Goal: Transaction & Acquisition: Subscribe to service/newsletter

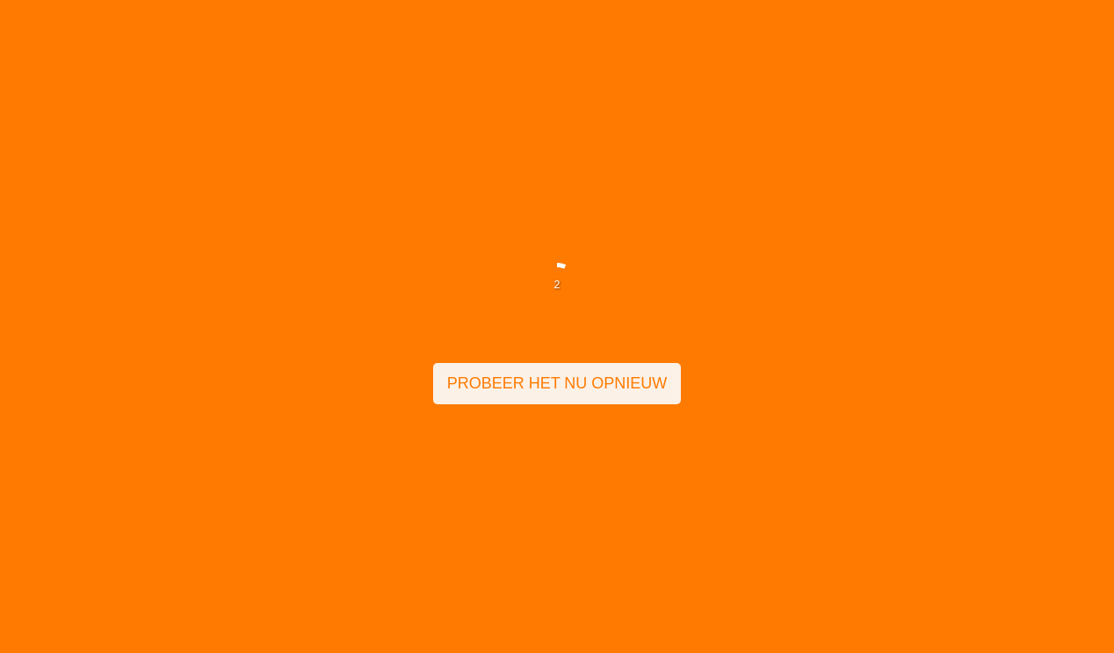
click at [547, 385] on span "Probeer het nu opnieuw" at bounding box center [557, 383] width 221 height 27
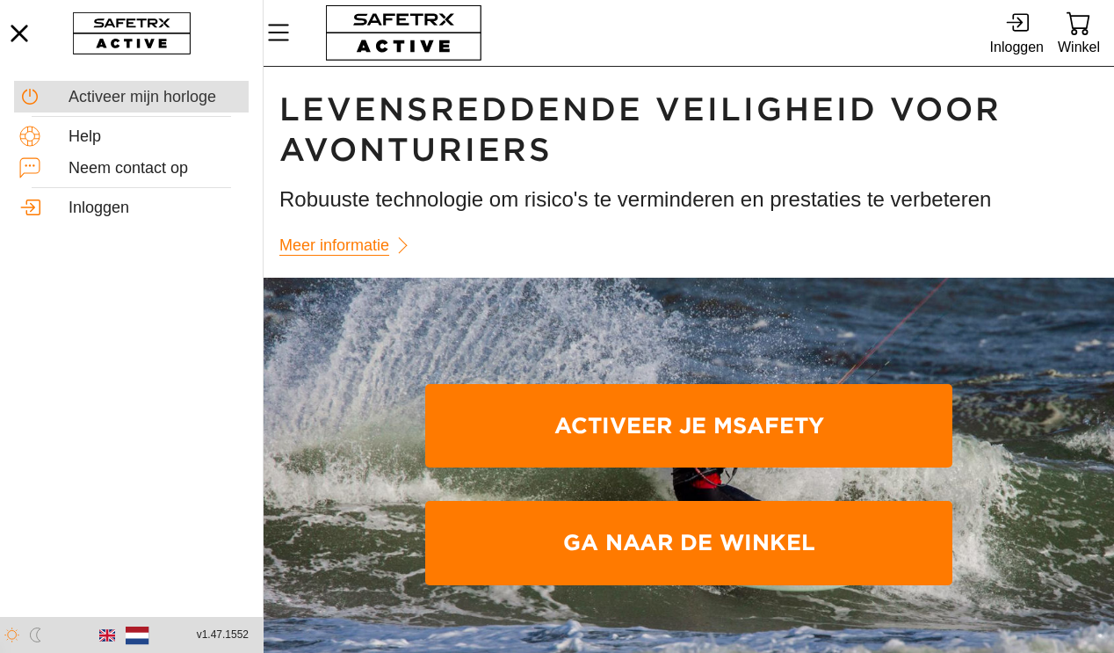
click at [174, 101] on div "Activeer mijn horloge" at bounding box center [156, 97] width 175 height 19
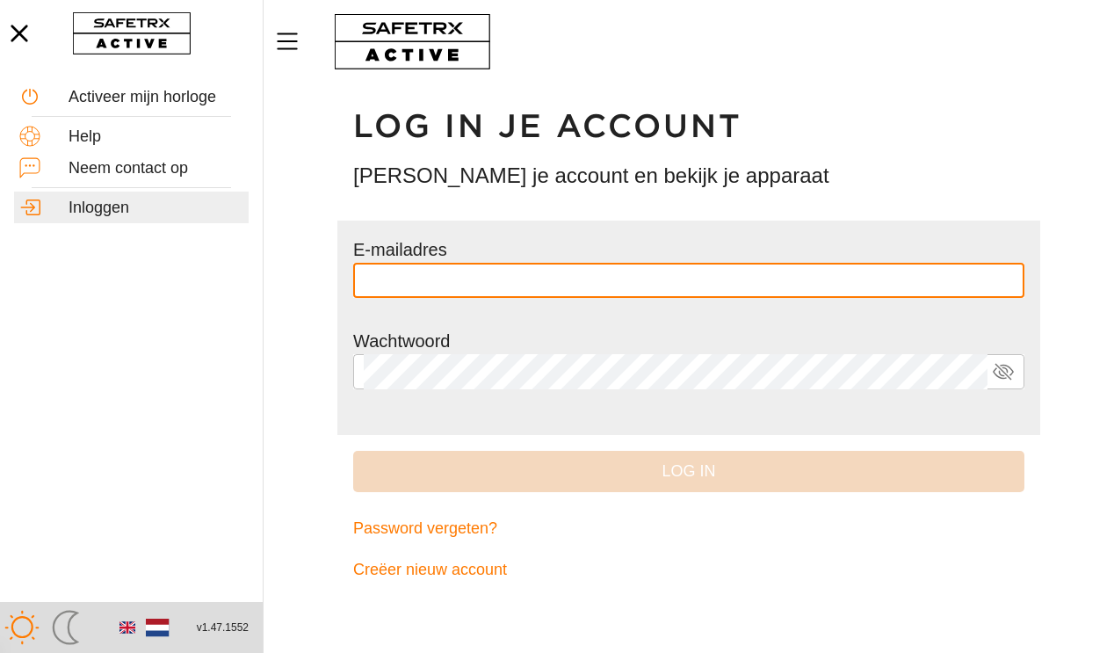
type input "**********"
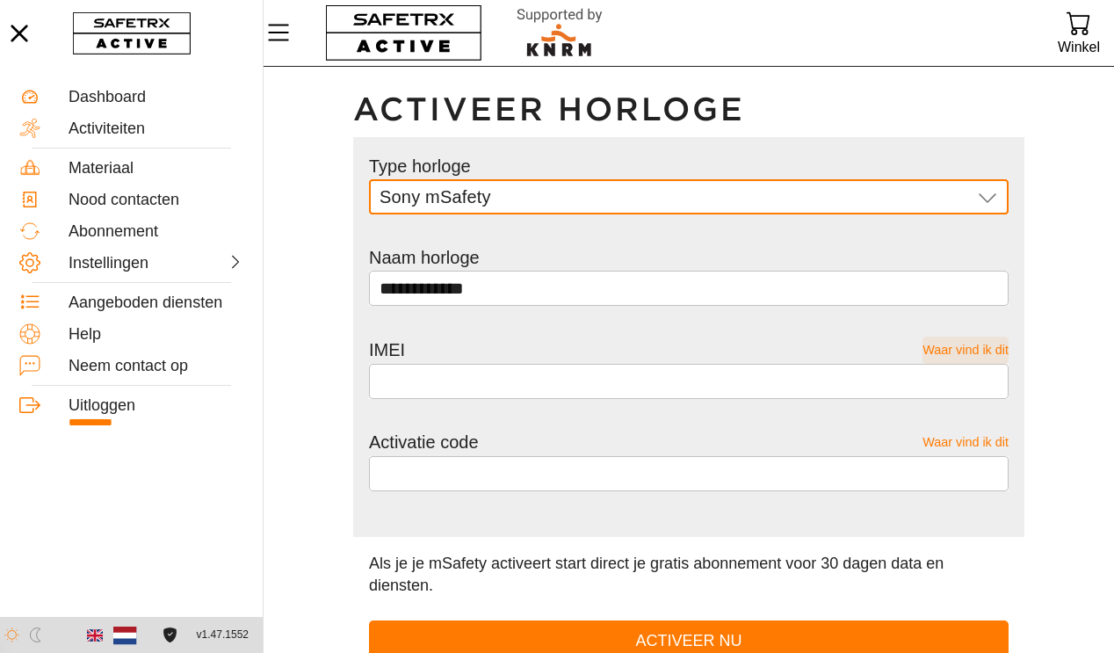
click at [994, 352] on span "Waar vind ik dit" at bounding box center [966, 350] width 86 height 27
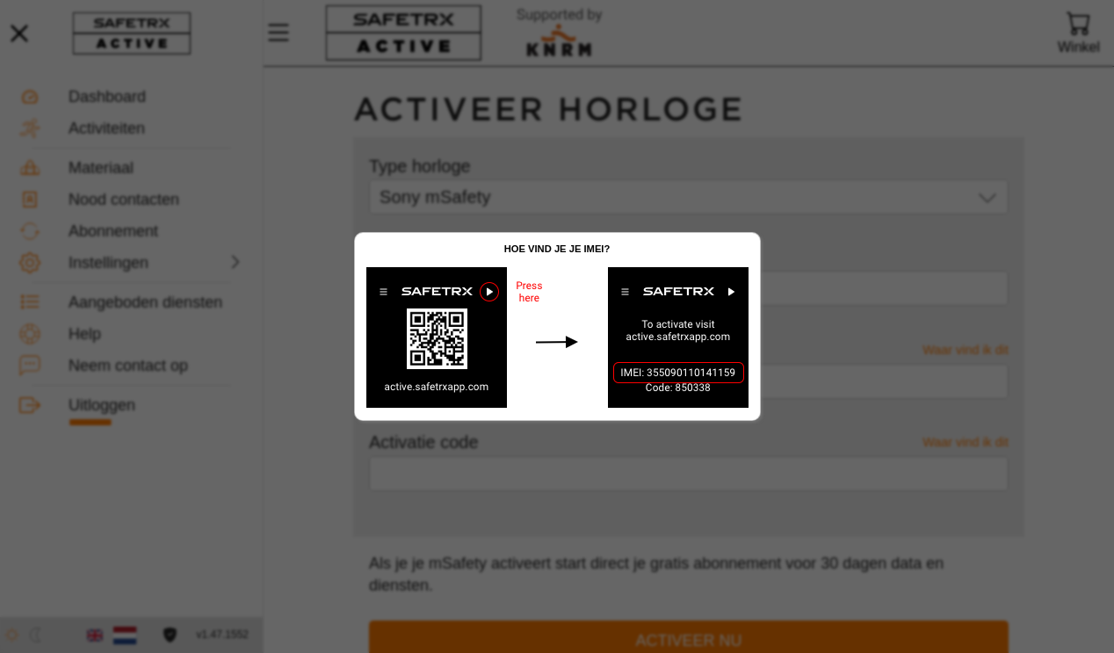
click at [529, 291] on img at bounding box center [557, 338] width 405 height 164
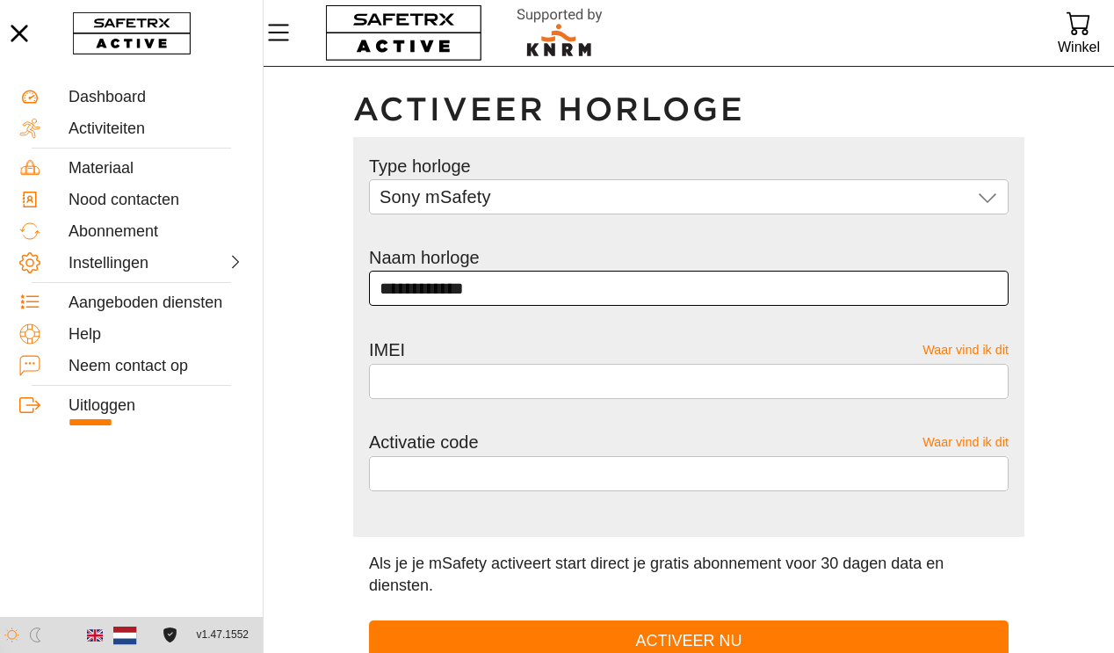
click at [575, 285] on input "**********" at bounding box center [689, 288] width 619 height 35
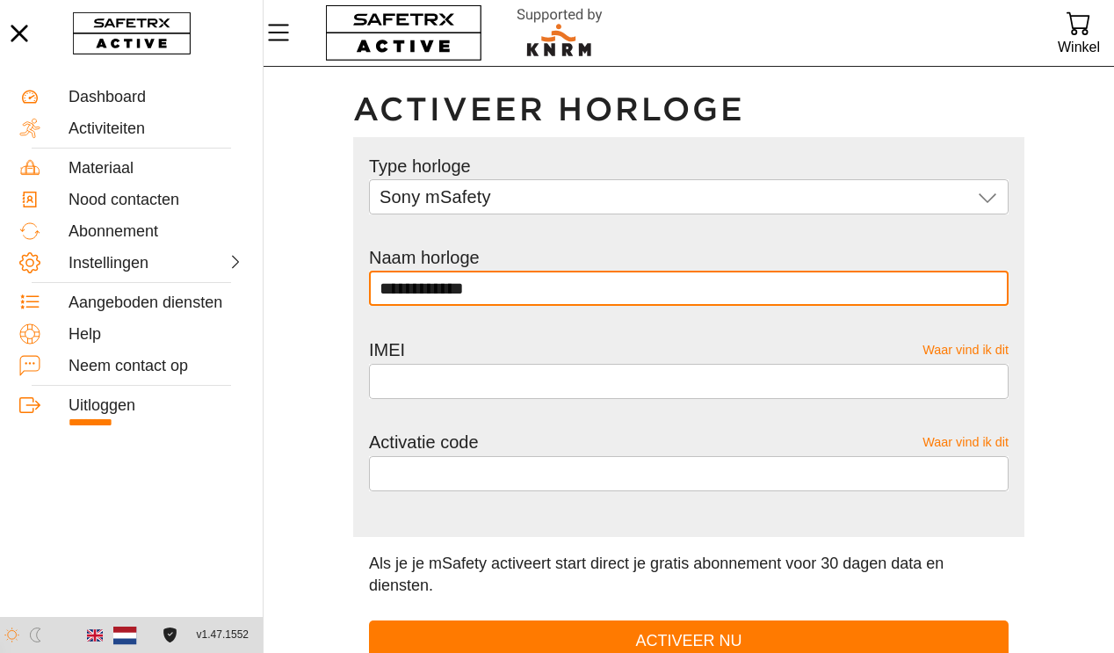
click at [575, 285] on input "**********" at bounding box center [689, 288] width 619 height 35
click at [575, 286] on input "**********" at bounding box center [689, 288] width 619 height 35
click at [418, 287] on input "**********" at bounding box center [689, 288] width 619 height 35
click at [1003, 439] on span "Waar vind ik dit" at bounding box center [966, 442] width 86 height 27
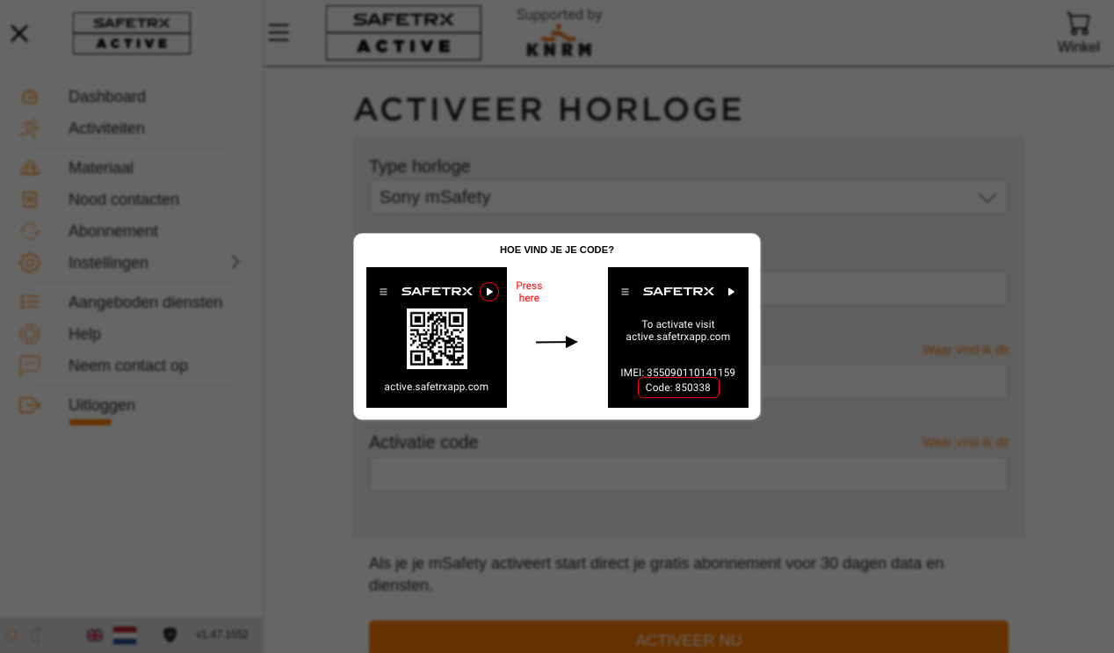
click at [840, 270] on div at bounding box center [557, 326] width 1114 height 653
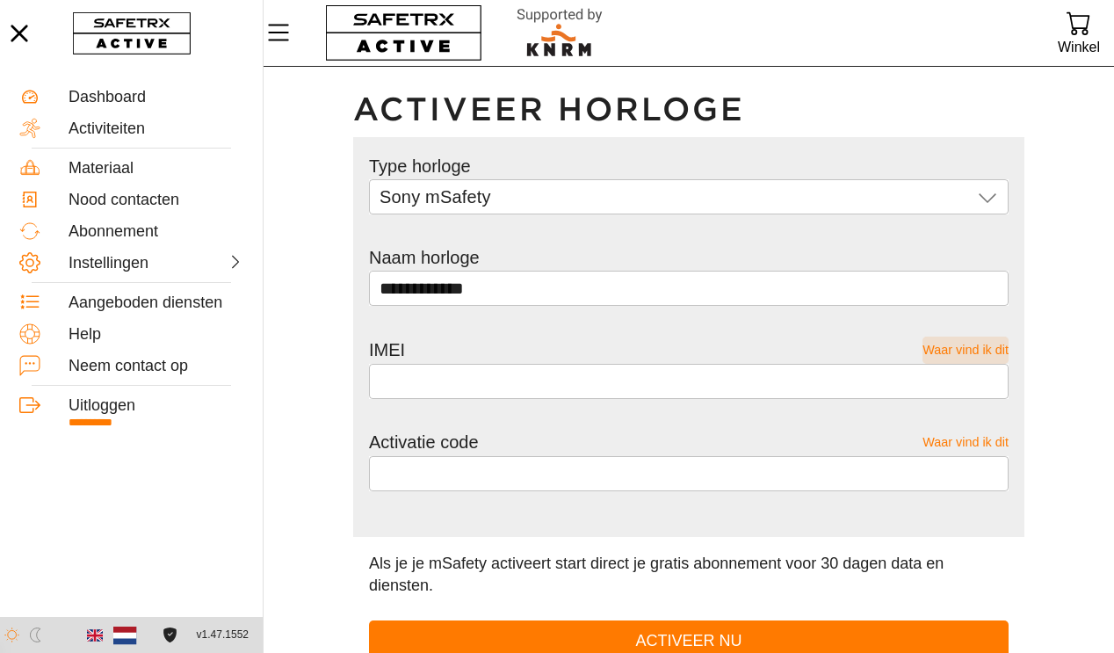
click at [996, 352] on span "Waar vind ik dit" at bounding box center [966, 350] width 86 height 27
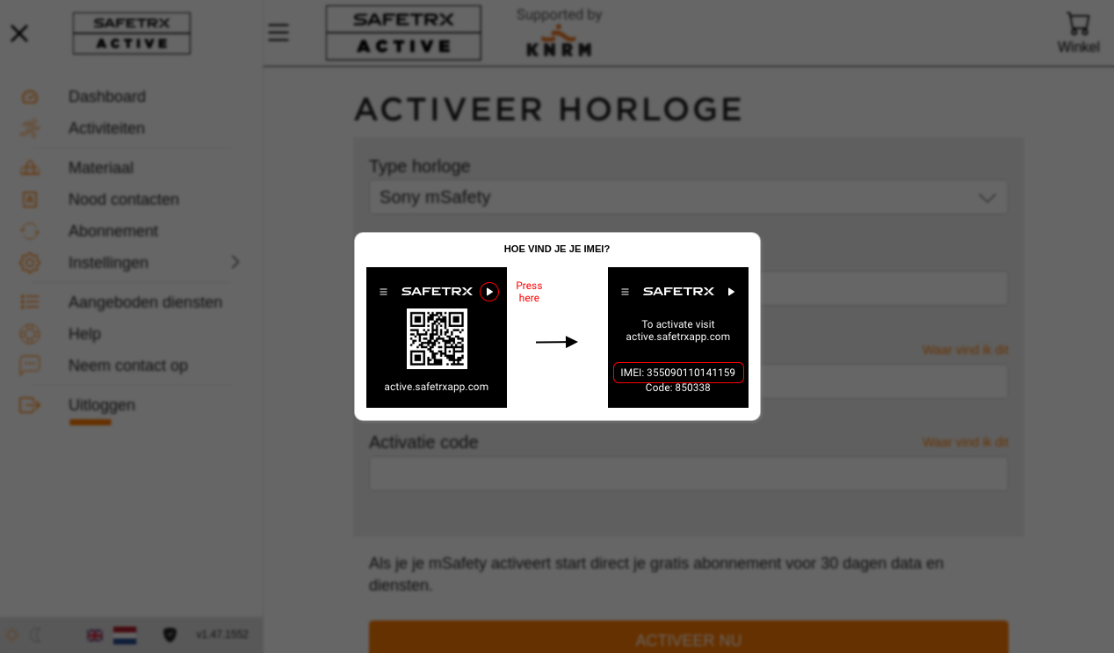
click at [817, 212] on div at bounding box center [557, 326] width 1114 height 653
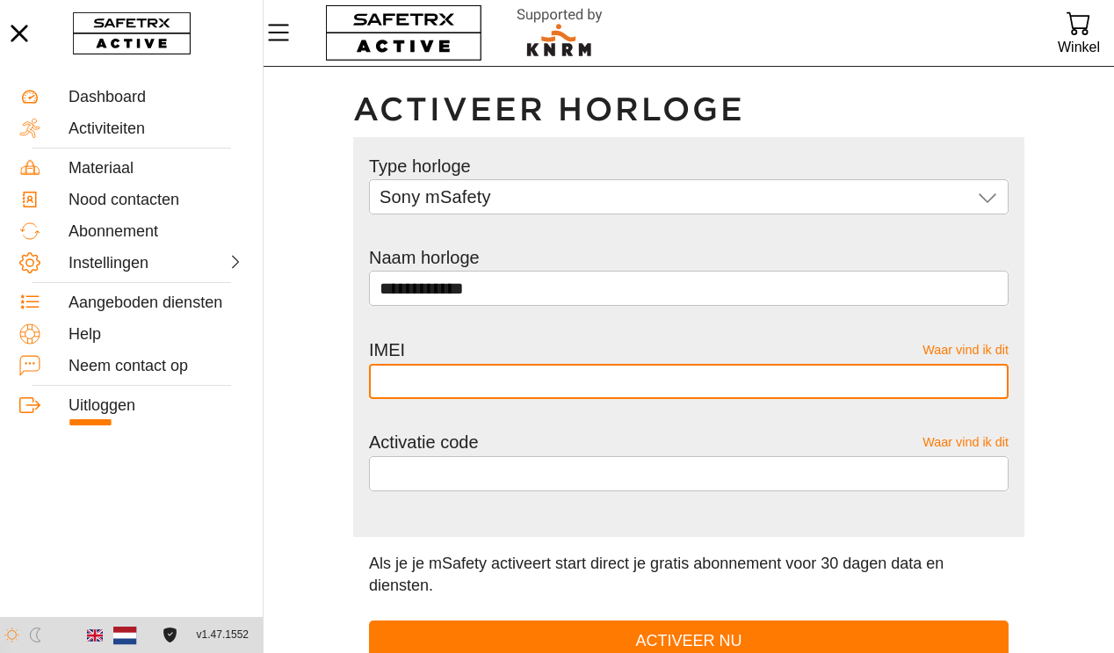
click at [485, 378] on input "text" at bounding box center [689, 381] width 619 height 35
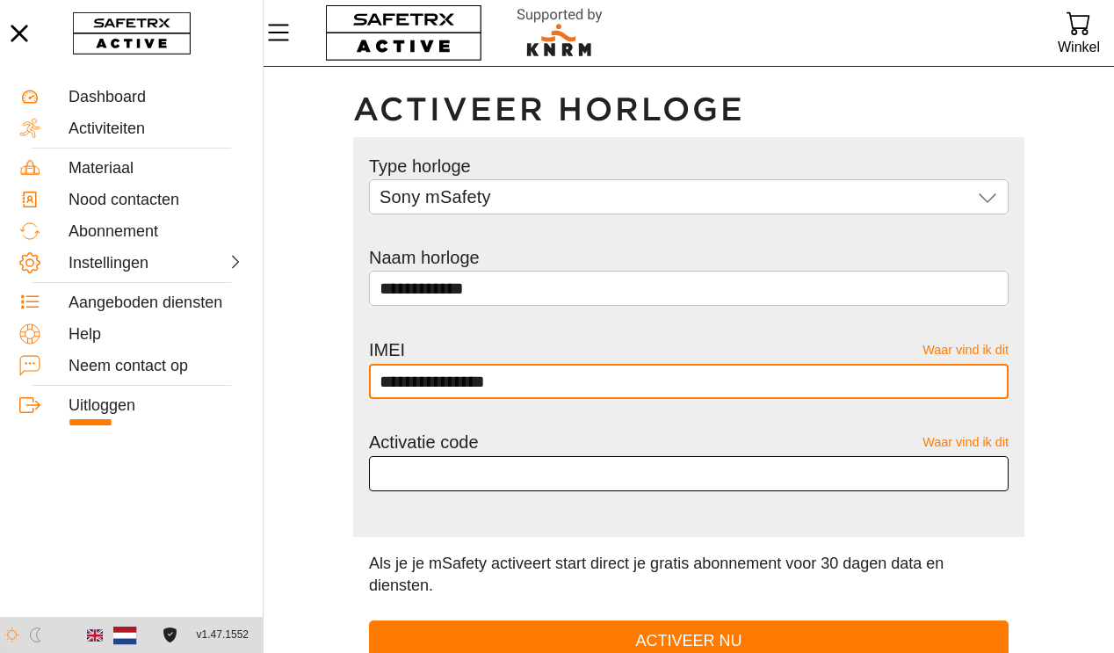
type input "**********"
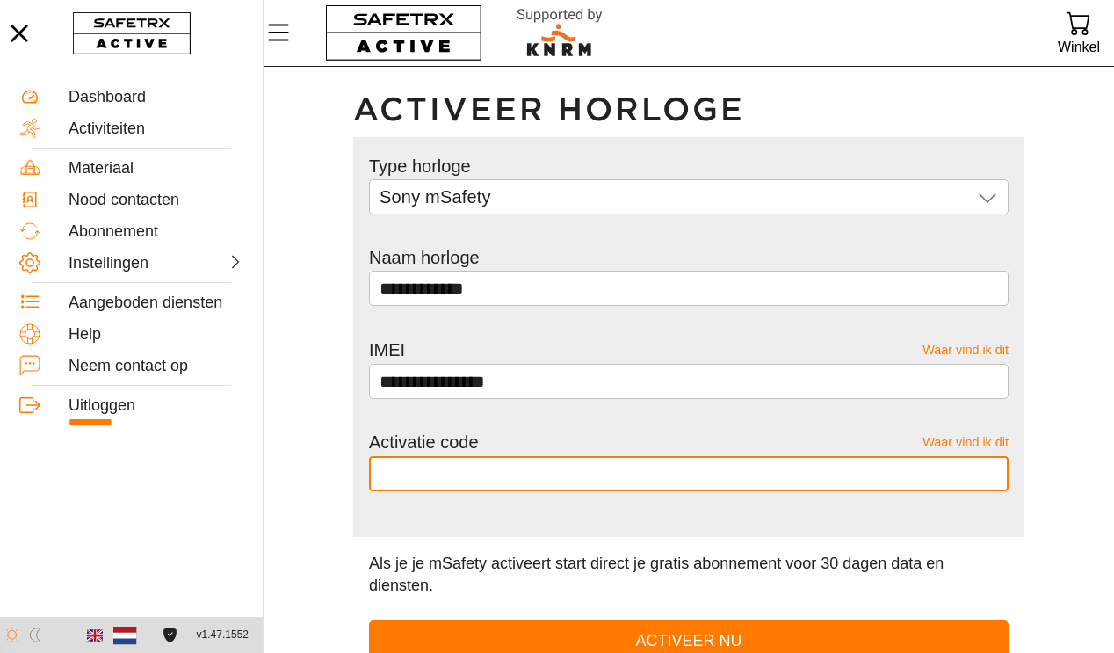
click at [490, 484] on input "text" at bounding box center [689, 473] width 619 height 35
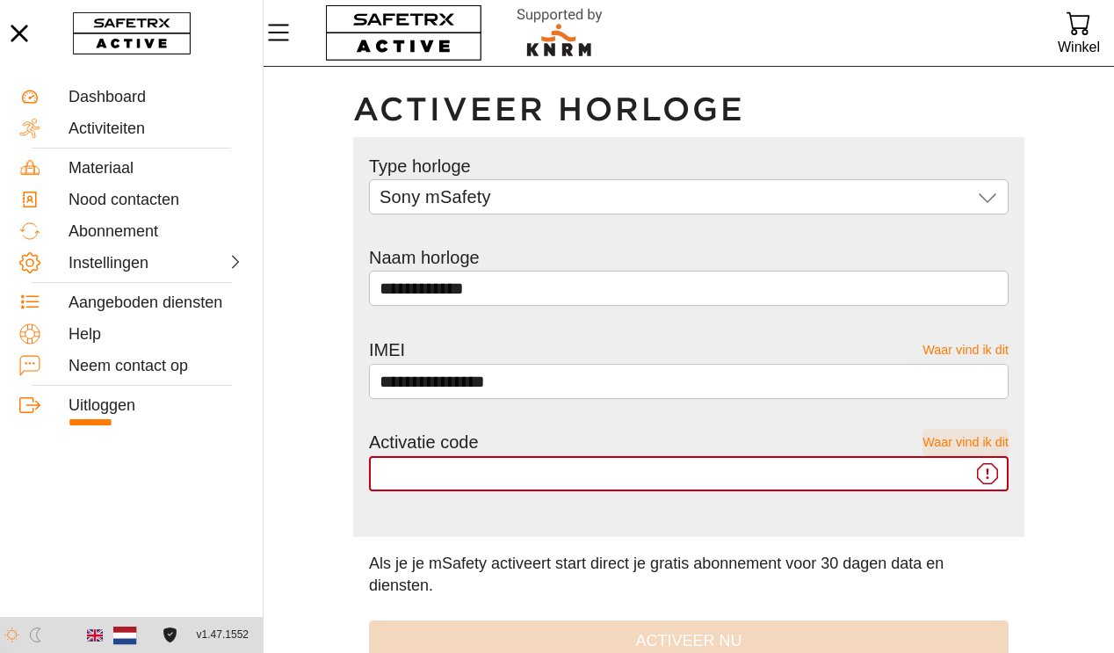
click at [998, 446] on span "Waar vind ik dit" at bounding box center [966, 442] width 86 height 27
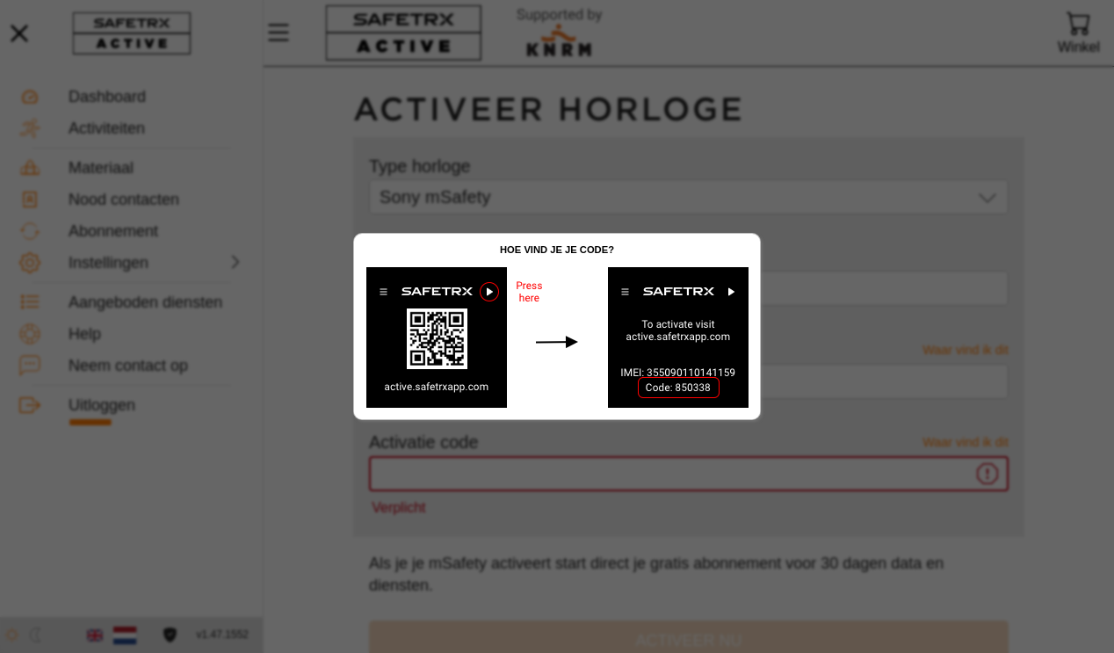
click at [1081, 351] on div at bounding box center [557, 326] width 1114 height 653
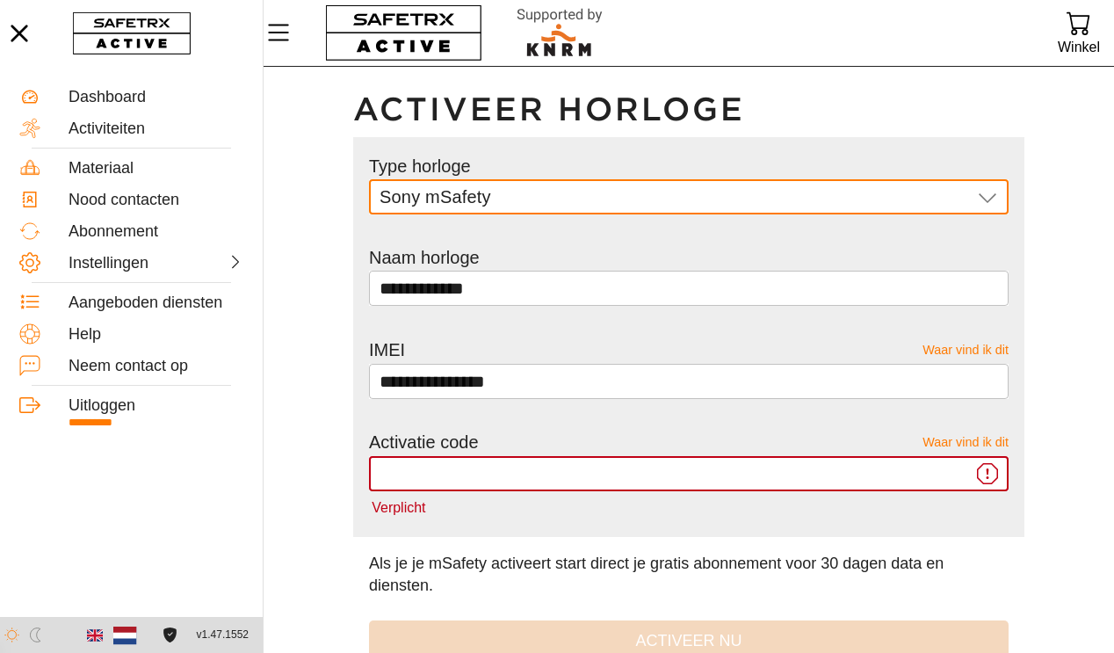
click at [961, 199] on div "Sony mSafety Sony mSafety" at bounding box center [676, 196] width 592 height 35
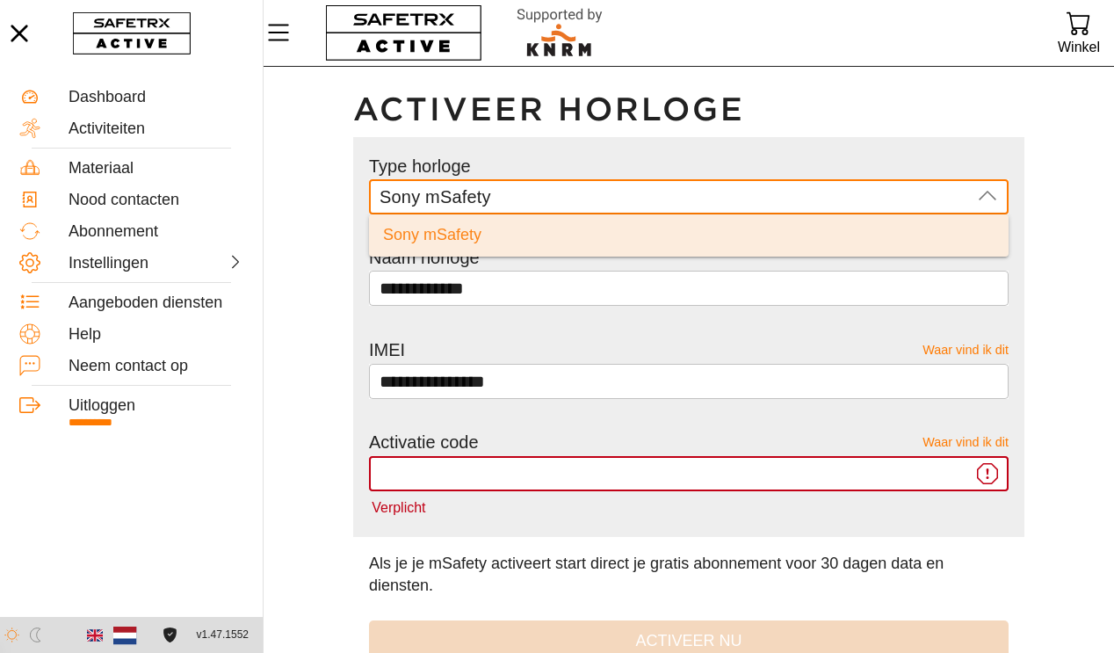
click at [982, 192] on icon at bounding box center [987, 196] width 21 height 21
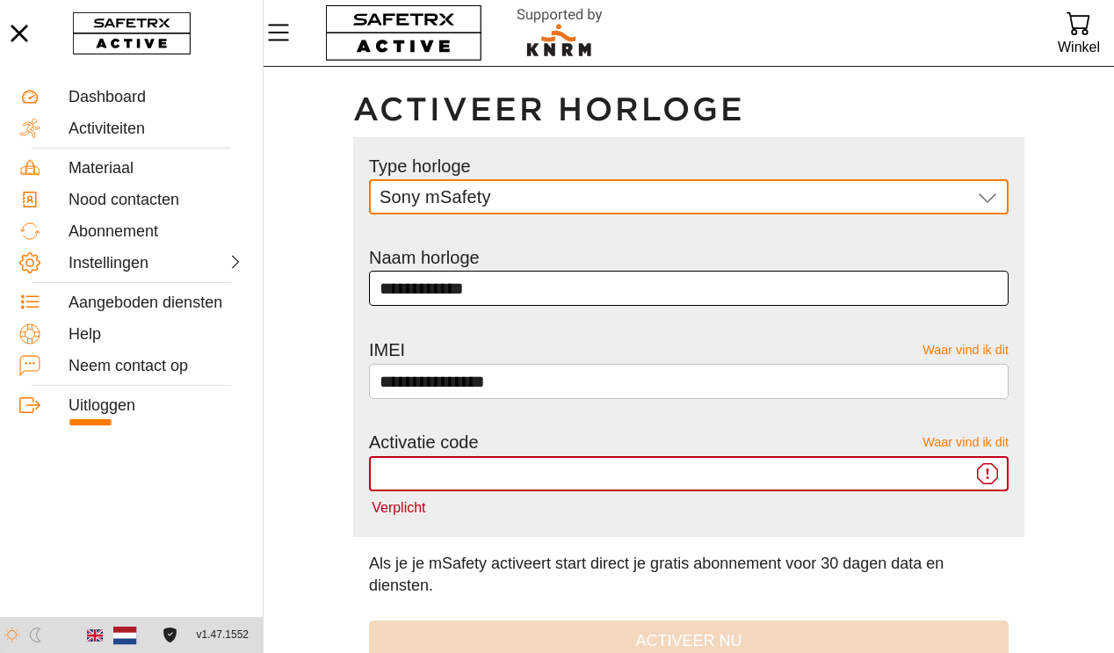
click at [982, 289] on input "**********" at bounding box center [689, 288] width 619 height 35
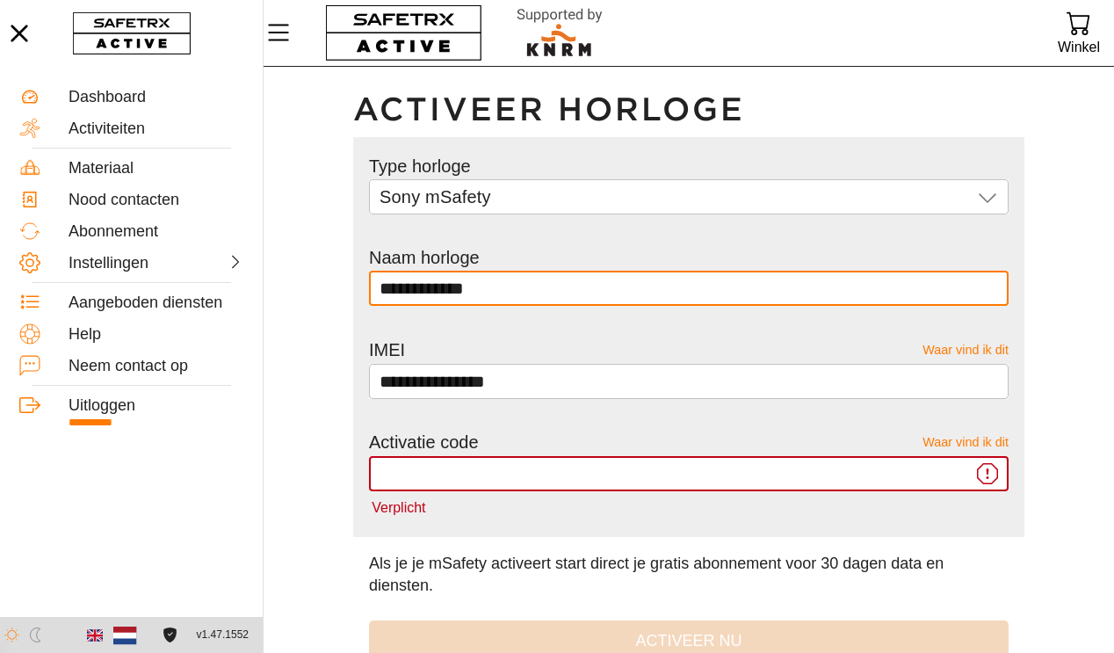
click at [598, 467] on input "Verplicht" at bounding box center [676, 473] width 592 height 35
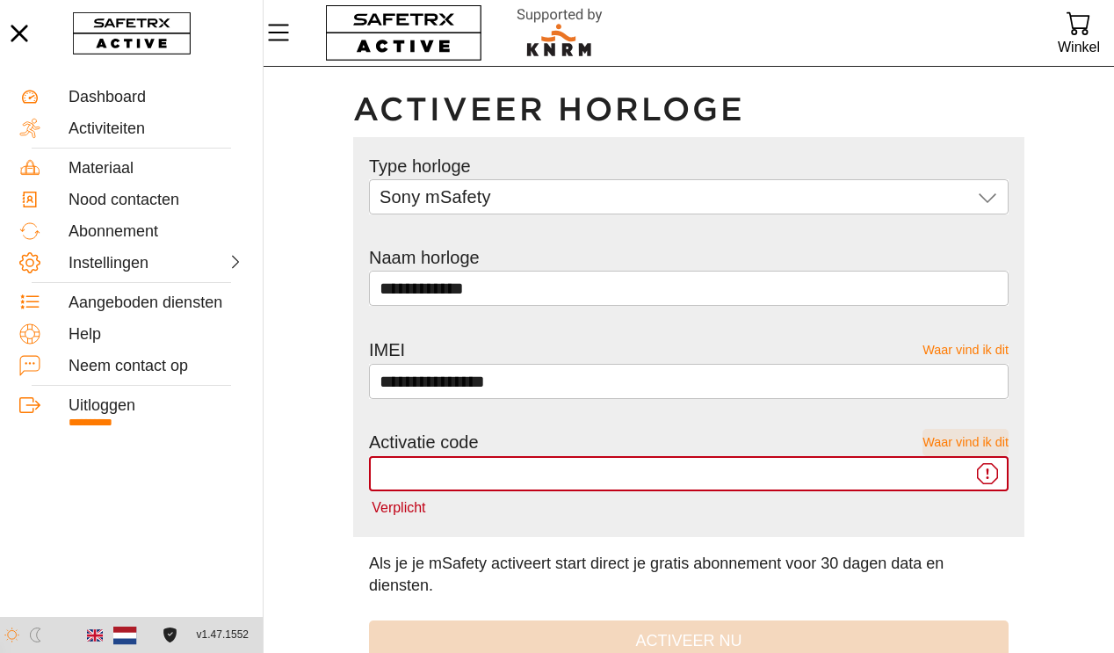
click at [975, 438] on span "Waar vind ik dit" at bounding box center [966, 442] width 86 height 27
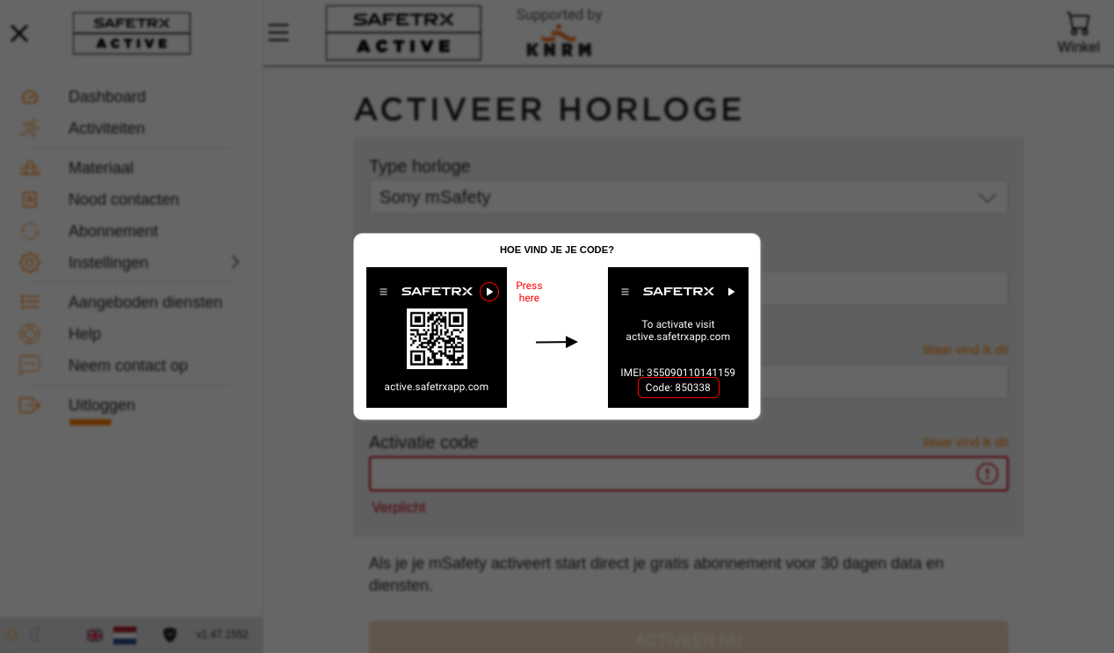
click at [853, 497] on div at bounding box center [557, 326] width 1114 height 653
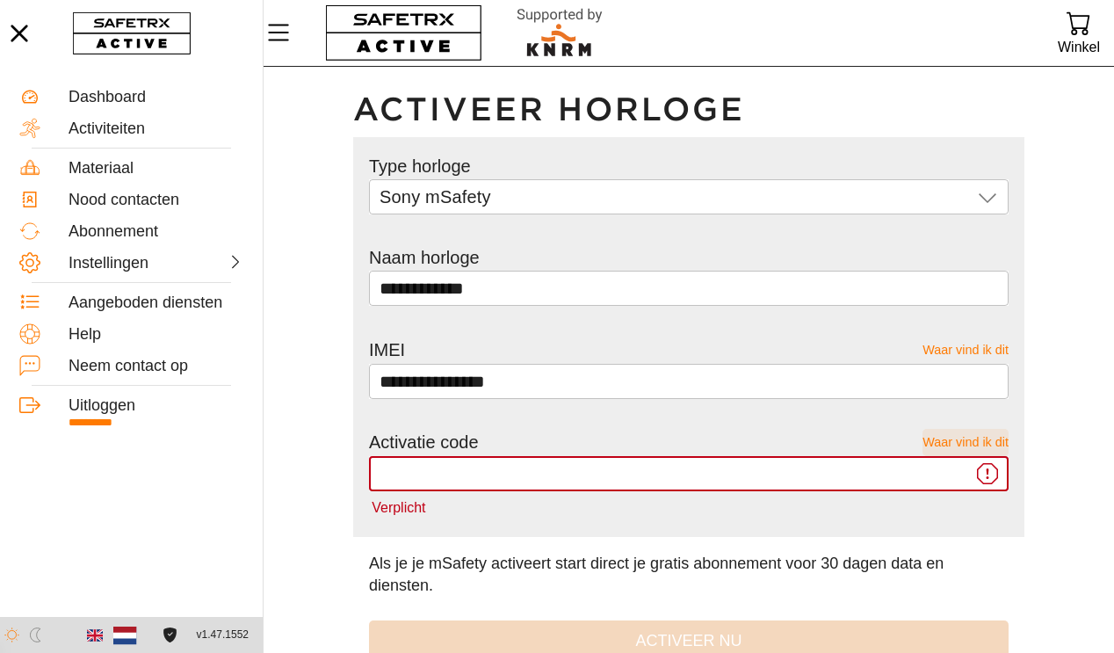
click at [970, 447] on span "Waar vind ik dit" at bounding box center [966, 442] width 86 height 27
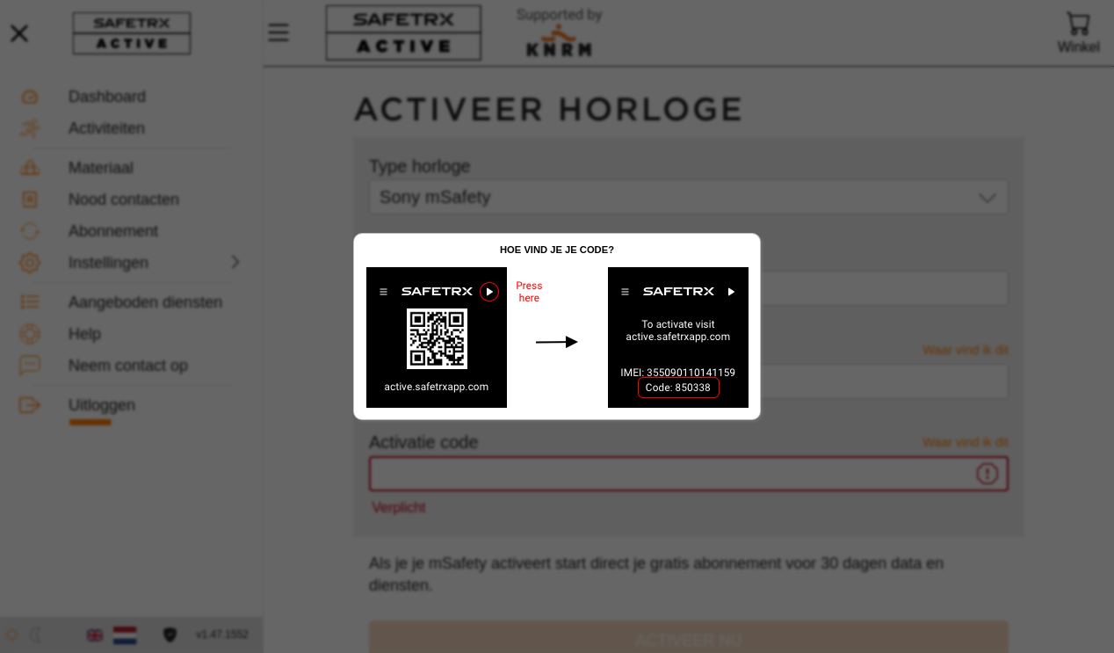
click at [886, 509] on div at bounding box center [557, 326] width 1114 height 653
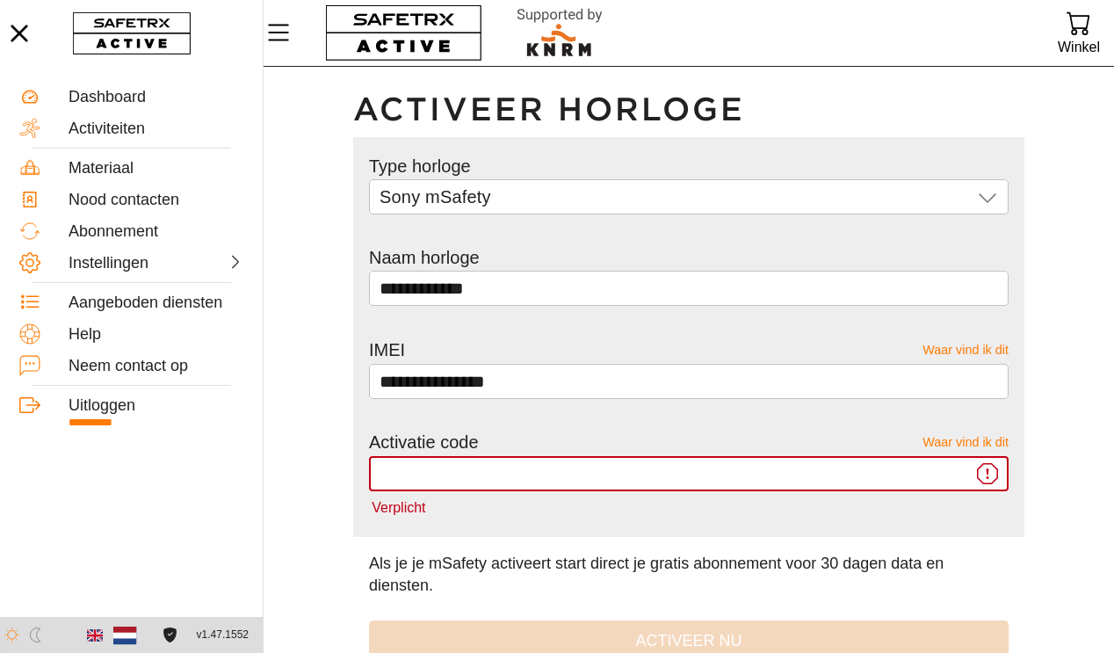
click at [892, 477] on input "Verplicht" at bounding box center [676, 473] width 592 height 35
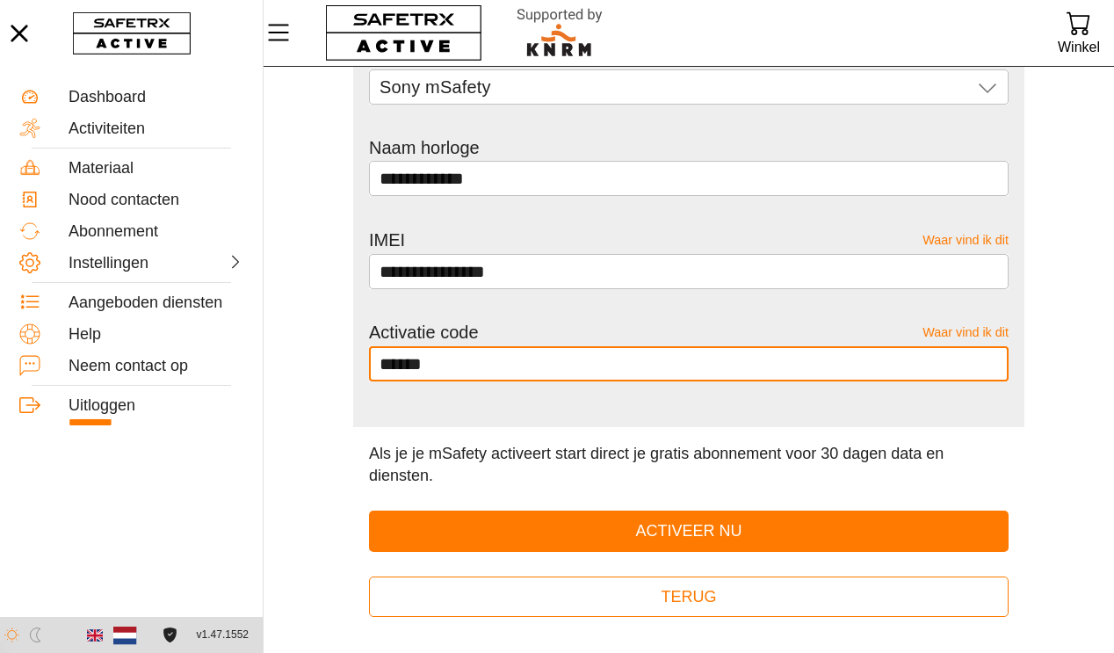
scroll to position [122, 0]
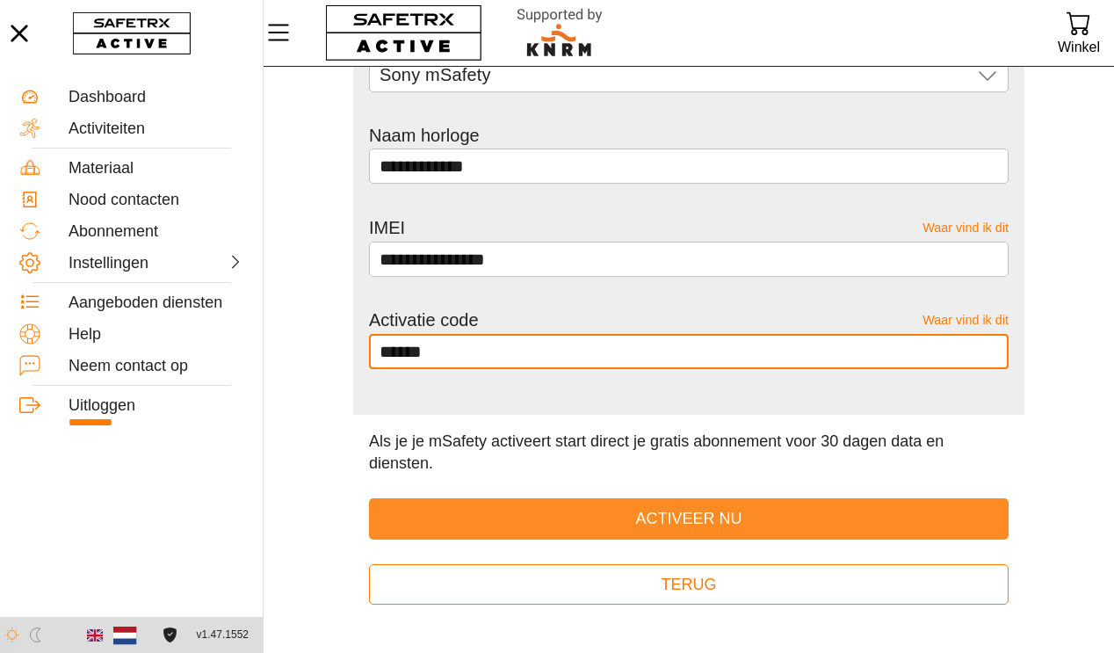
type input "******"
click at [714, 521] on span "Activeer nu" at bounding box center [688, 518] width 106 height 27
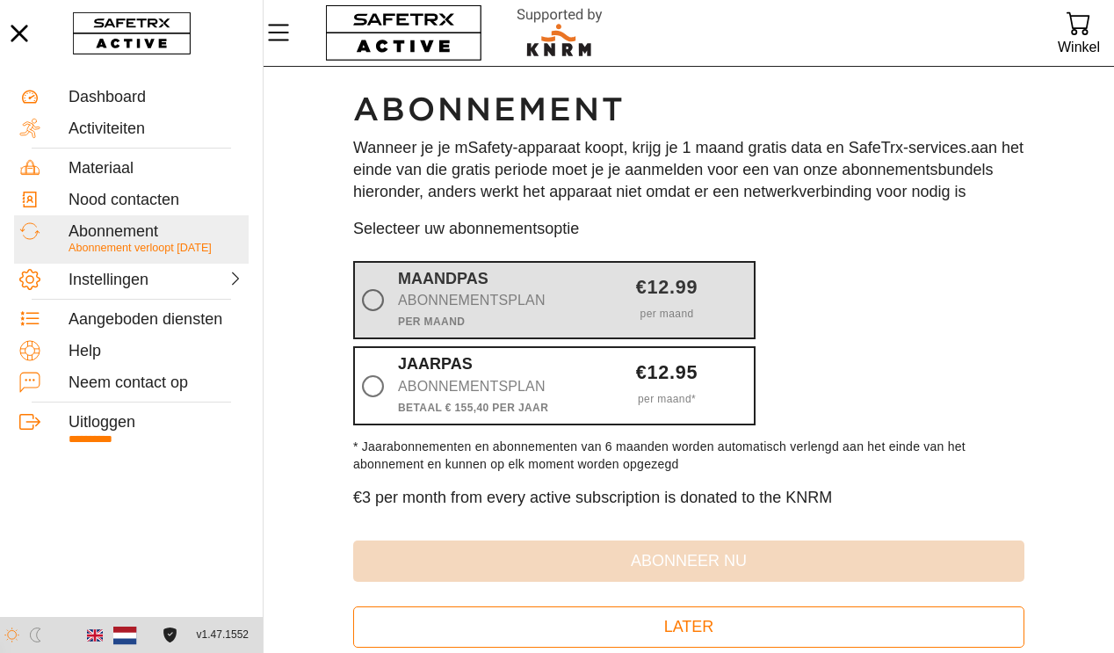
click at [606, 296] on div "€12.99" at bounding box center [667, 288] width 175 height 18
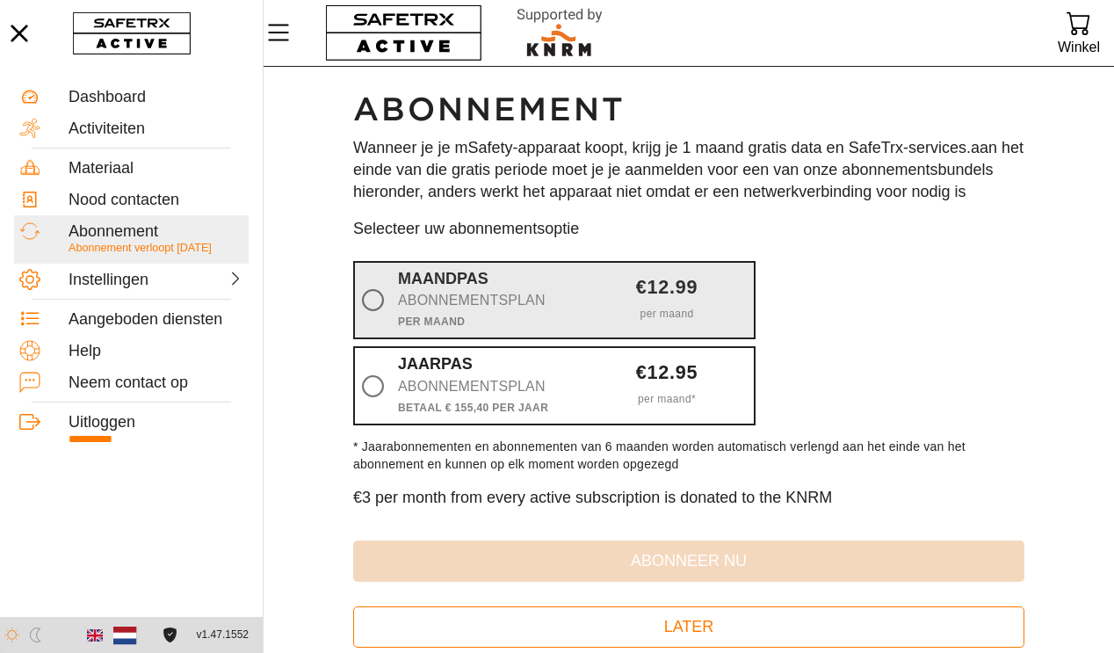
click at [0, 0] on input "Maandpas Abonnementsplan Per maand €12.99 per maand" at bounding box center [0, 0] width 0 height 0
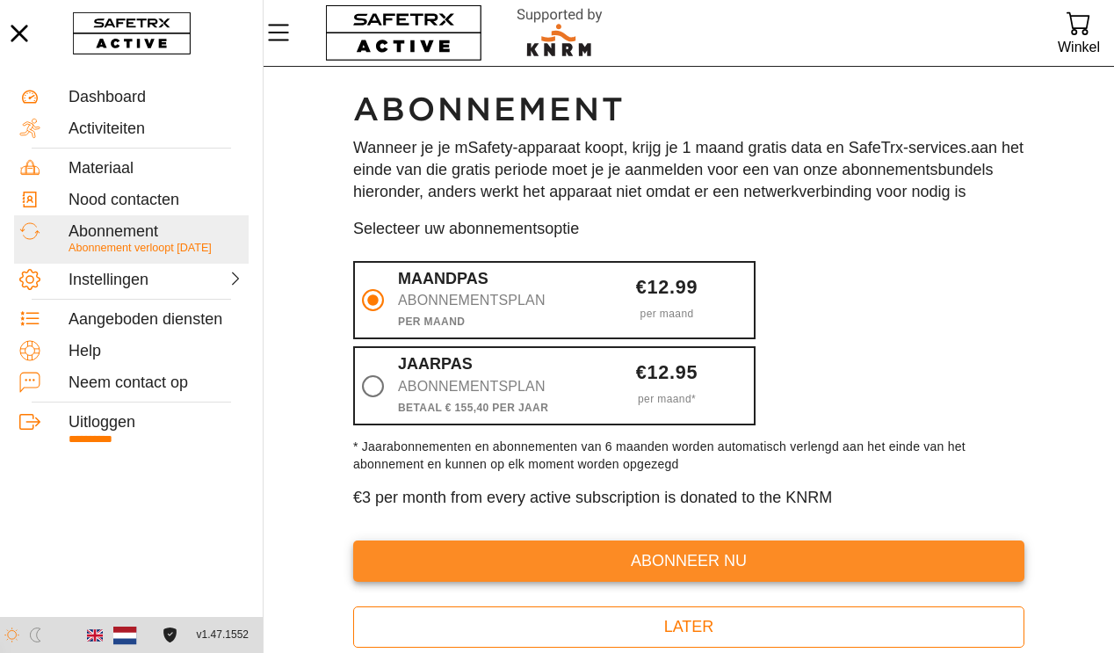
click at [717, 575] on span "abonneer nu" at bounding box center [688, 560] width 643 height 27
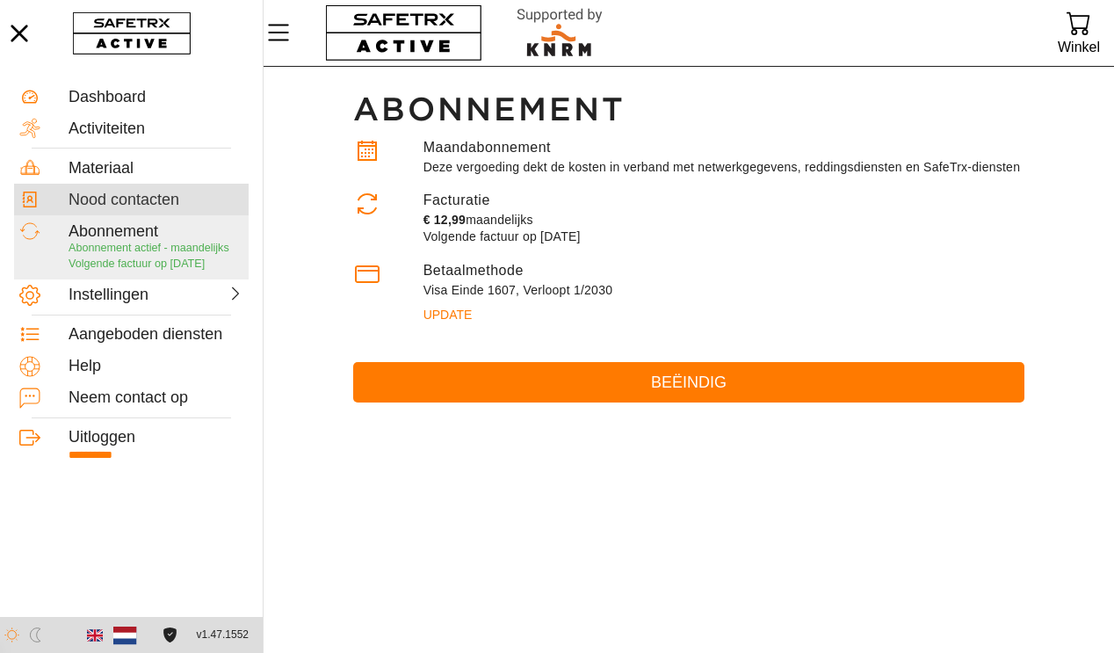
click at [154, 202] on div "Nood contacten" at bounding box center [156, 200] width 175 height 19
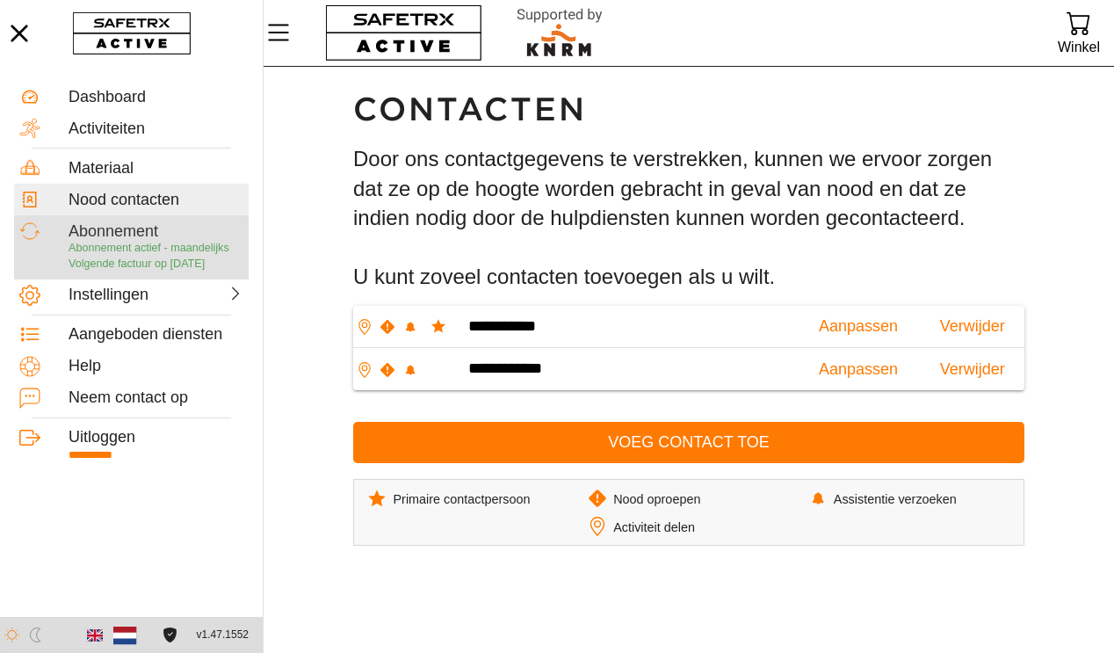
click at [146, 264] on span "Volgende factuur op [DATE]" at bounding box center [137, 263] width 136 height 12
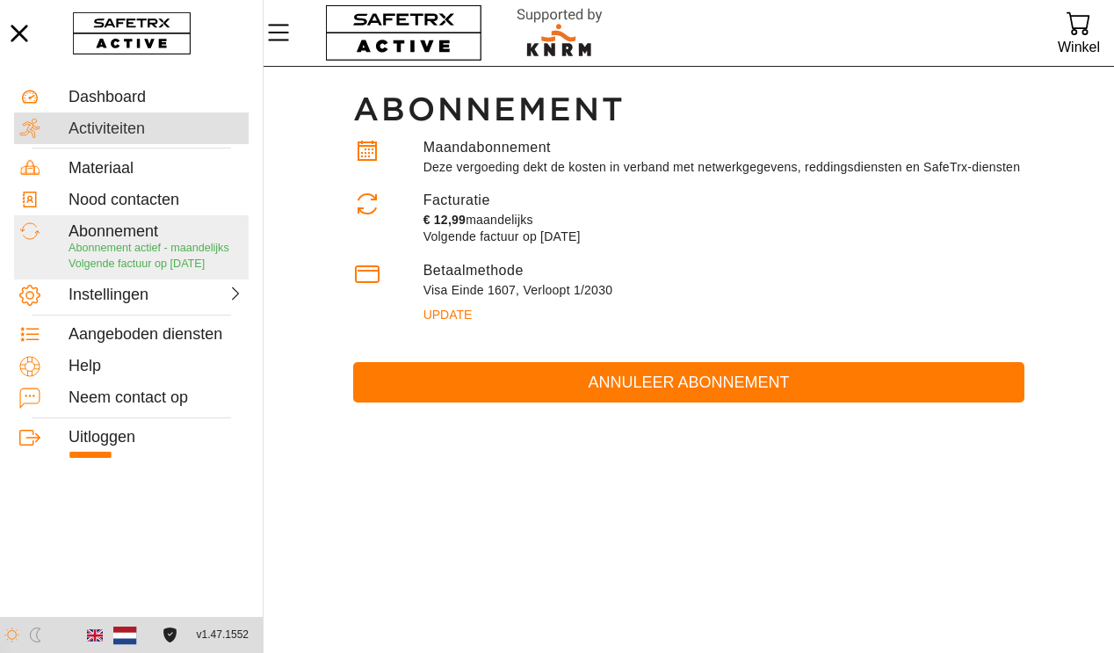
click at [133, 130] on div "Activiteiten" at bounding box center [156, 129] width 175 height 19
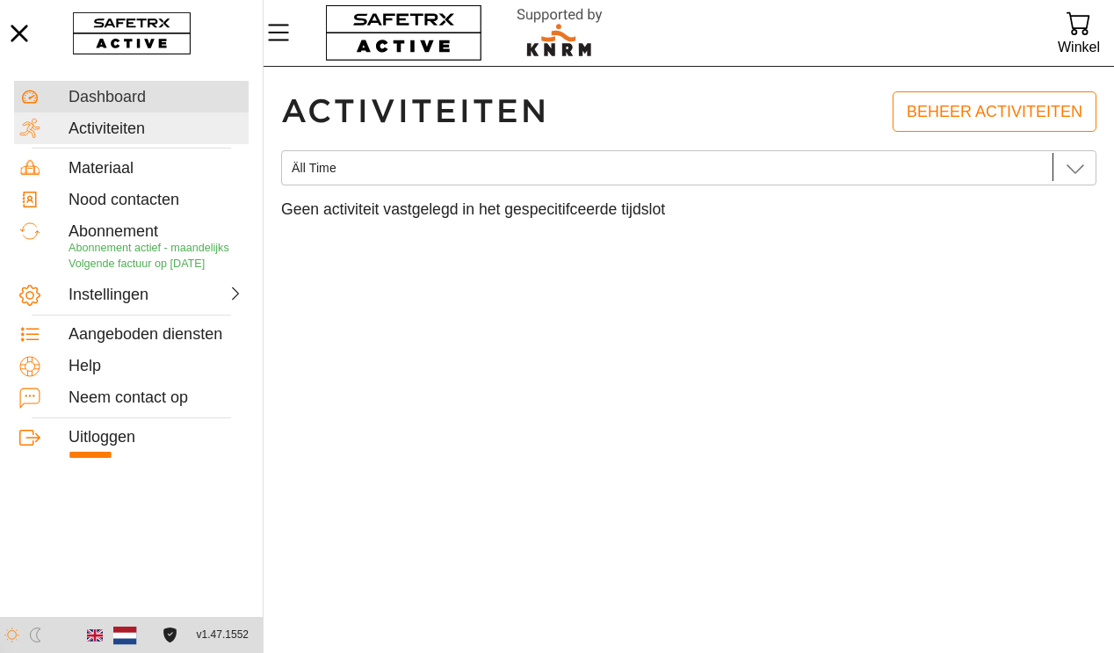
click at [136, 96] on div "Dashboard" at bounding box center [156, 97] width 175 height 19
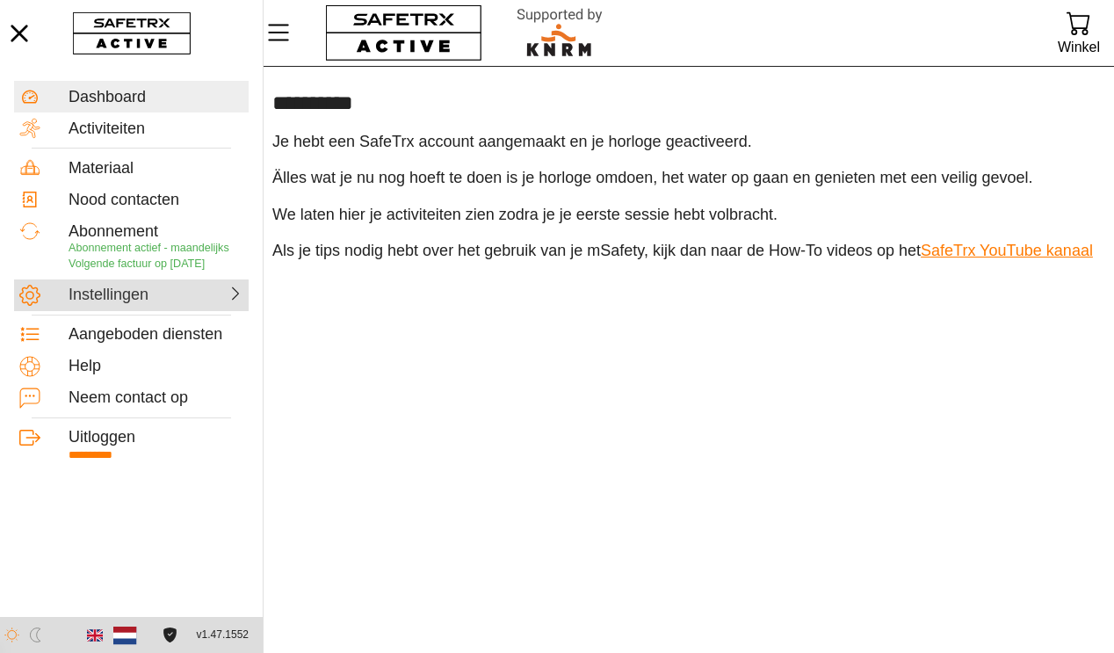
click at [141, 293] on div "Instellingen" at bounding box center [111, 295] width 84 height 19
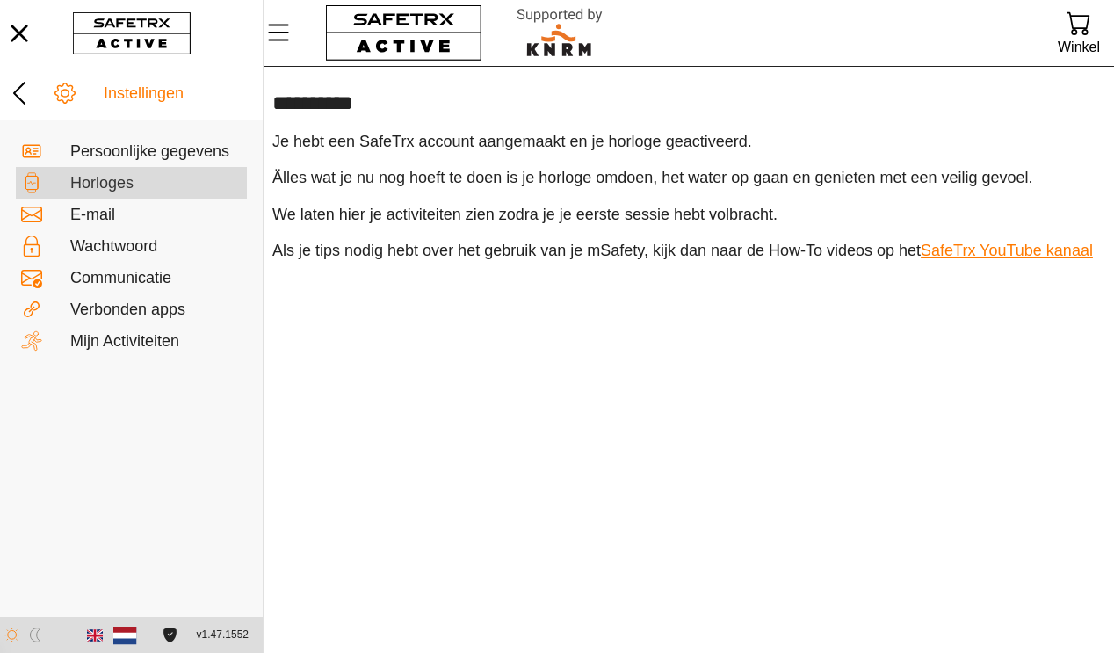
click at [121, 178] on div "Horloges" at bounding box center [155, 183] width 171 height 19
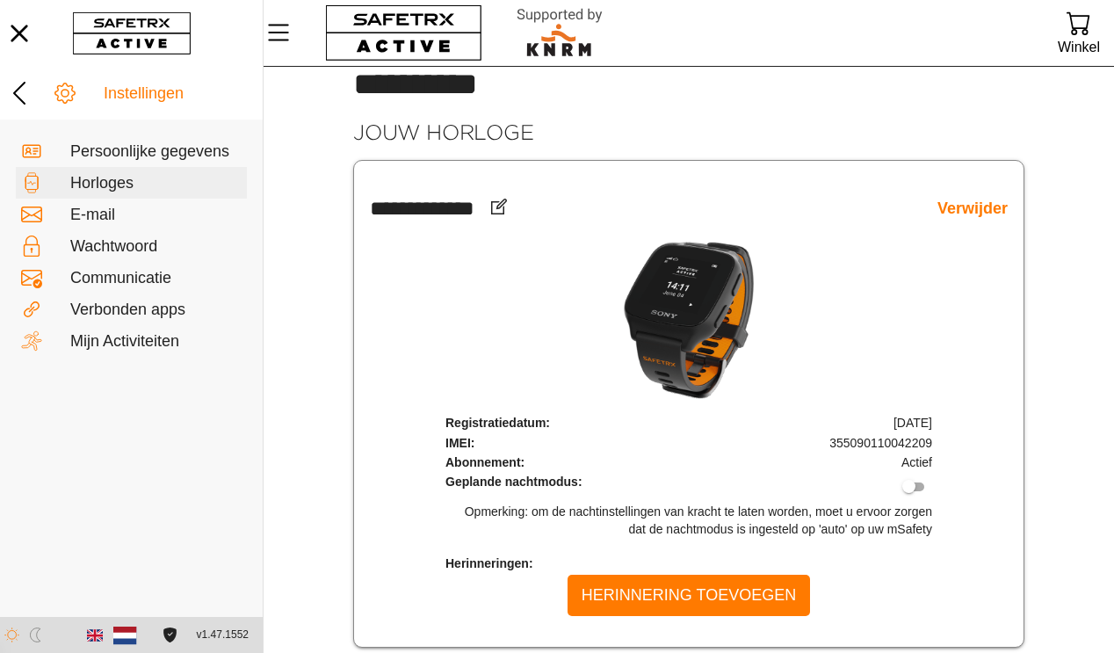
scroll to position [37, 0]
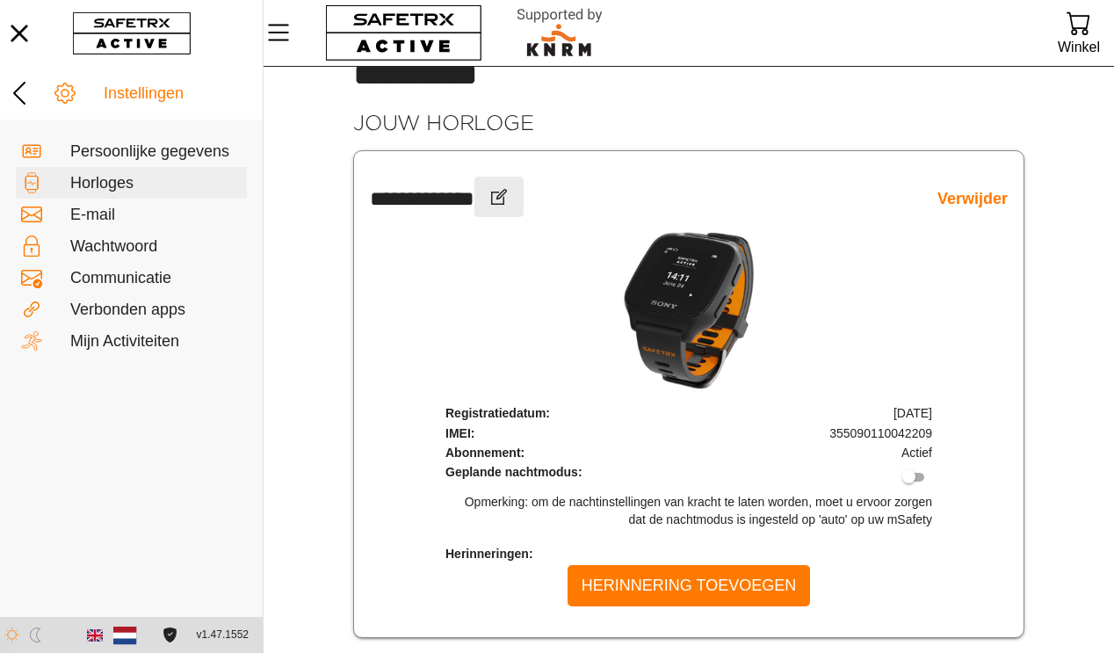
click at [507, 197] on icon "button" at bounding box center [499, 197] width 16 height 16
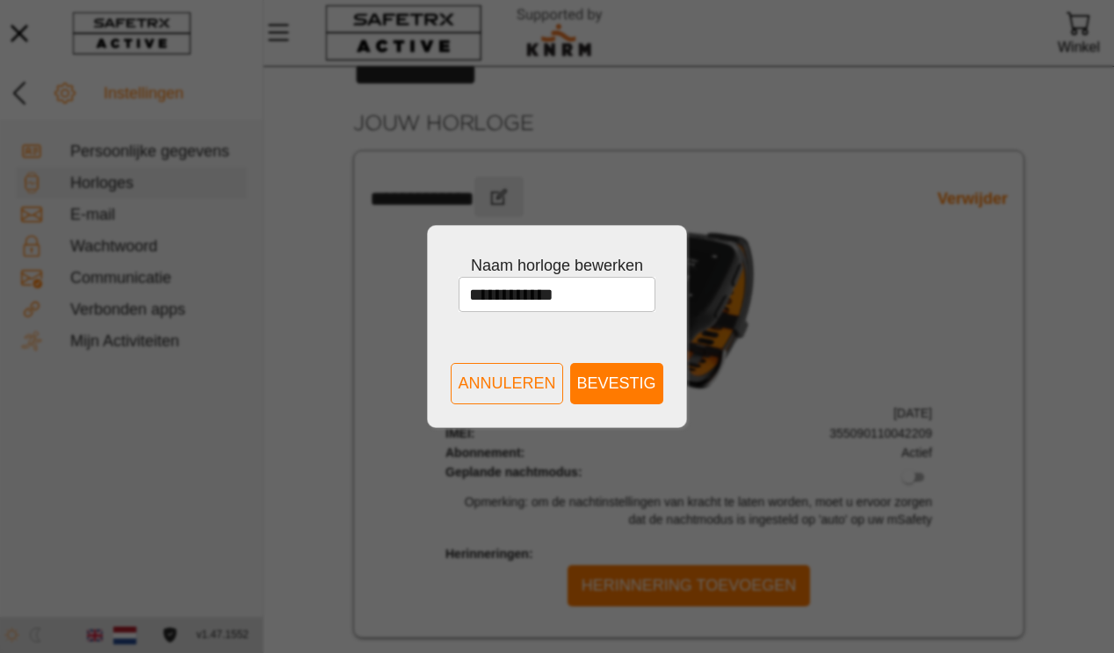
scroll to position [0, 0]
click at [487, 292] on input "**********" at bounding box center [557, 294] width 176 height 35
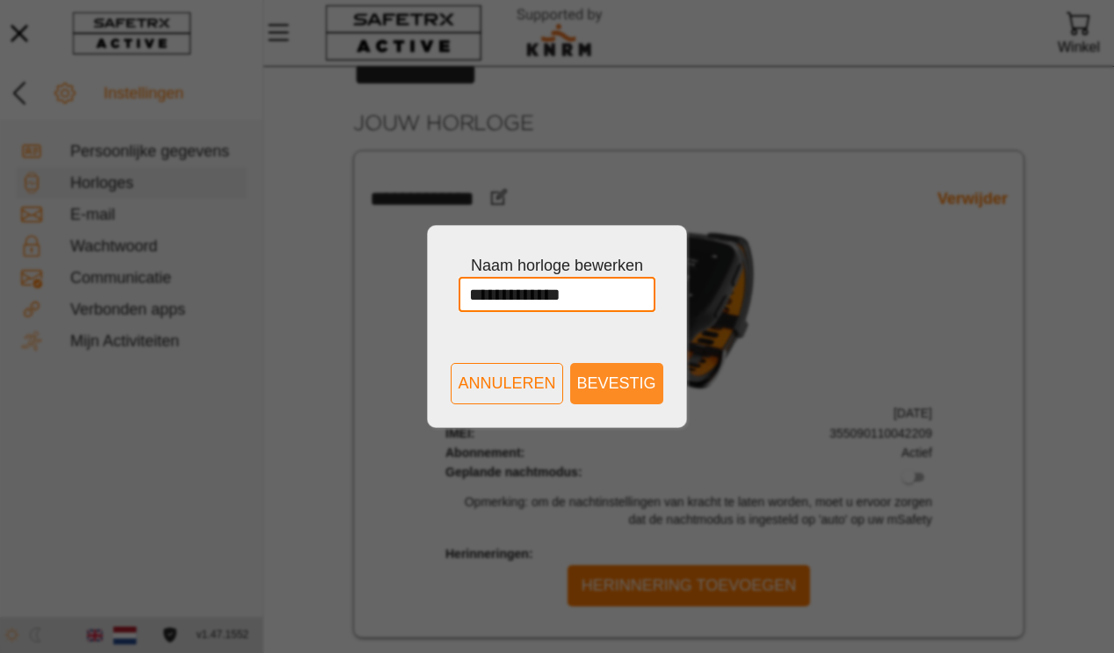
type input "**********"
click at [627, 388] on span "Bevestig" at bounding box center [616, 383] width 79 height 27
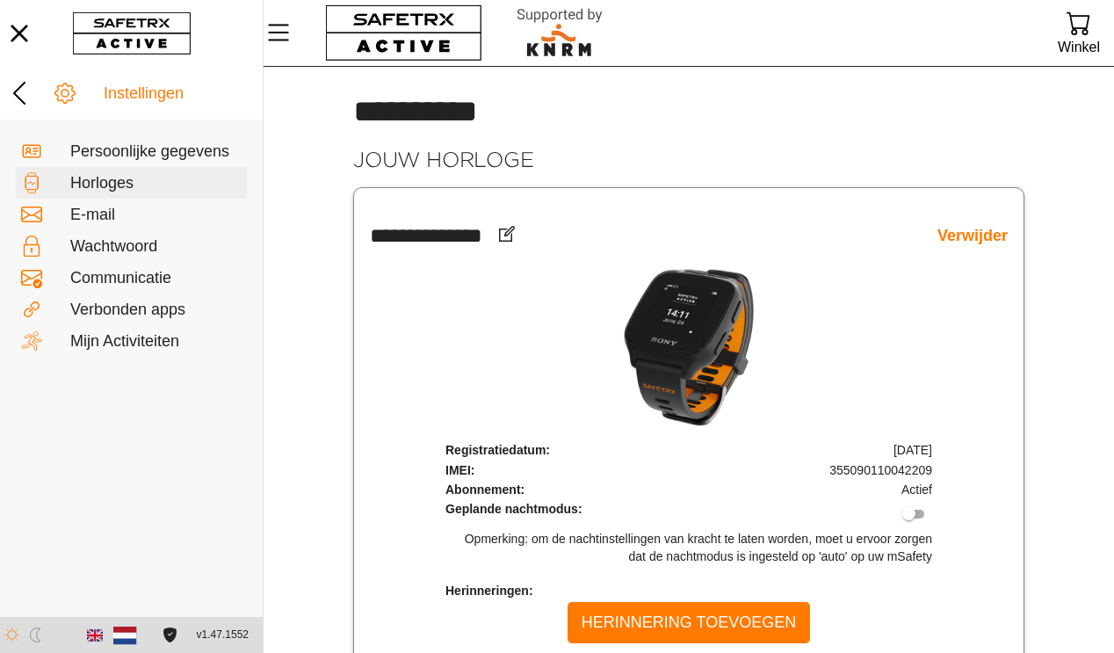
scroll to position [37, 0]
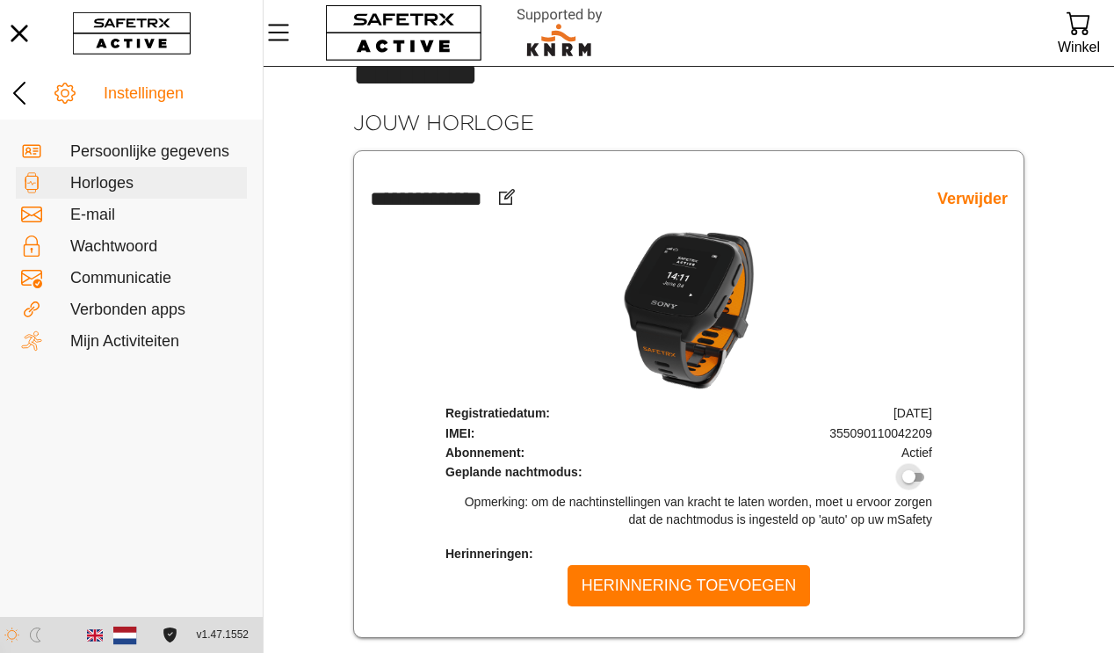
click at [923, 477] on div at bounding box center [913, 478] width 21 height 10
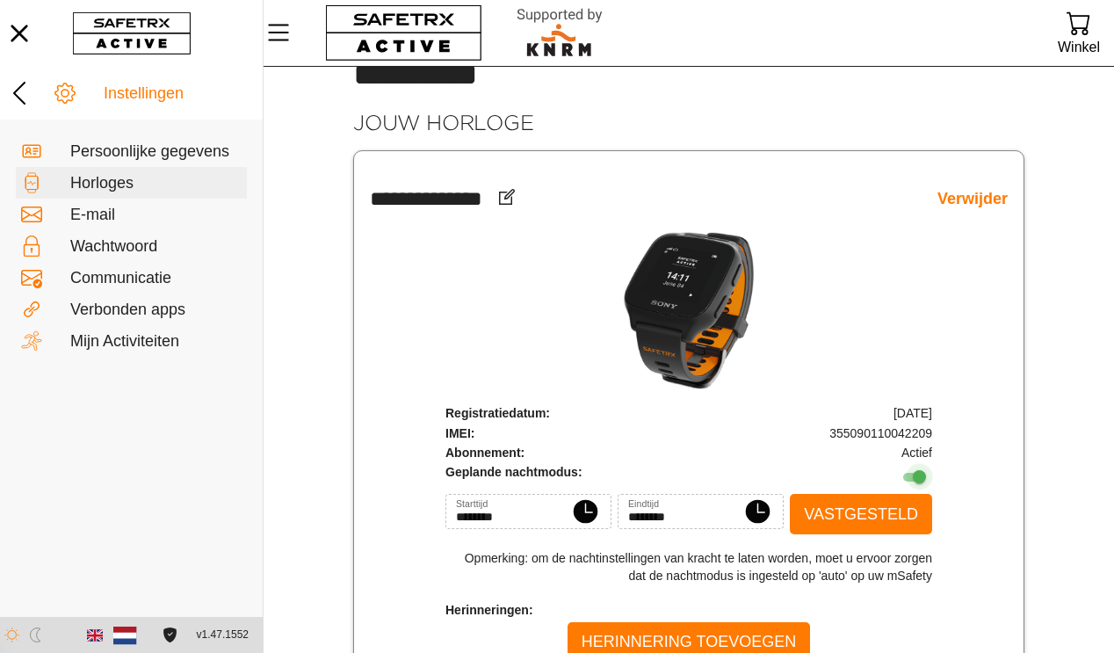
scroll to position [93, 0]
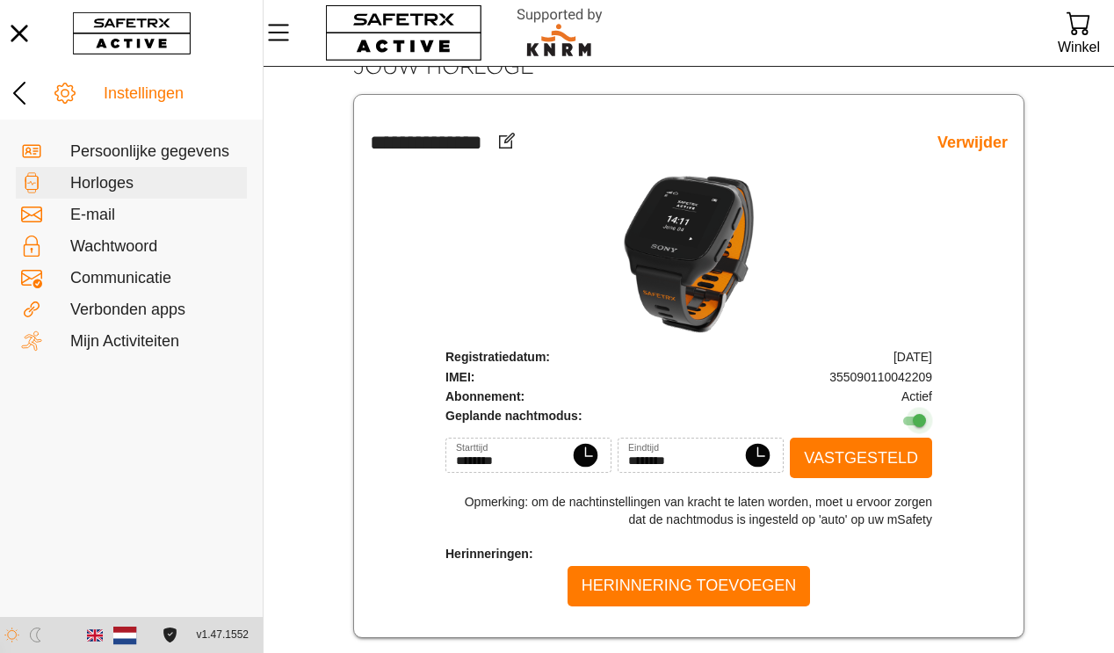
click at [913, 417] on div at bounding box center [919, 420] width 13 height 13
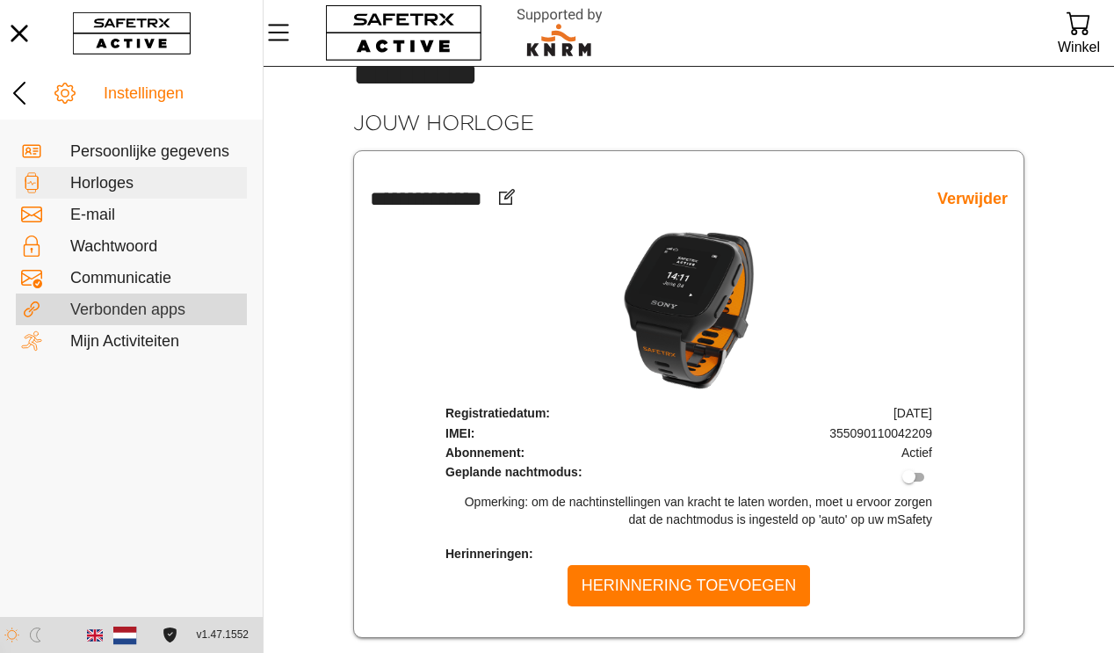
click at [129, 302] on div "Verbonden apps" at bounding box center [155, 310] width 171 height 19
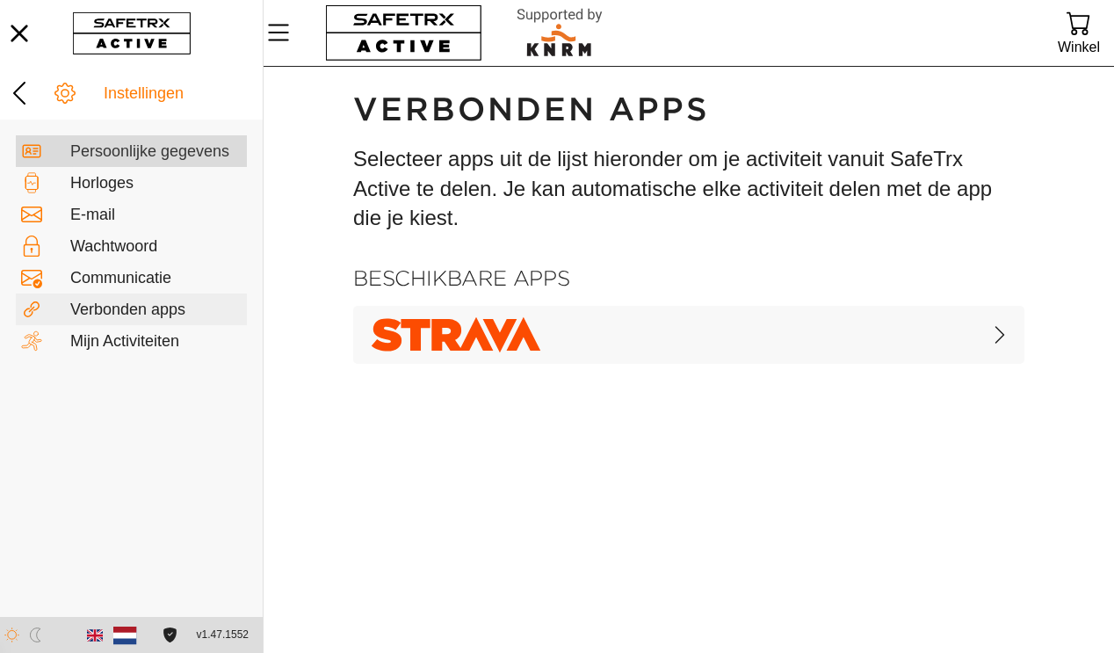
click at [131, 156] on div "Persoonlijke gegevens" at bounding box center [155, 151] width 171 height 19
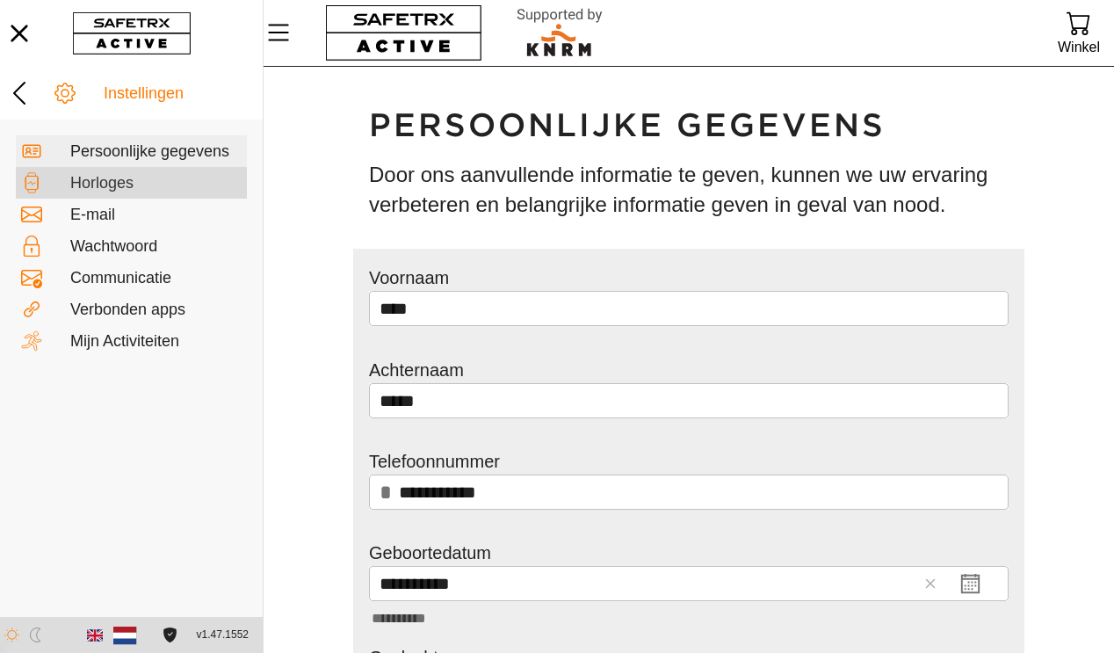
click at [97, 184] on div "Horloges" at bounding box center [155, 183] width 171 height 19
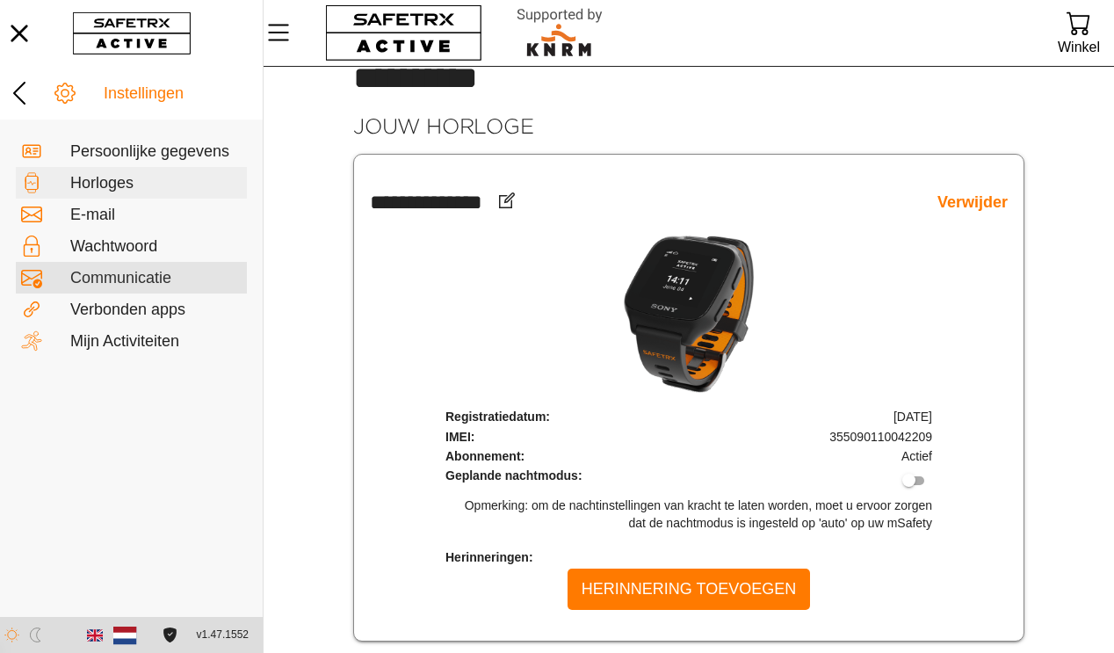
scroll to position [37, 0]
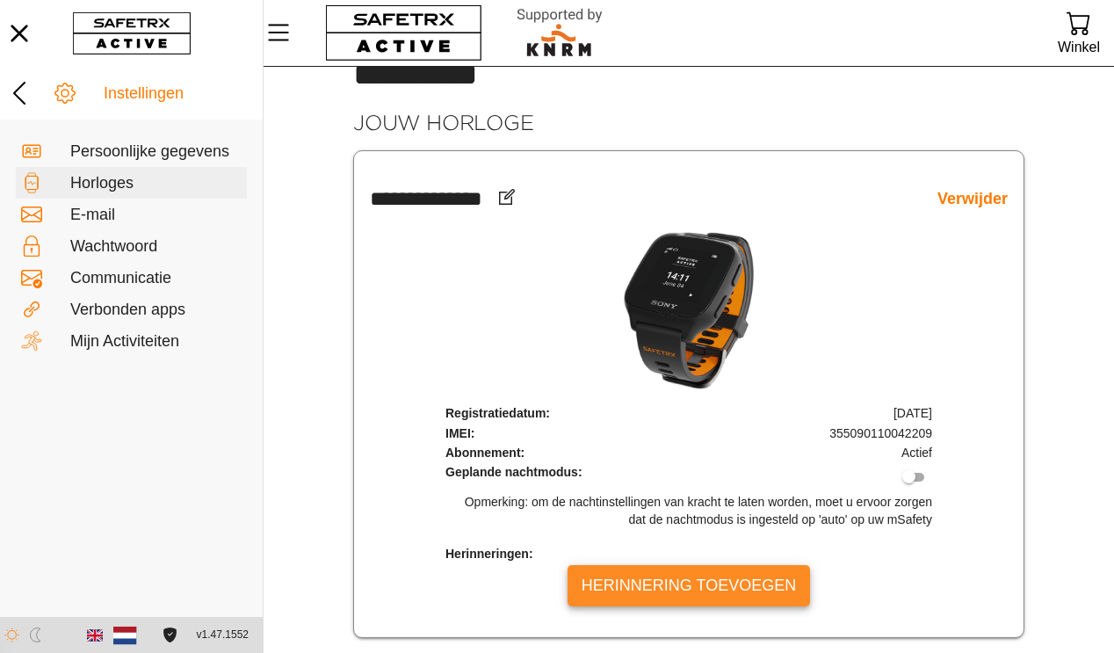
click at [730, 572] on span "Herinnering toevoegen" at bounding box center [689, 585] width 214 height 27
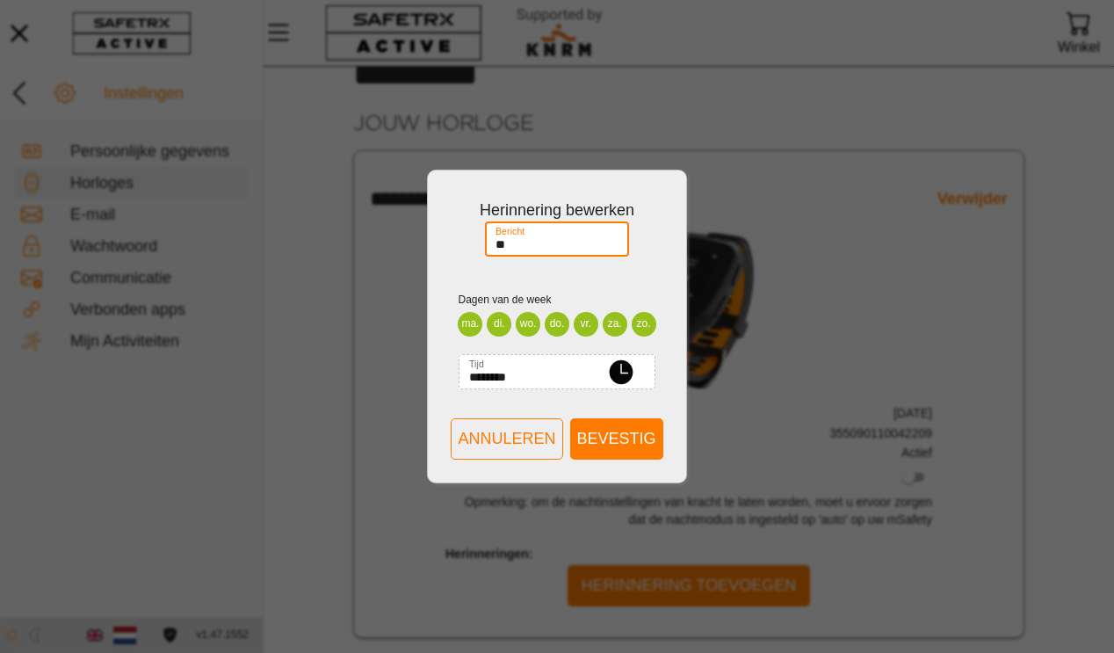
type input "*"
click at [526, 446] on span "Annuleren" at bounding box center [507, 438] width 98 height 27
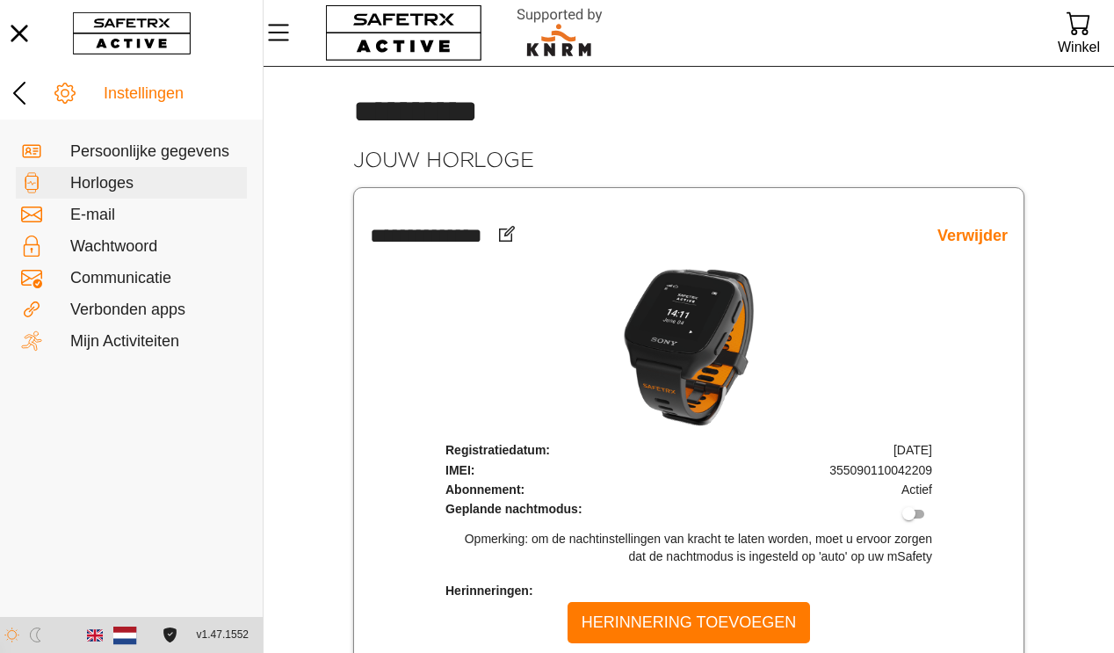
scroll to position [37, 0]
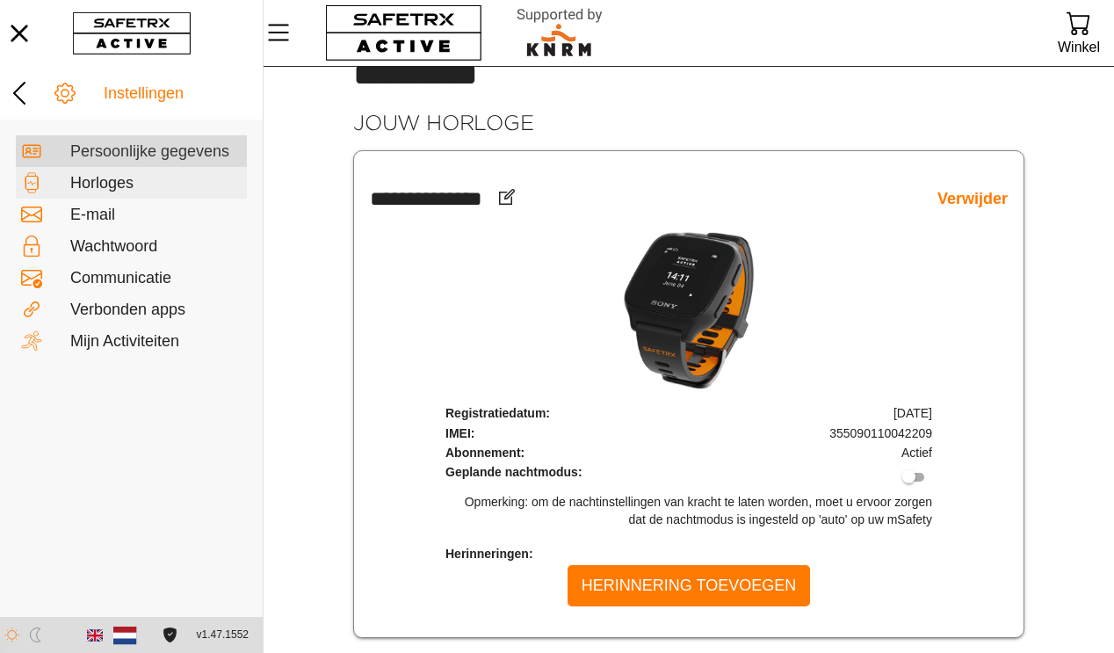
click at [165, 158] on div "Persoonlijke gegevens" at bounding box center [155, 151] width 171 height 19
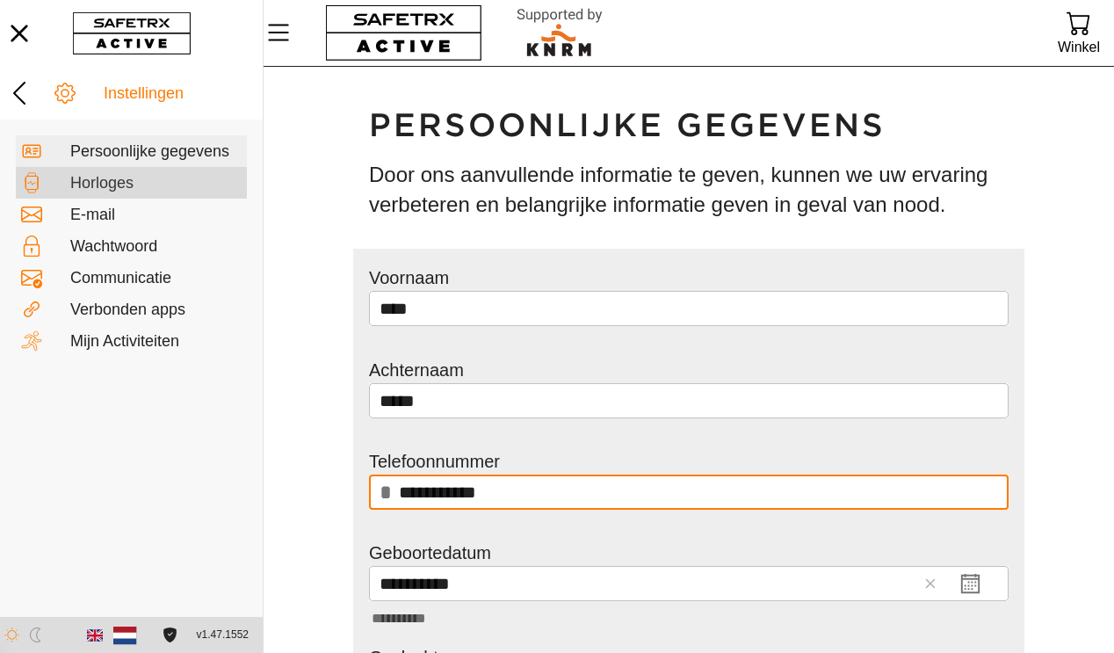
click at [127, 185] on div "Horloges" at bounding box center [155, 183] width 171 height 19
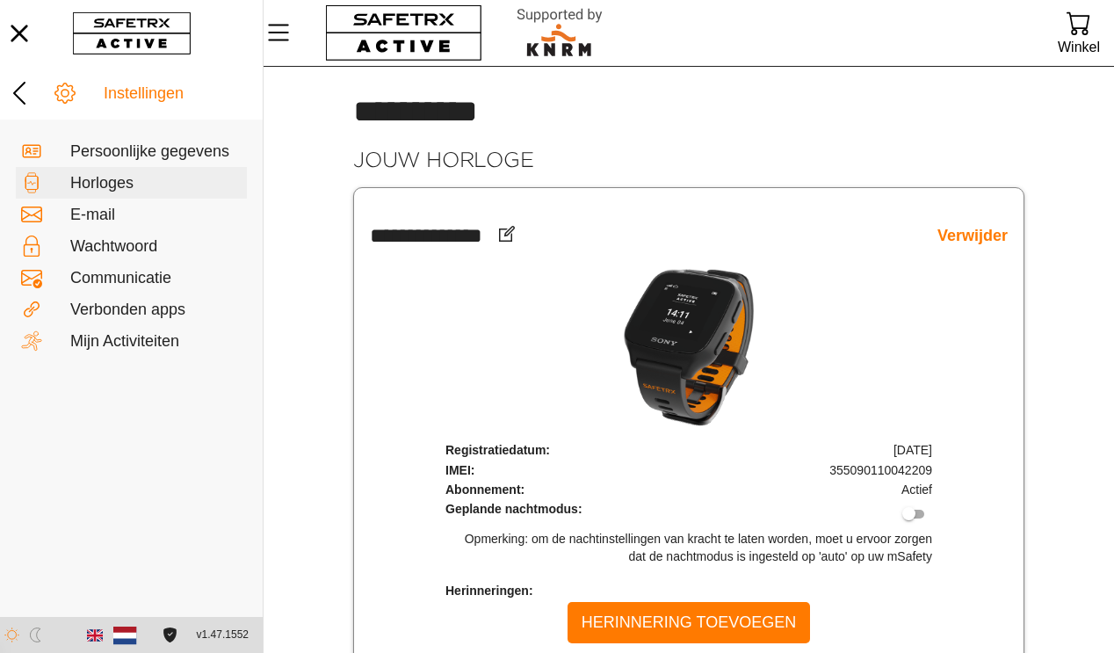
scroll to position [37, 0]
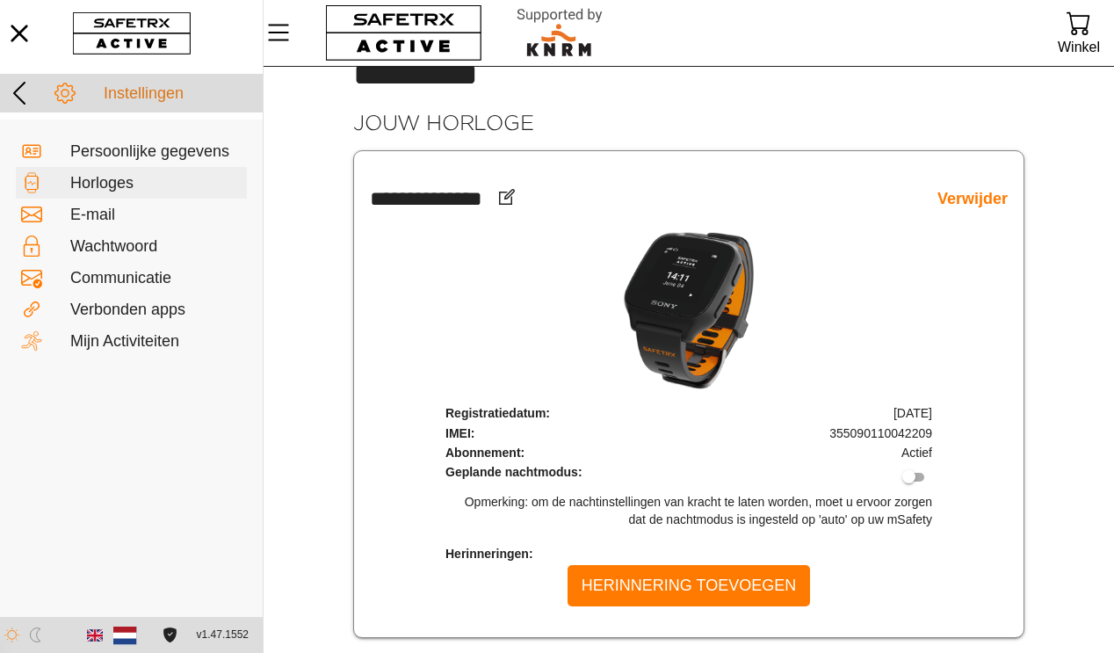
click at [22, 86] on icon at bounding box center [19, 93] width 28 height 28
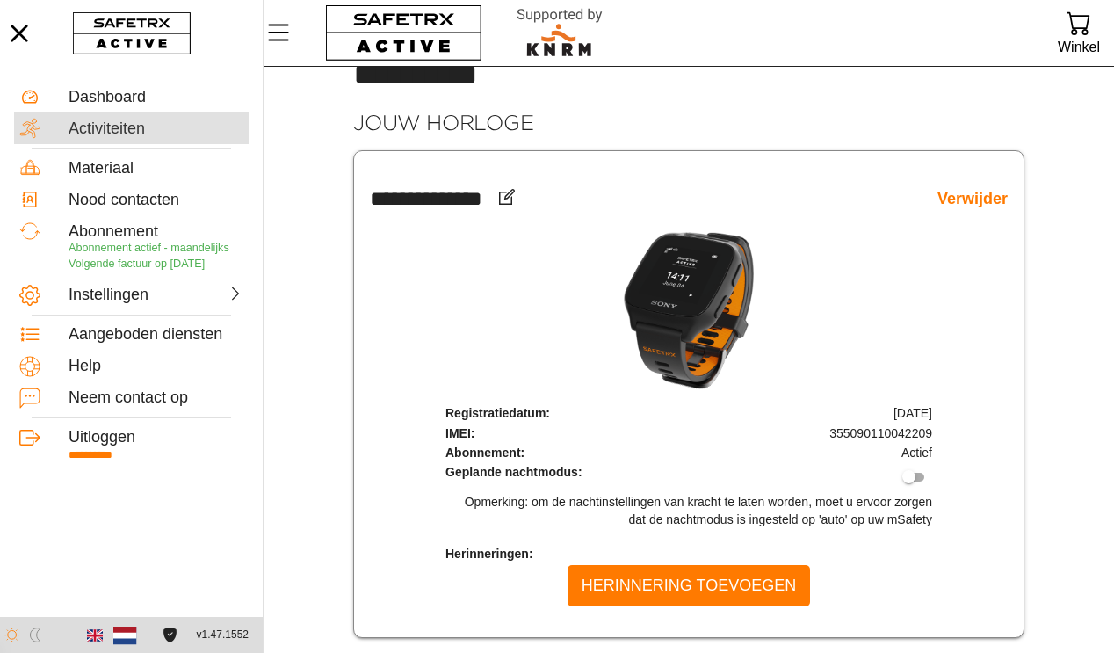
click at [83, 121] on div "Activiteiten" at bounding box center [156, 129] width 175 height 19
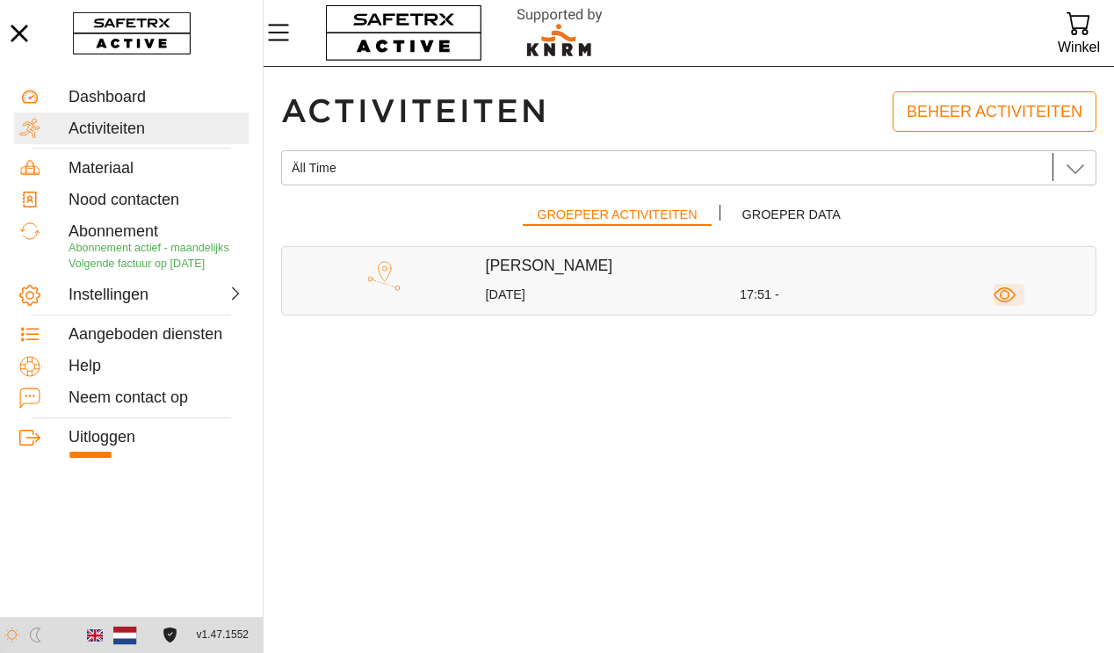
click at [1005, 294] on icon "button" at bounding box center [1005, 295] width 22 height 22
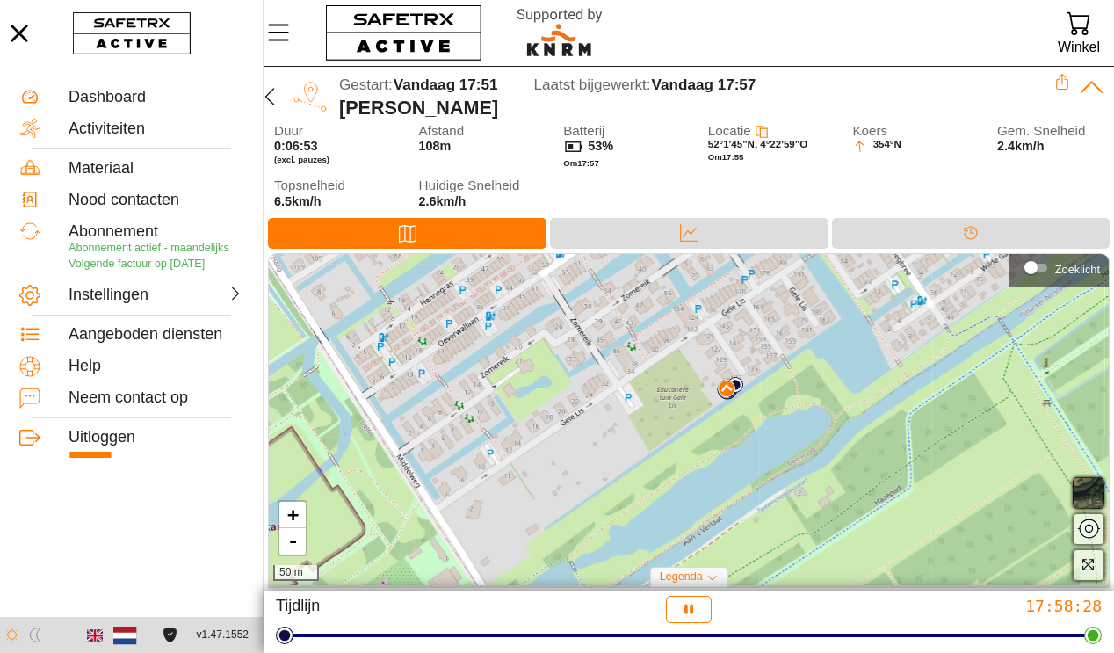
click at [707, 576] on icon at bounding box center [712, 577] width 11 height 11
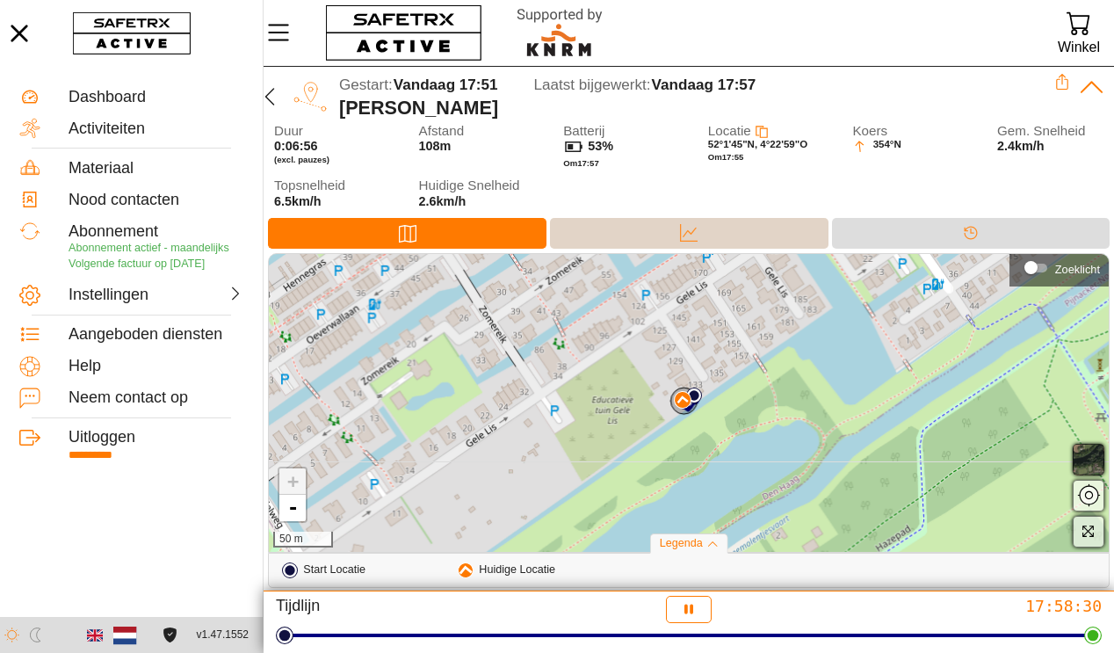
click at [636, 241] on div "Data" at bounding box center [689, 233] width 278 height 31
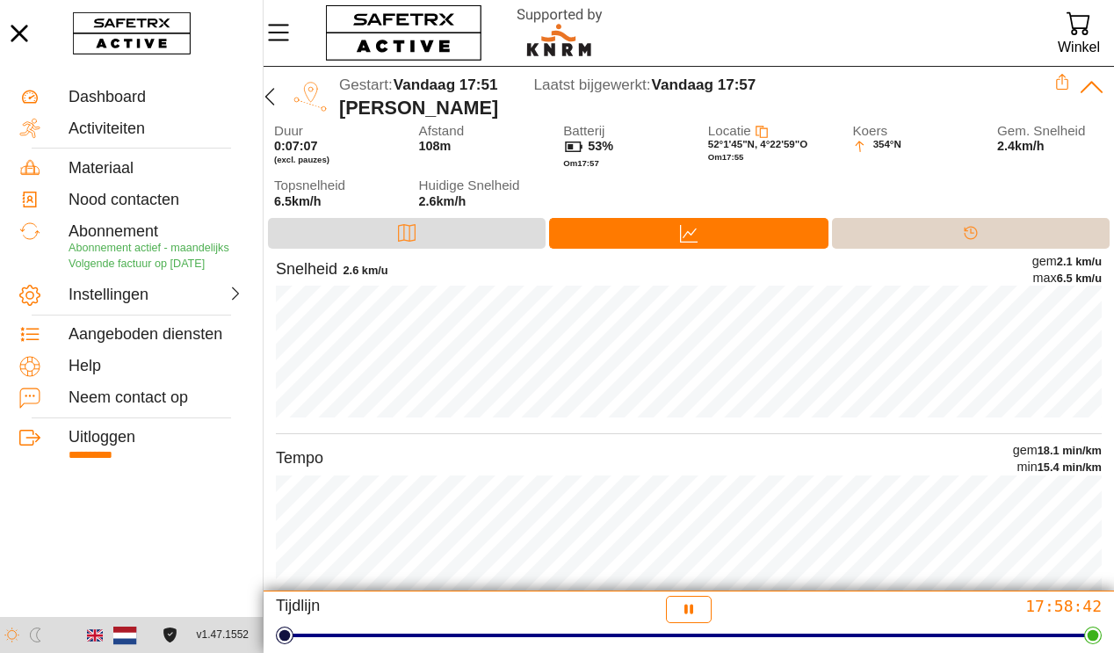
click at [968, 239] on icon at bounding box center [971, 233] width 18 height 18
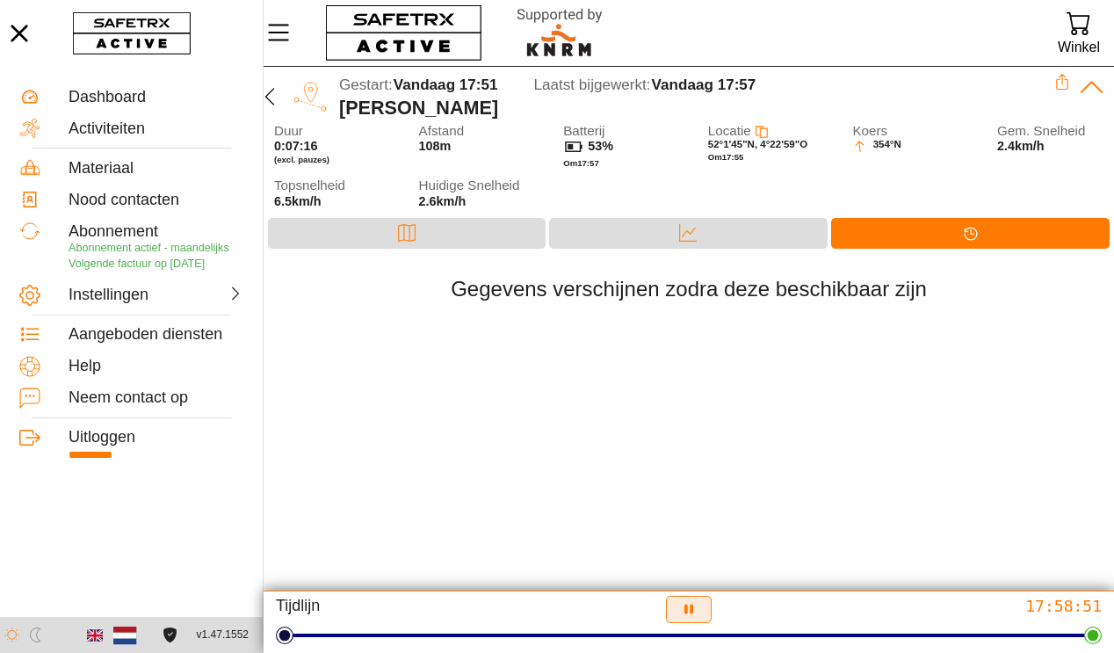
click at [689, 611] on icon "button" at bounding box center [689, 609] width 18 height 18
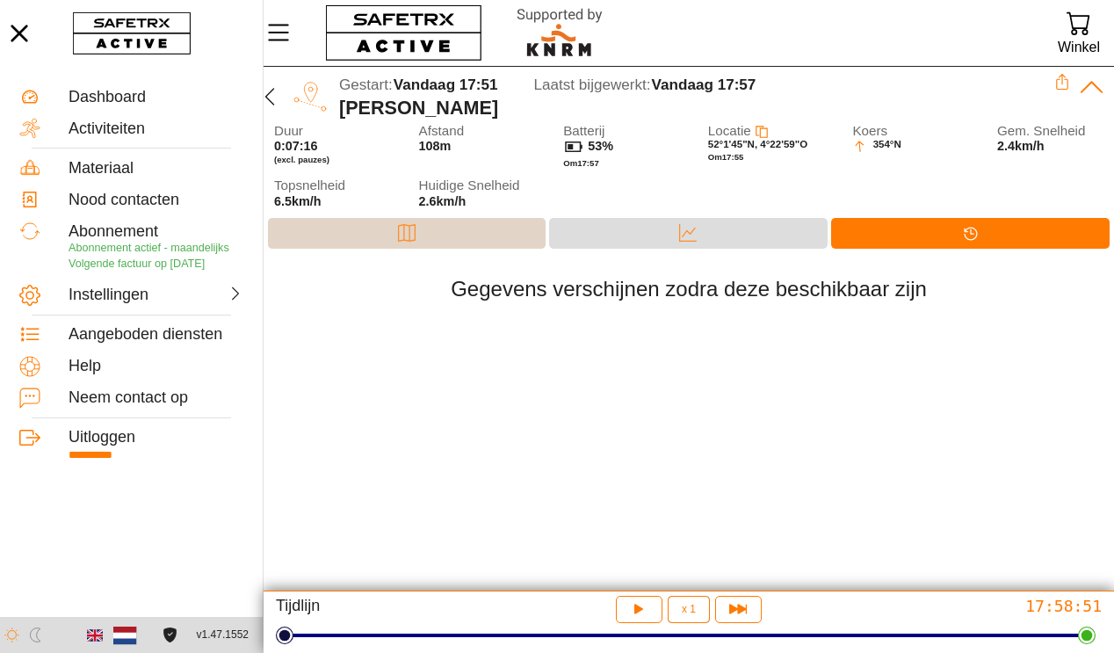
click at [405, 231] on icon at bounding box center [407, 233] width 18 height 18
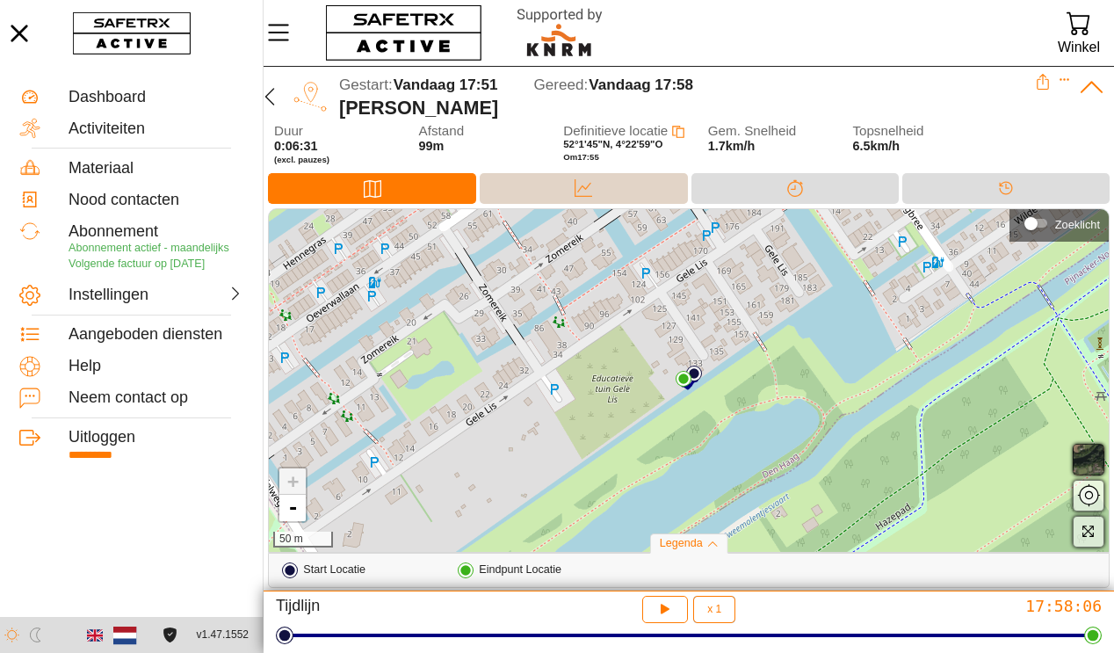
click at [580, 173] on div "Data" at bounding box center [583, 188] width 207 height 31
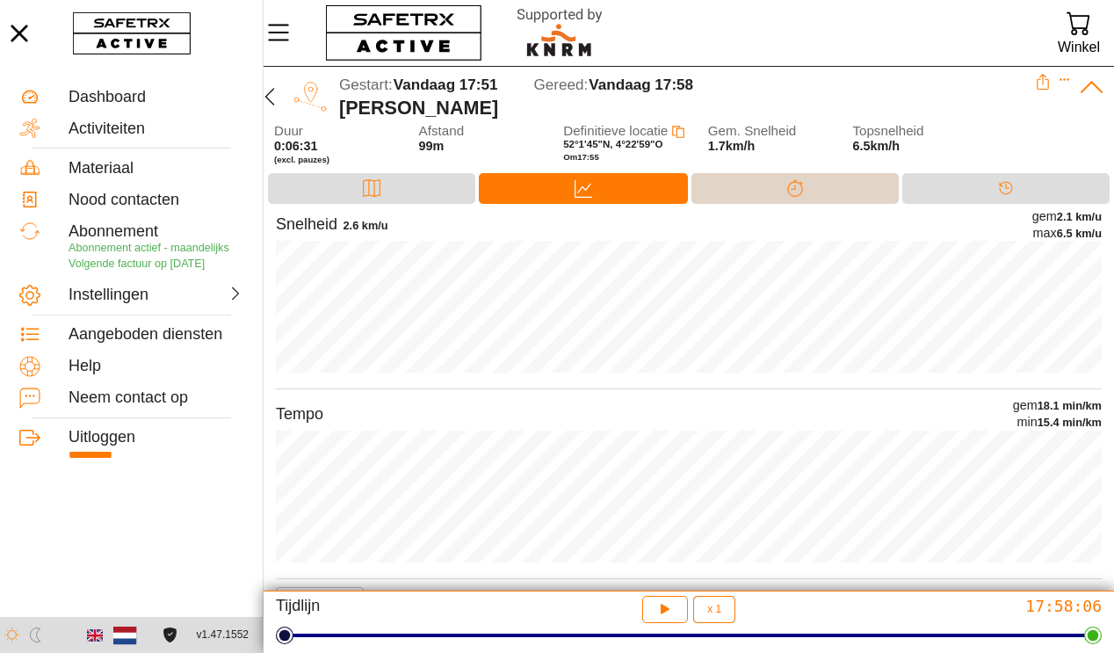
click at [812, 199] on div at bounding box center [795, 200] width 35 height 2
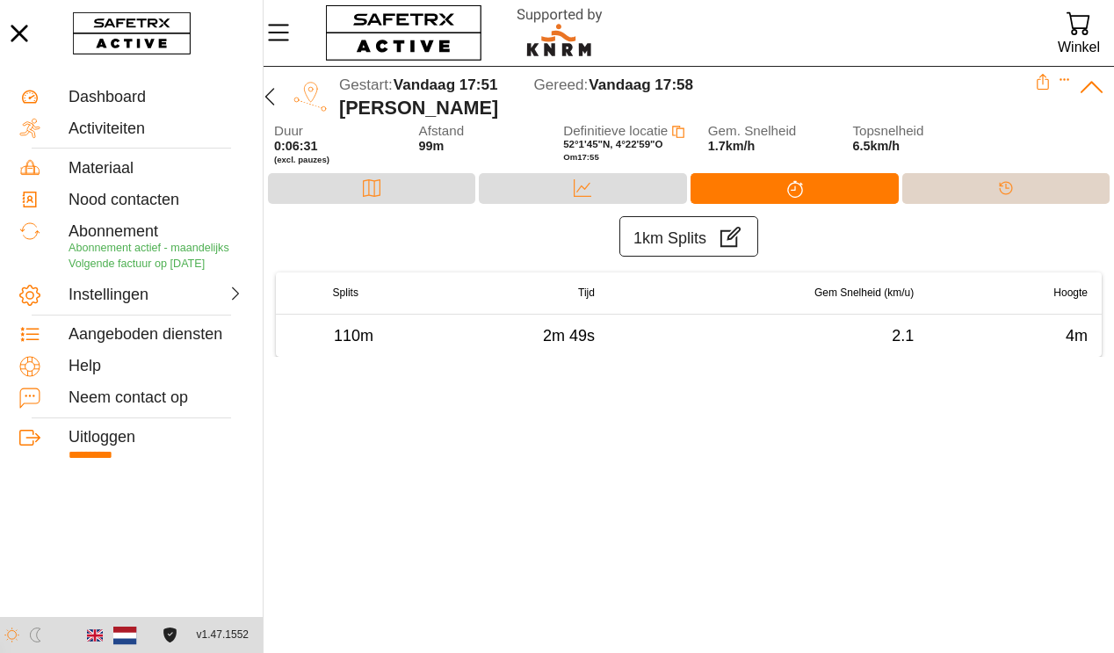
click at [1033, 196] on div "Tijdlijn" at bounding box center [1005, 188] width 207 height 31
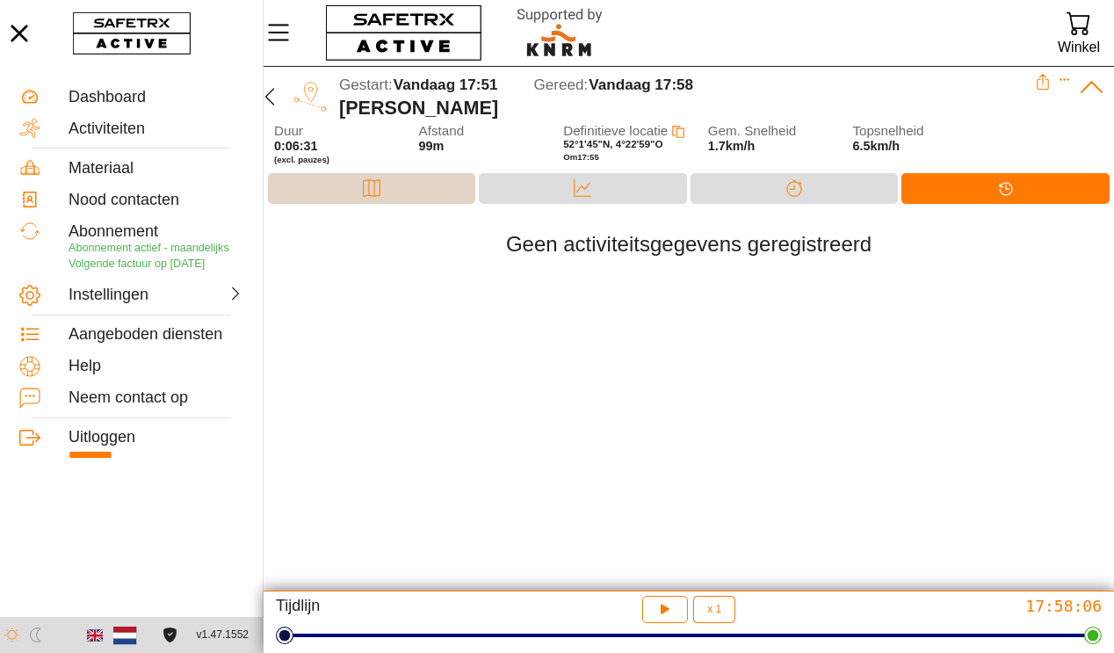
click at [351, 186] on div "Kaart" at bounding box center [371, 188] width 207 height 31
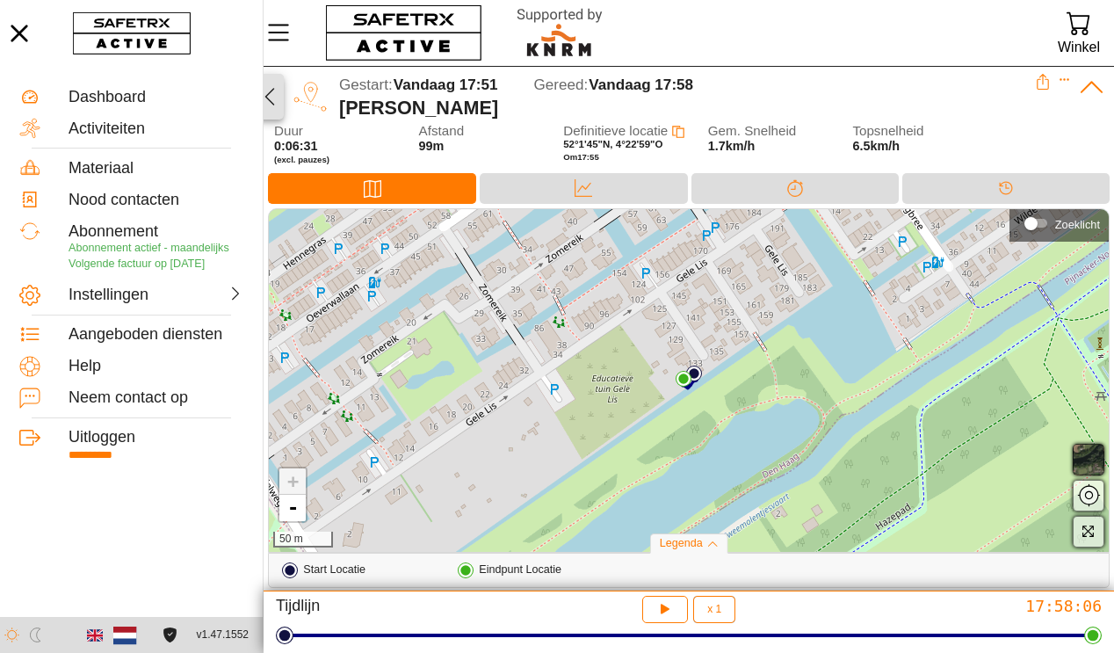
click at [269, 94] on icon "button" at bounding box center [269, 96] width 21 height 21
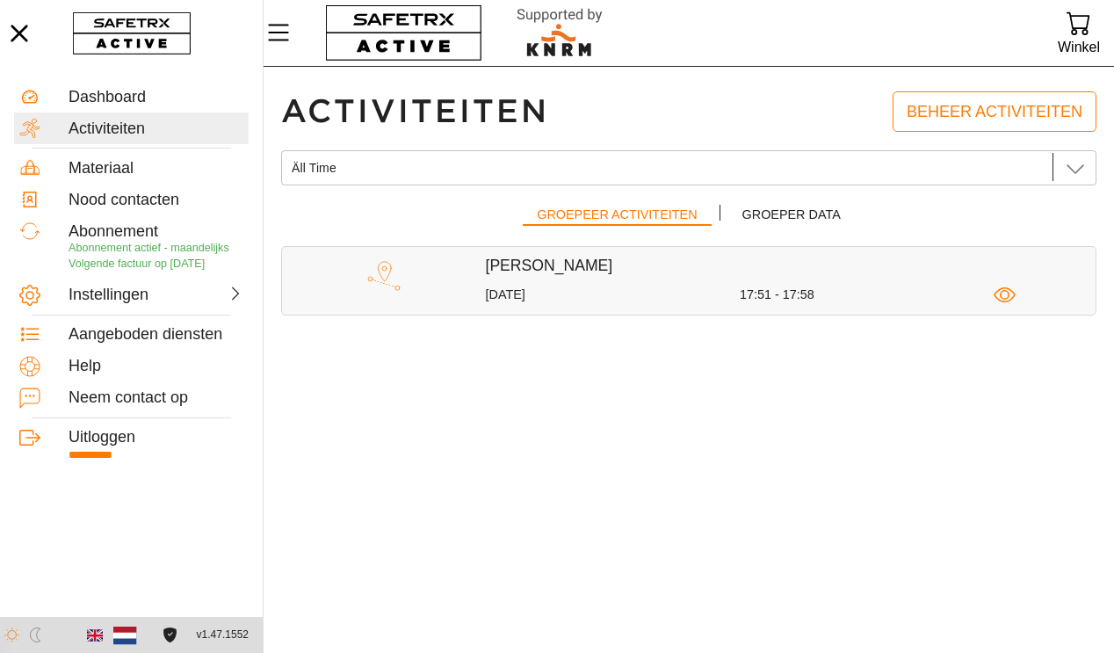
click at [525, 271] on h5 "Anders" at bounding box center [791, 266] width 611 height 20
drag, startPoint x: 516, startPoint y: 294, endPoint x: 446, endPoint y: 290, distance: 69.5
click at [514, 294] on div "19 augustus" at bounding box center [613, 294] width 254 height 17
click at [374, 278] on img at bounding box center [384, 276] width 40 height 40
click at [994, 115] on span "Beheer activiteiten" at bounding box center [995, 111] width 176 height 27
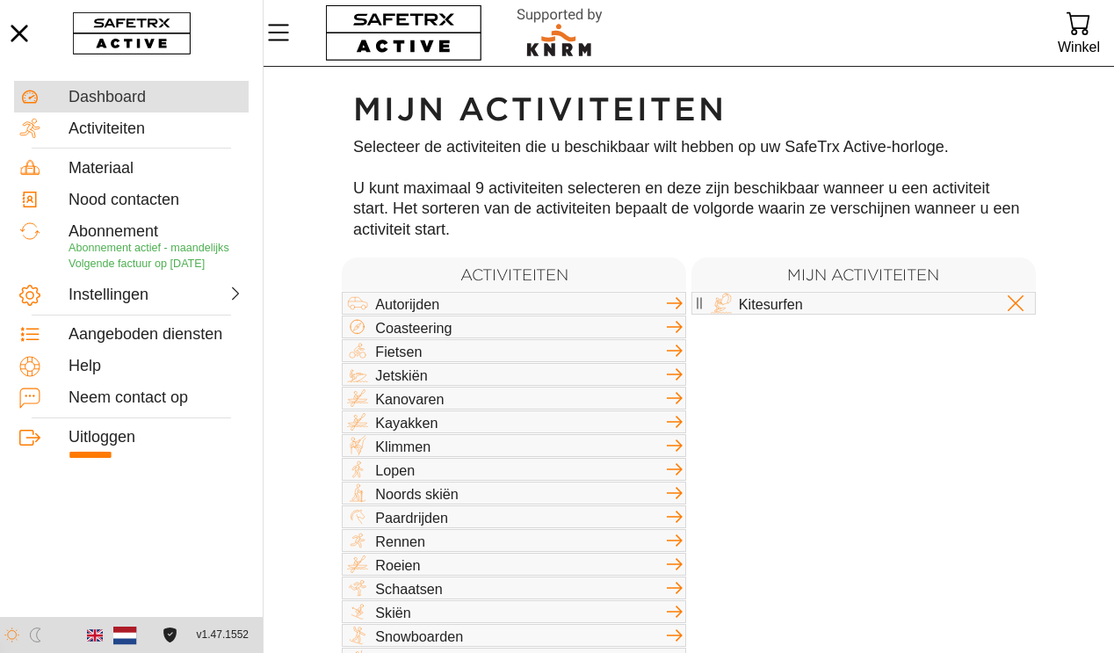
click at [136, 105] on div "Dashboard" at bounding box center [156, 97] width 175 height 19
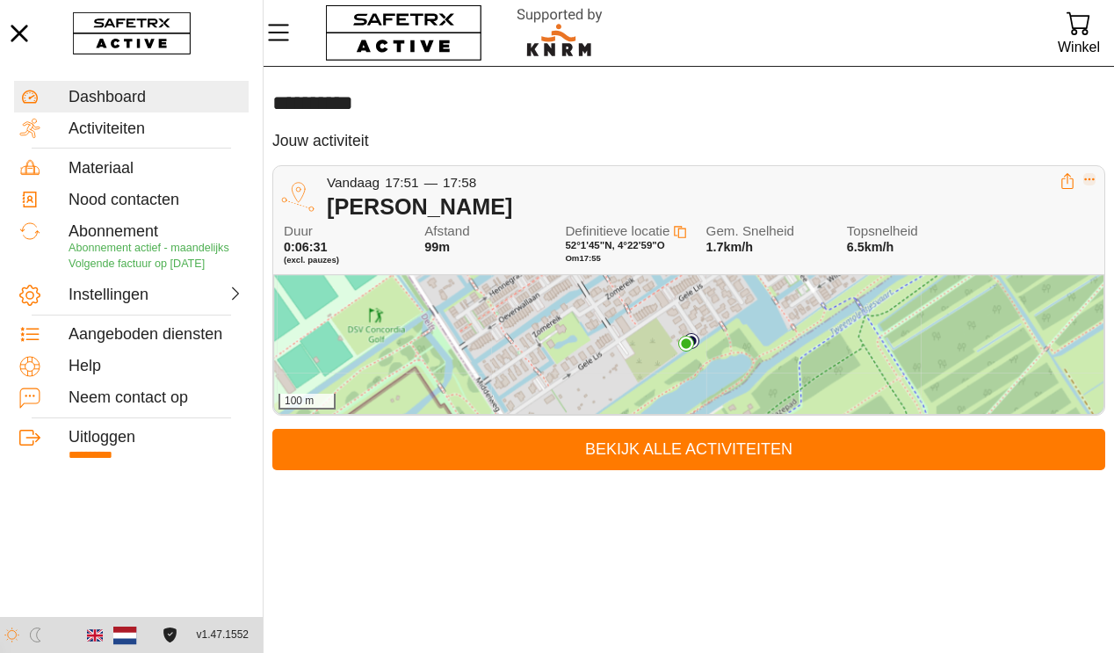
click at [1093, 178] on icon "Uitklappen" at bounding box center [1090, 179] width 10 height 3
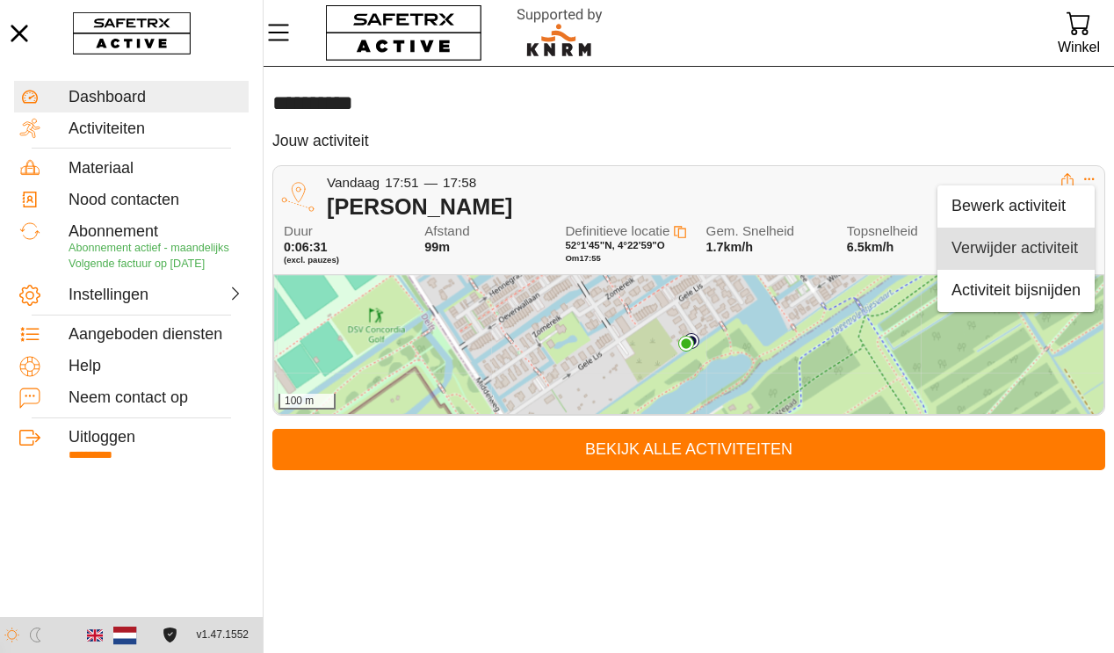
click at [1061, 249] on div "Verwijder activiteit" at bounding box center [1016, 248] width 129 height 19
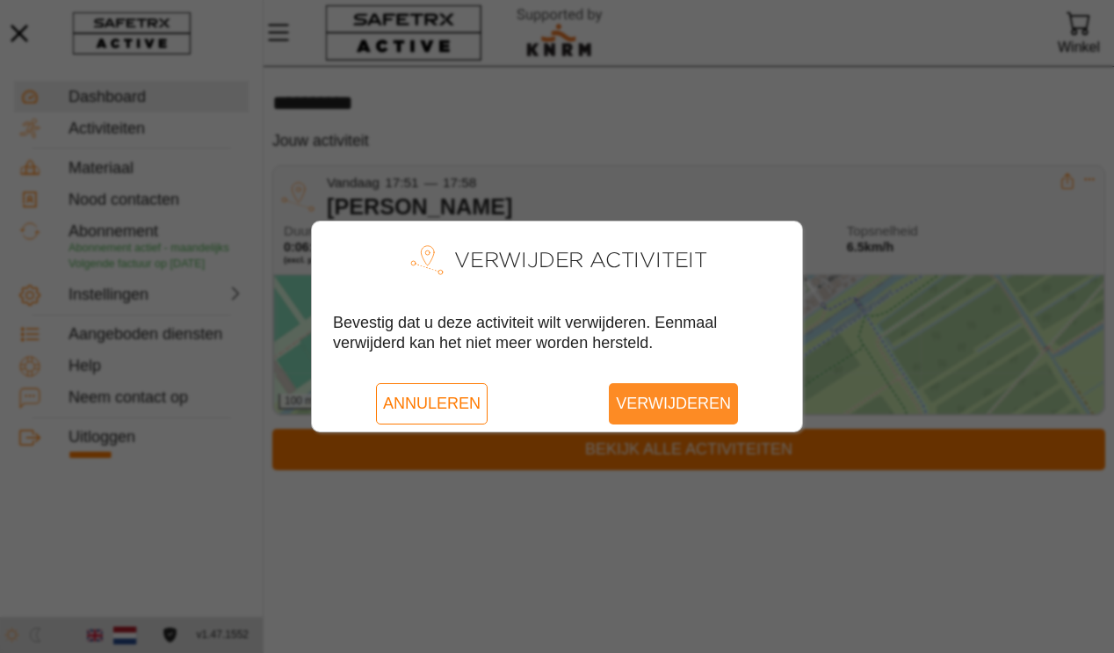
click at [699, 406] on span "Verwijderen" at bounding box center [673, 403] width 115 height 40
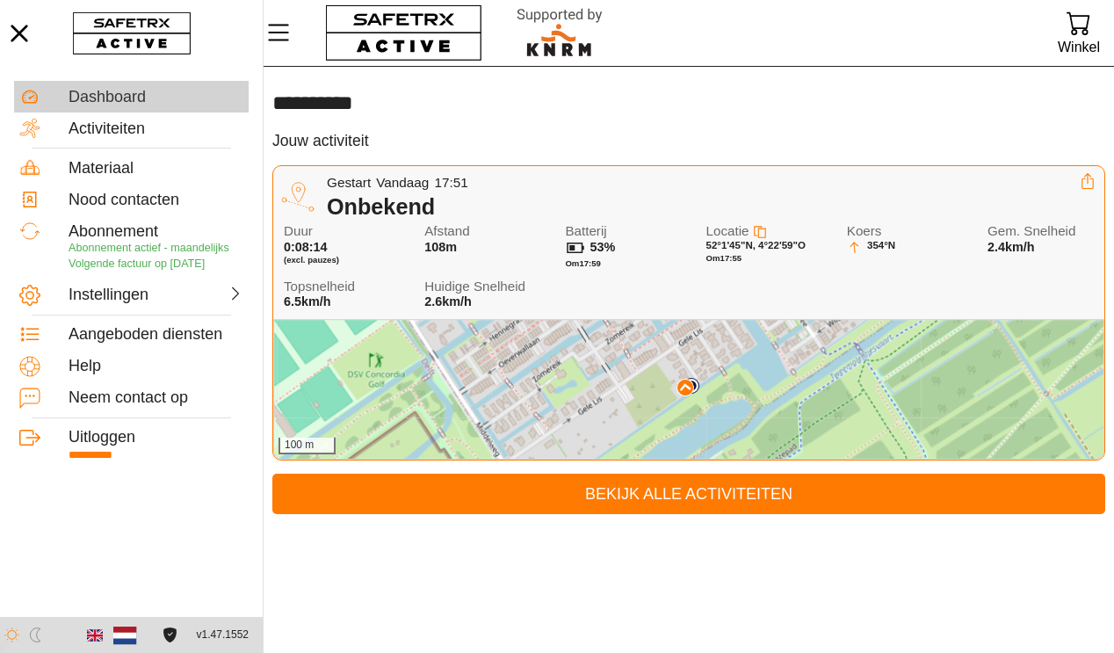
click at [110, 97] on div "Dashboard" at bounding box center [156, 97] width 175 height 19
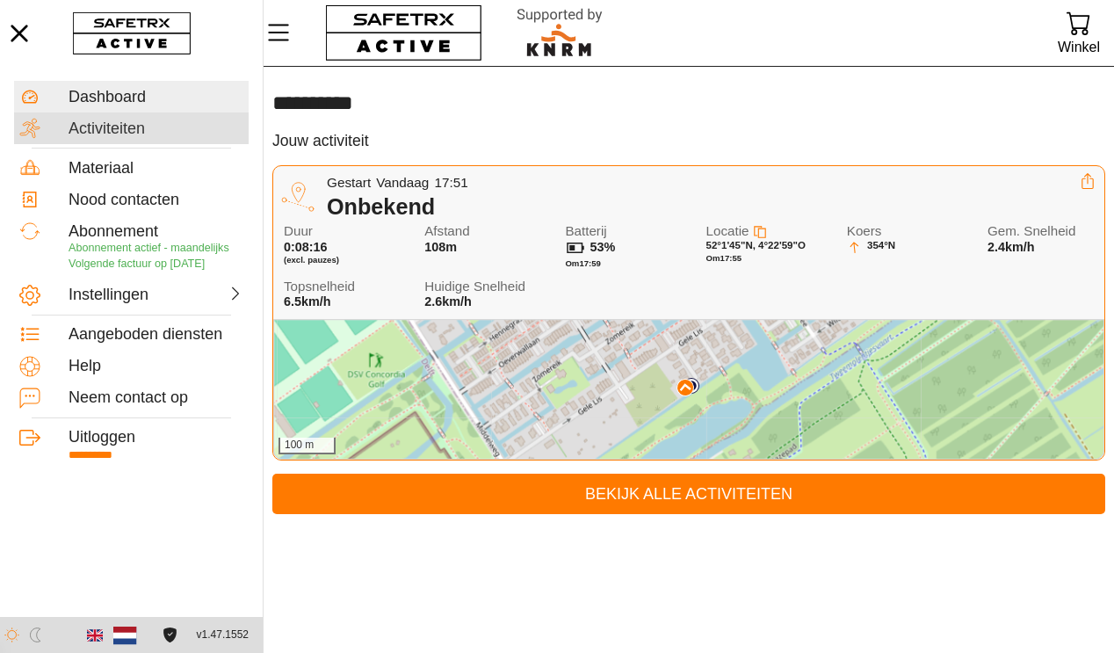
click at [112, 133] on div "Activiteiten" at bounding box center [156, 129] width 175 height 19
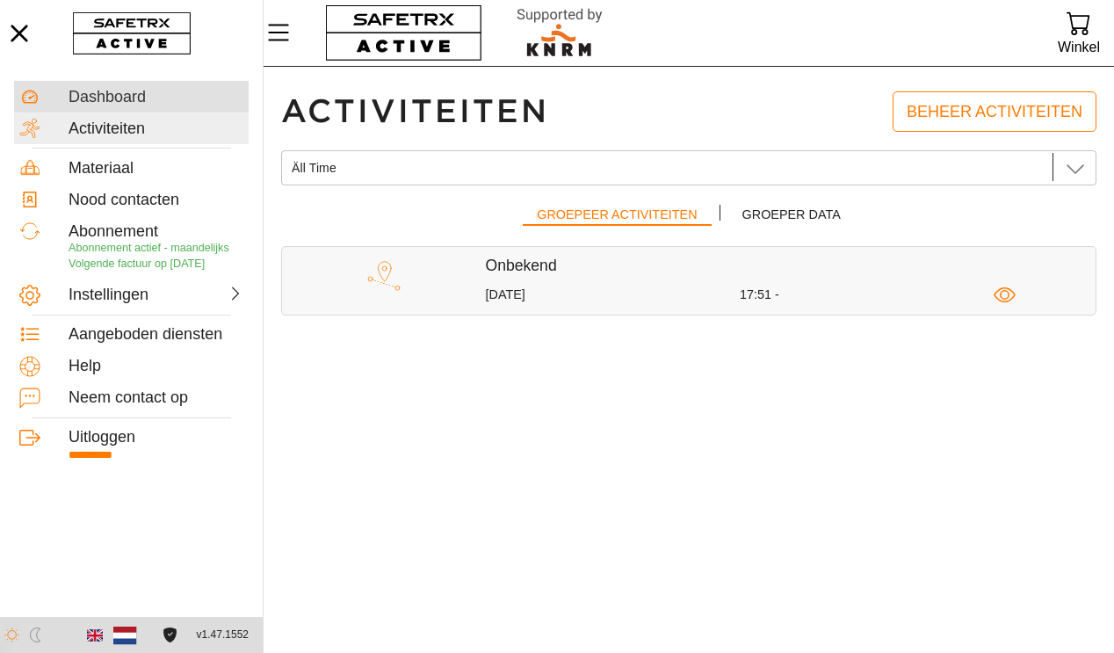
click at [137, 98] on div "Dashboard" at bounding box center [156, 97] width 175 height 19
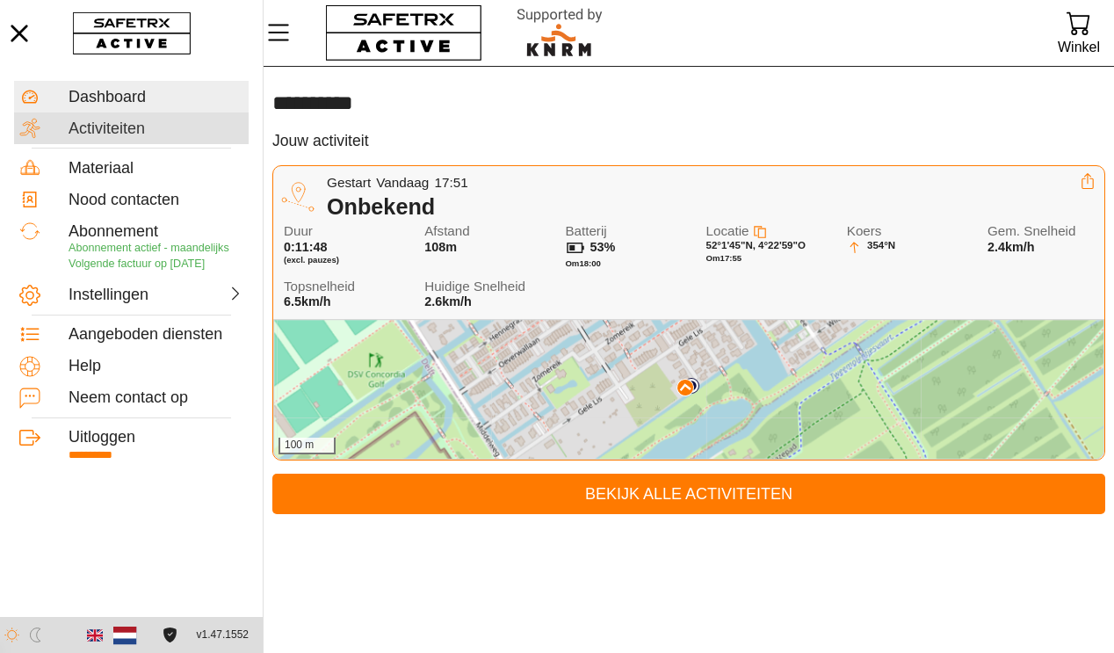
click at [85, 123] on div "Activiteiten" at bounding box center [156, 129] width 175 height 19
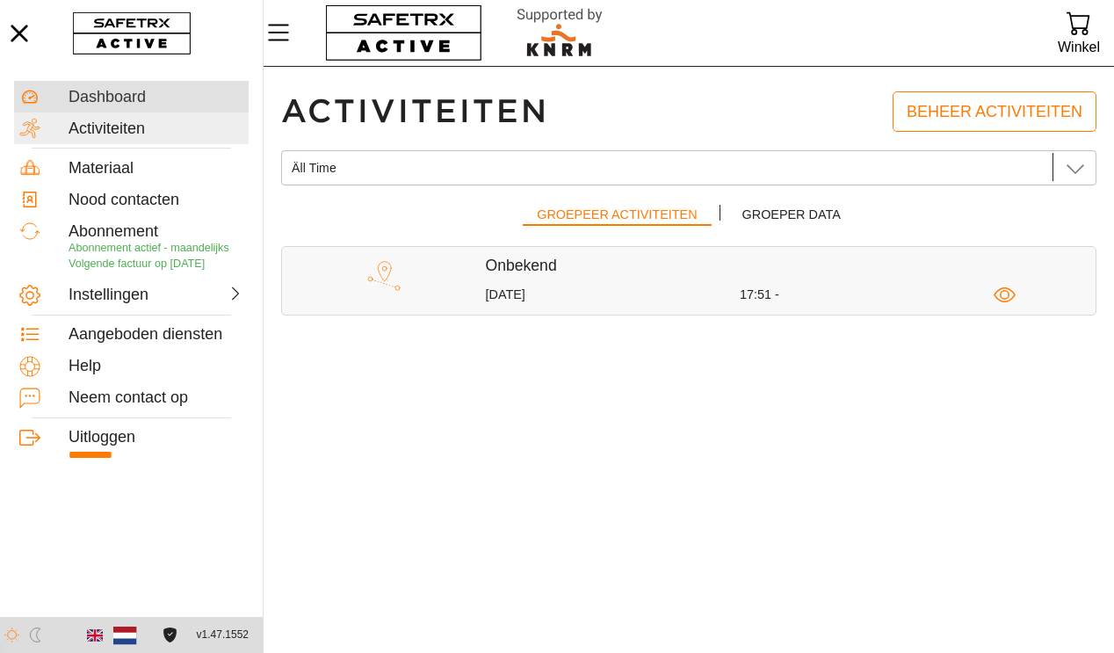
click at [112, 104] on div "Dashboard" at bounding box center [156, 97] width 175 height 19
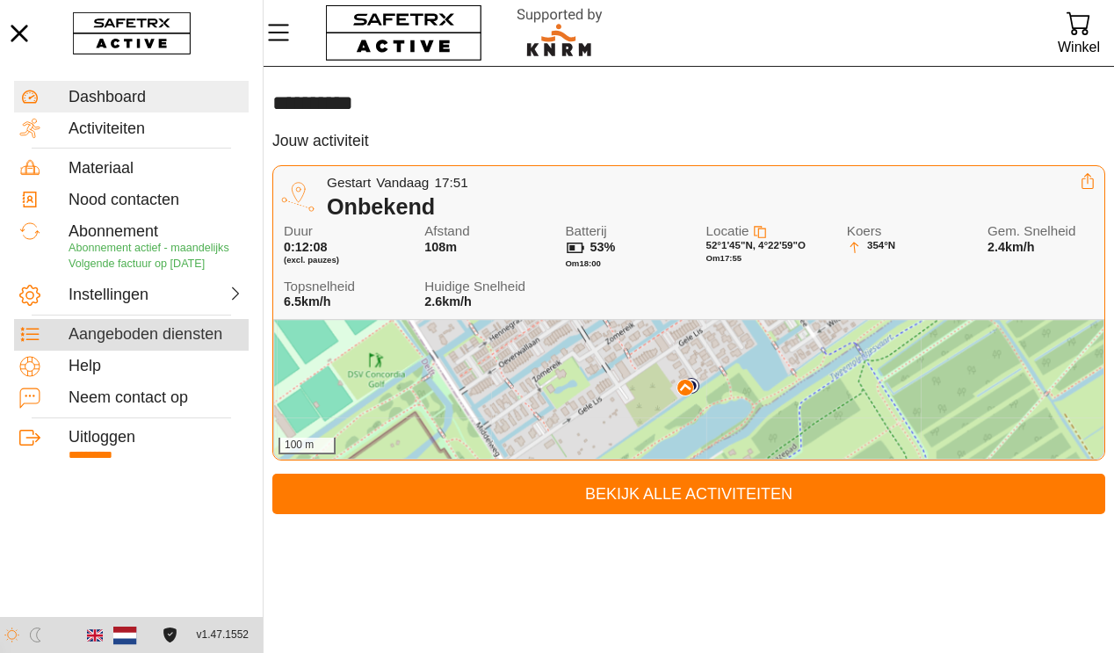
click at [178, 337] on div "Aangeboden diensten" at bounding box center [156, 334] width 175 height 19
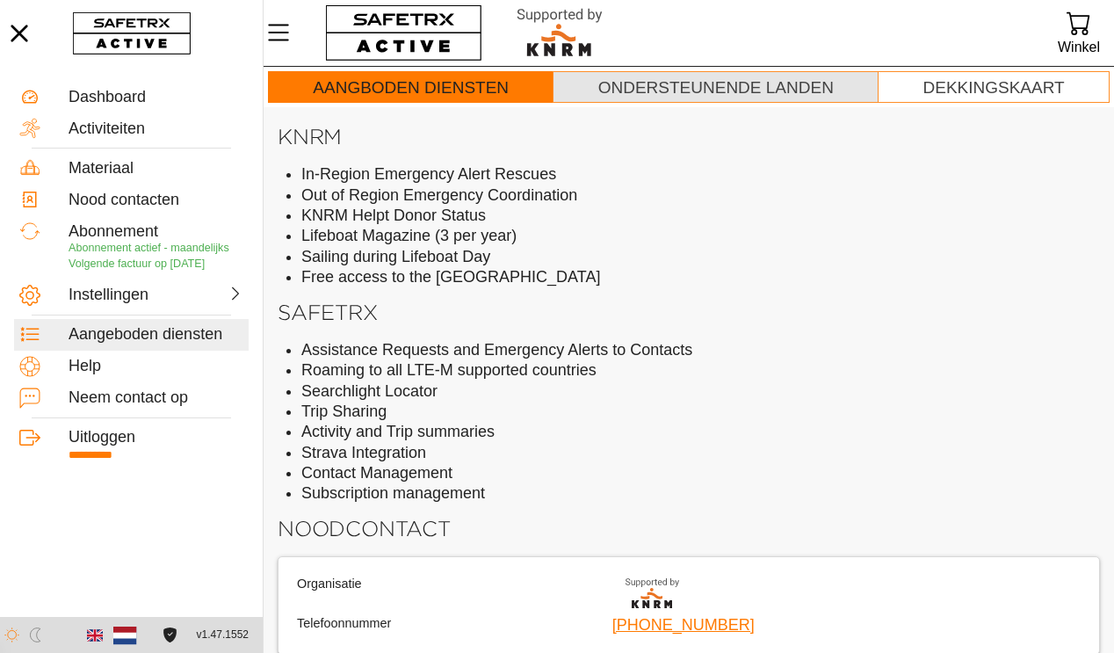
click at [706, 83] on div "Ondersteunende landen" at bounding box center [716, 88] width 236 height 20
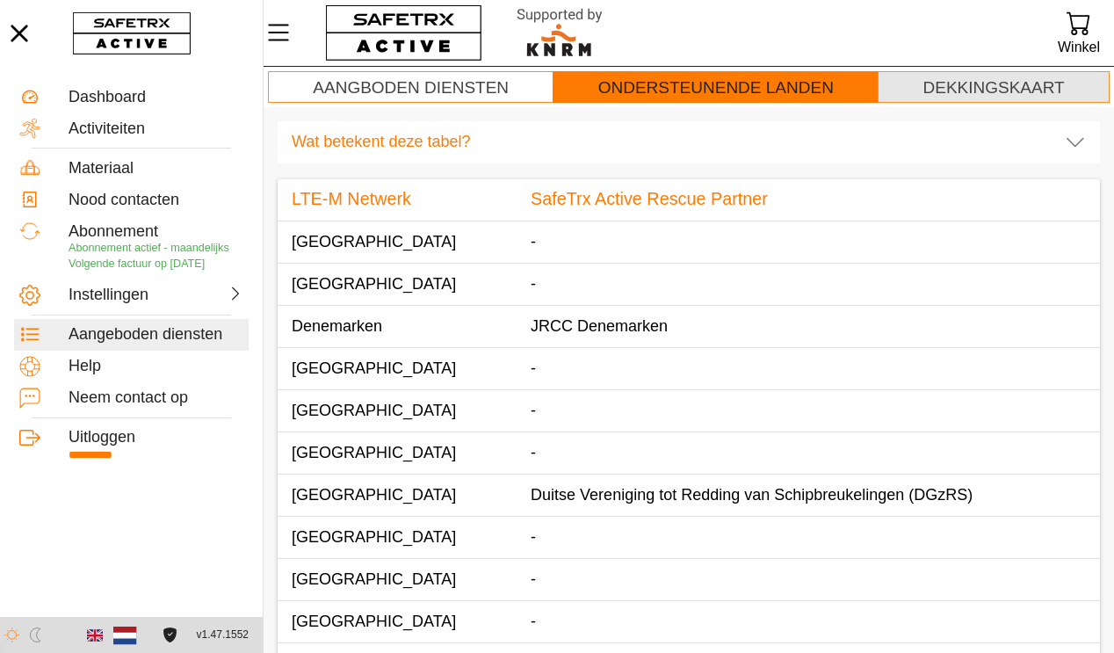
click at [996, 90] on div "Dekkingskaart" at bounding box center [993, 88] width 141 height 20
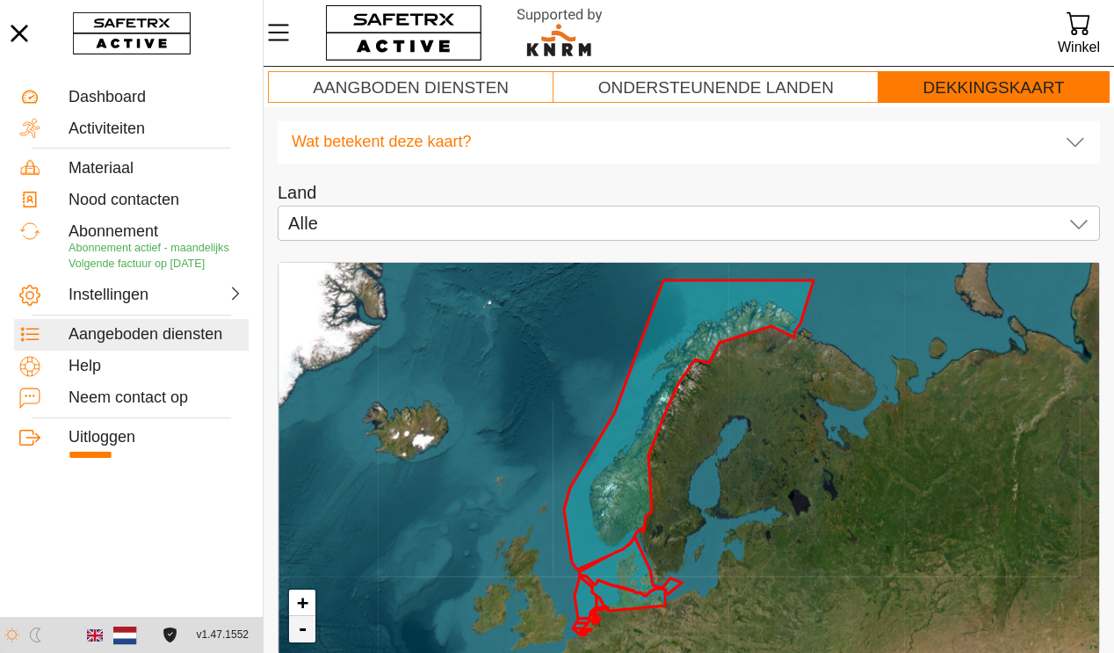
click at [299, 630] on link "-" at bounding box center [302, 629] width 26 height 26
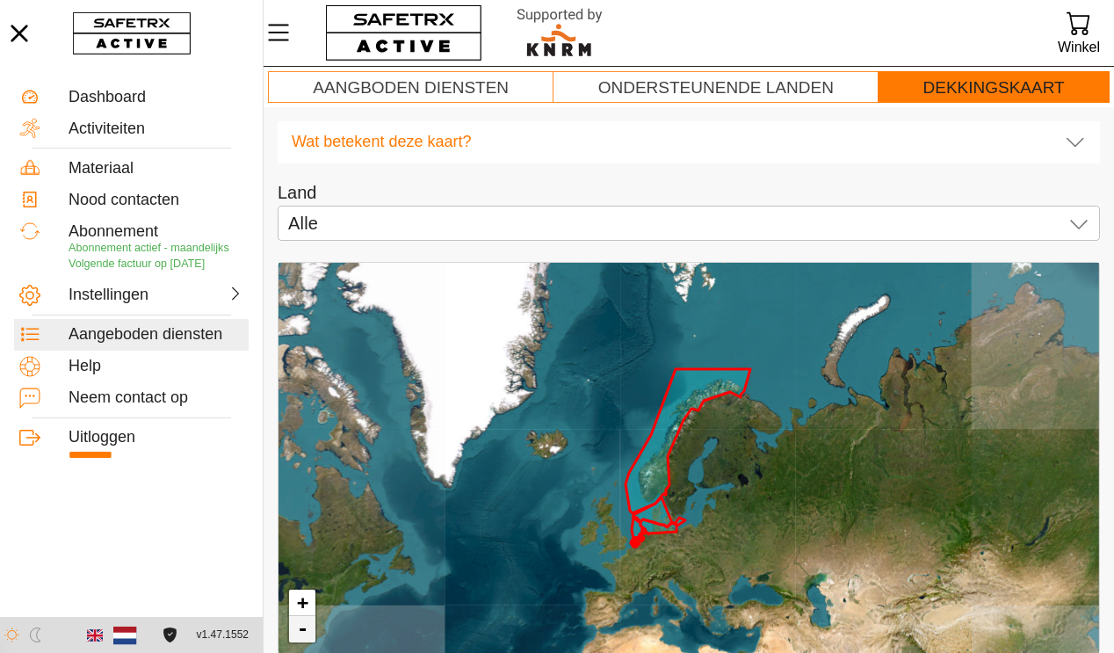
click at [299, 630] on link "-" at bounding box center [302, 629] width 26 height 26
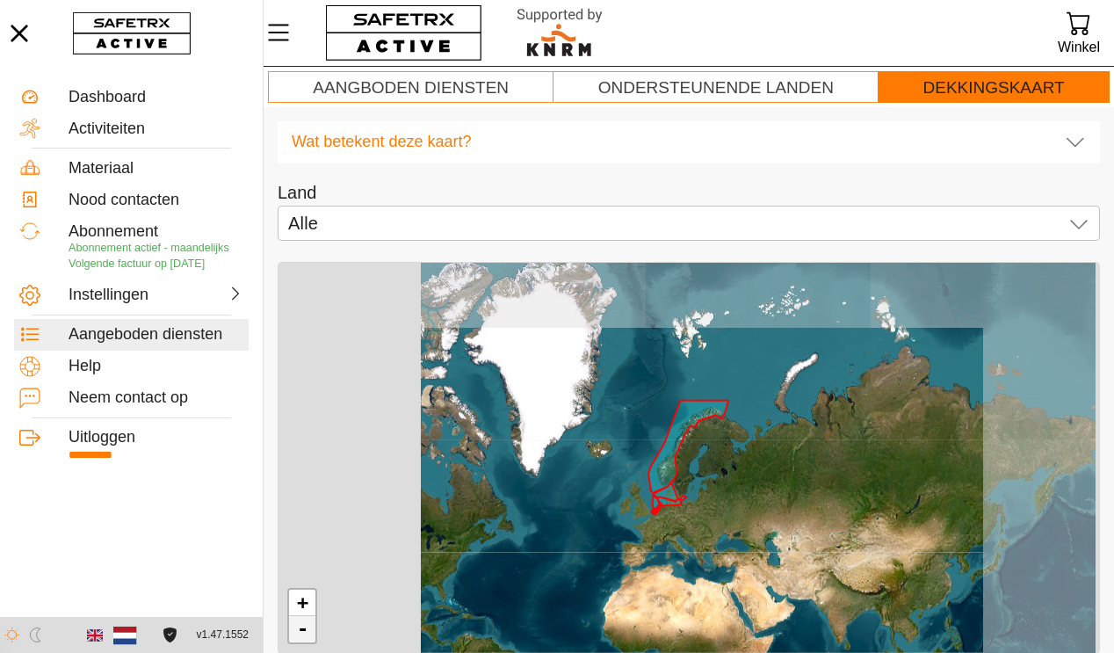
click at [299, 630] on link "-" at bounding box center [302, 629] width 26 height 26
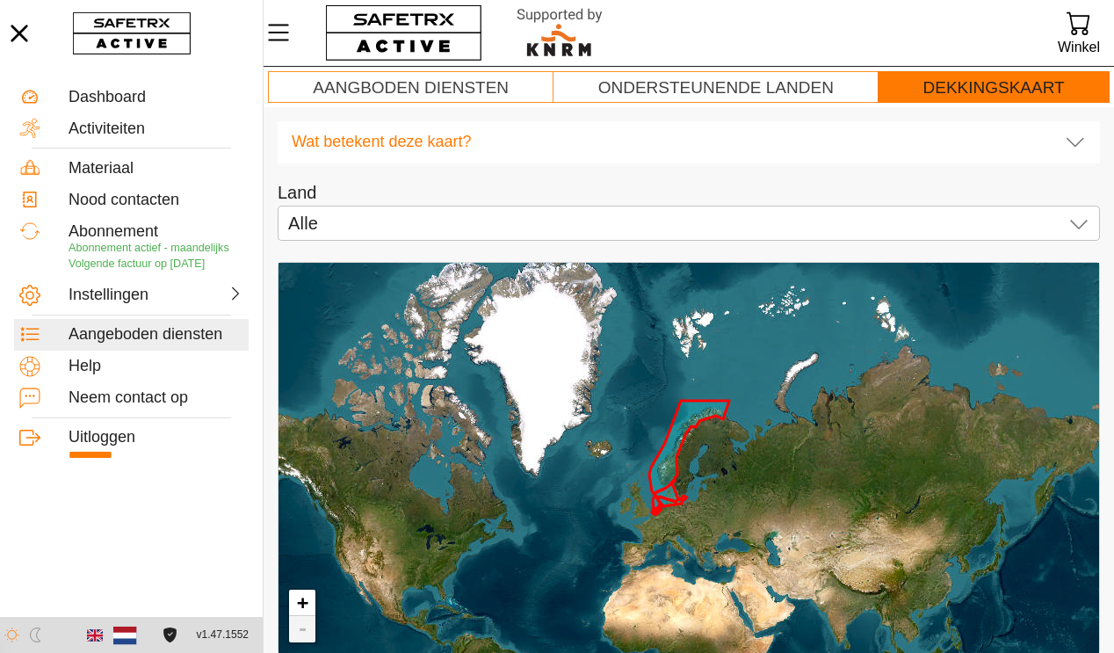
click at [302, 630] on link "-" at bounding box center [302, 629] width 26 height 26
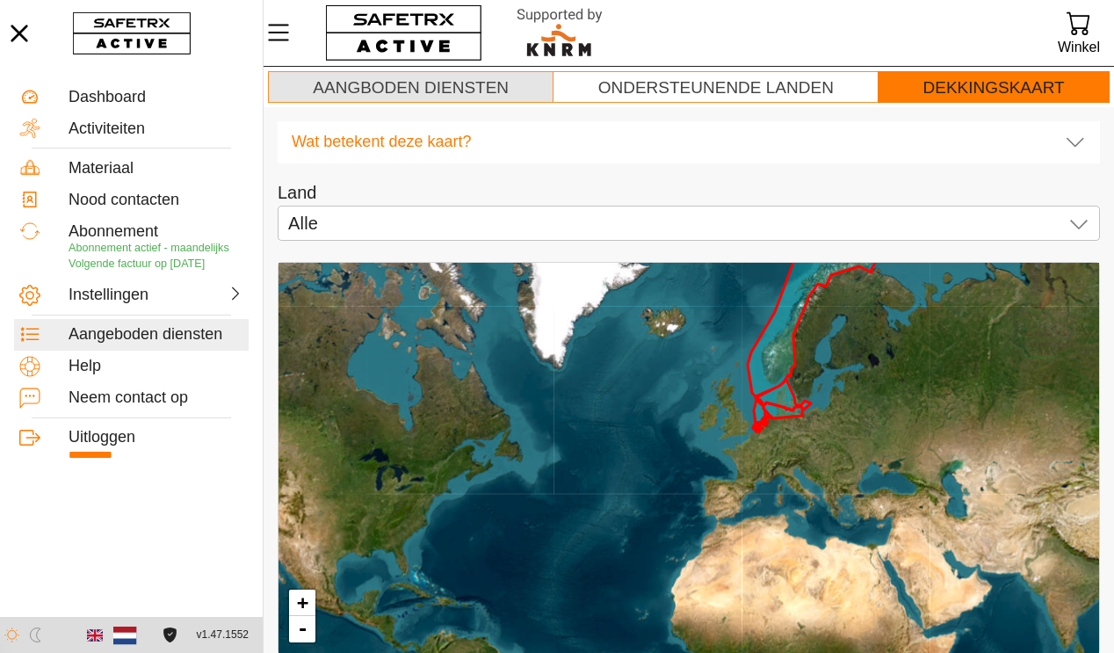
click at [453, 86] on div "Aangboden diensten" at bounding box center [411, 88] width 196 height 20
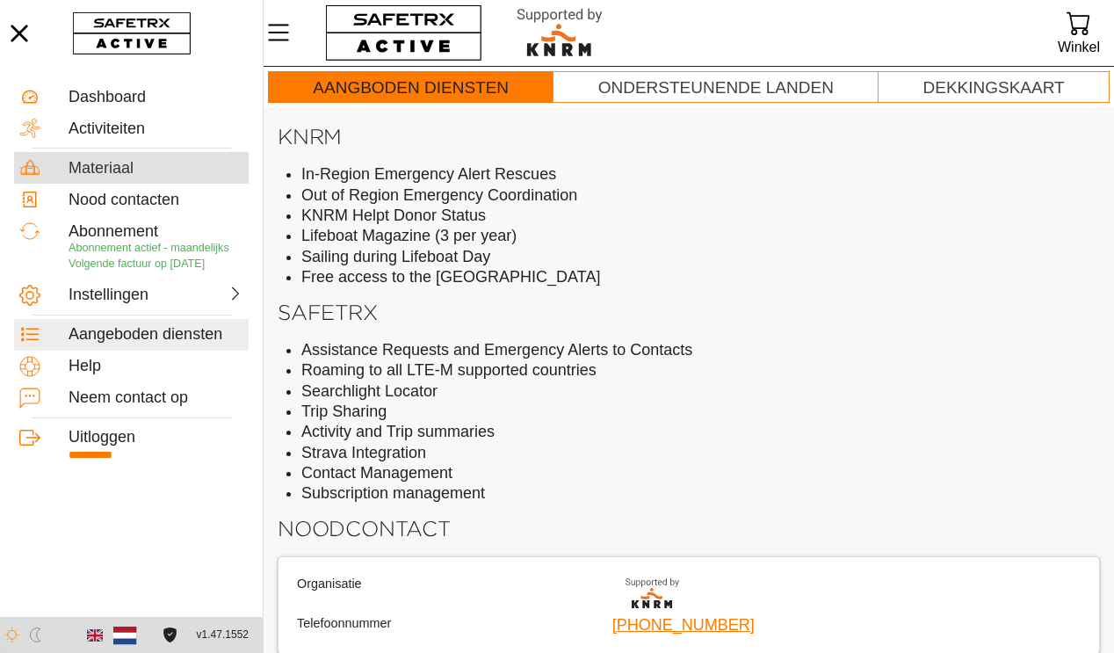
click at [118, 172] on div "Materiaal" at bounding box center [156, 168] width 175 height 19
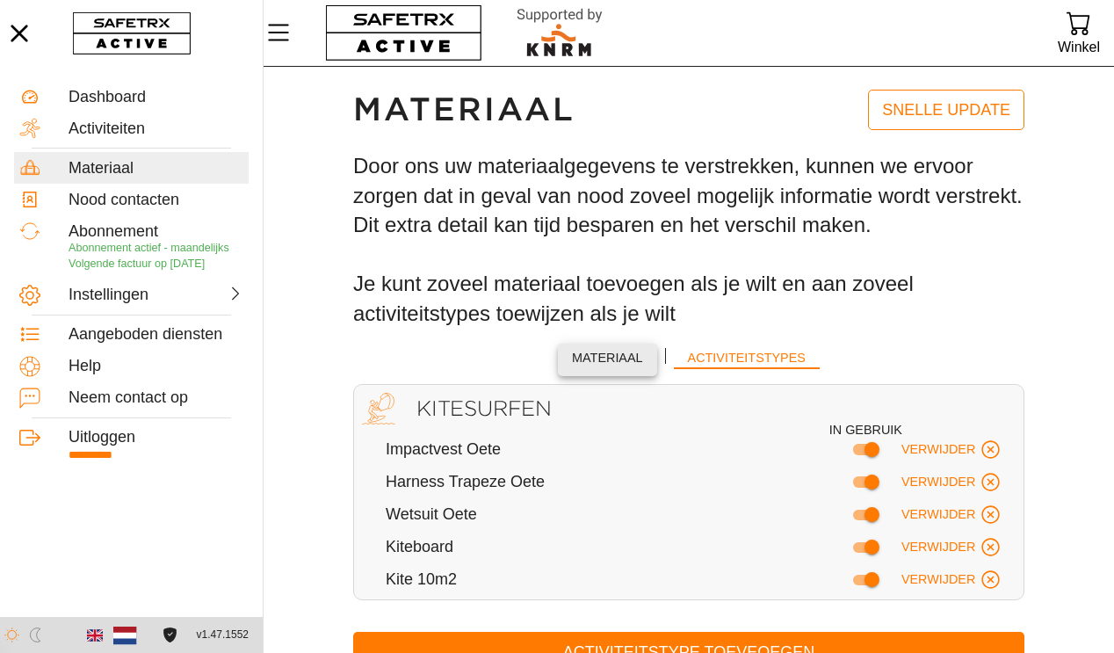
click at [609, 355] on span "Materiaal" at bounding box center [607, 358] width 71 height 22
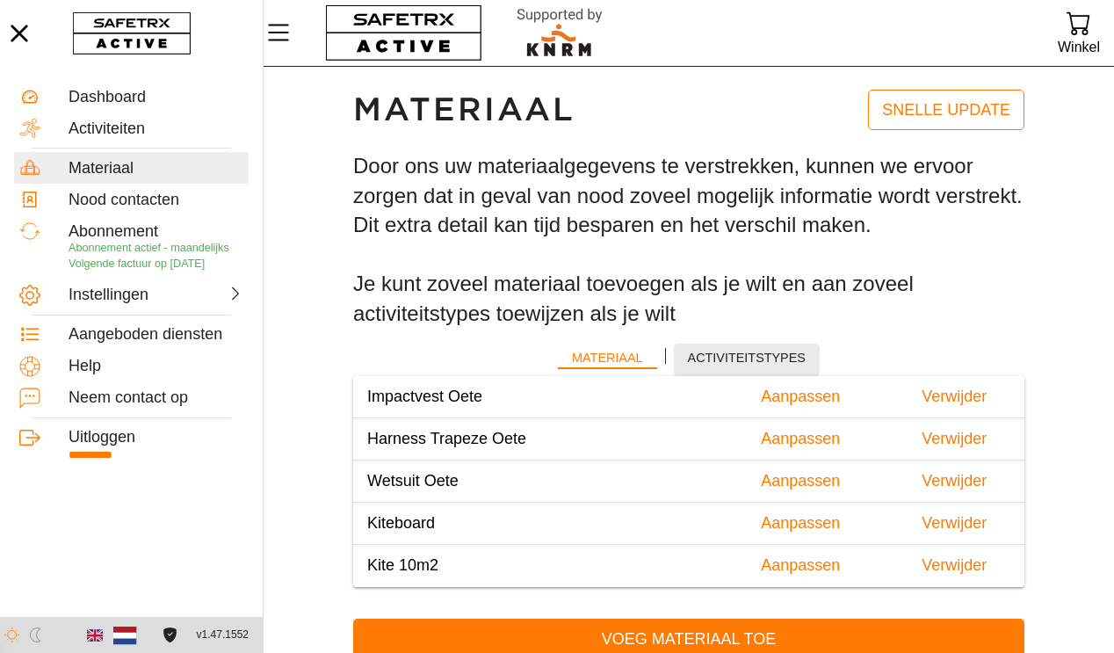
click at [773, 359] on span "Activiteitstypes" at bounding box center [747, 358] width 118 height 22
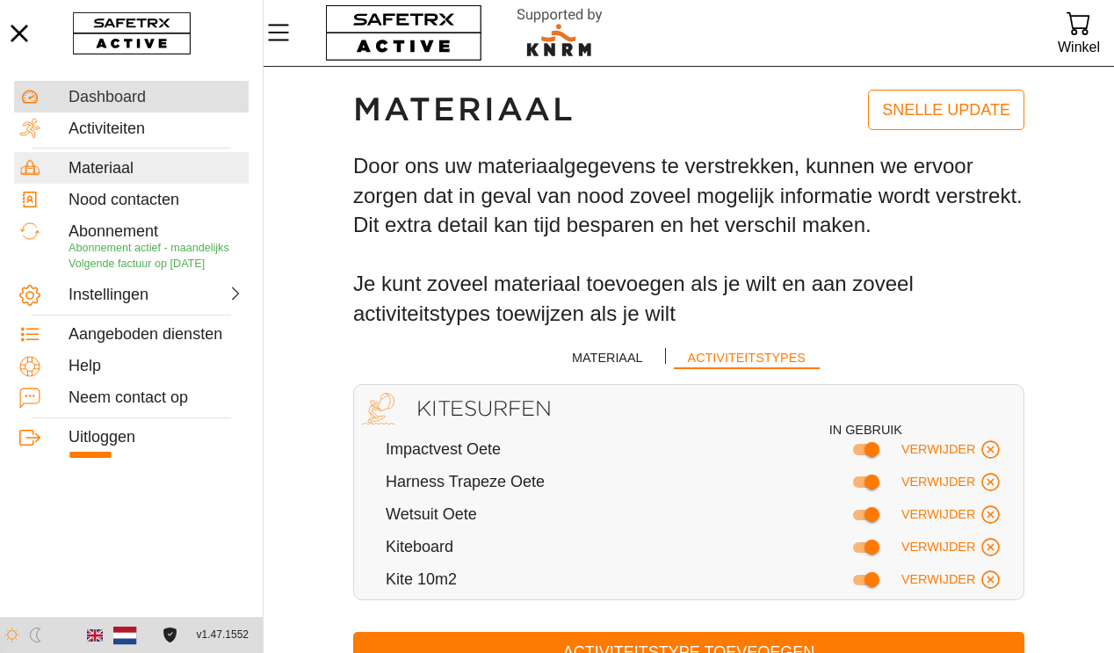
click at [127, 91] on div "Dashboard" at bounding box center [156, 97] width 175 height 19
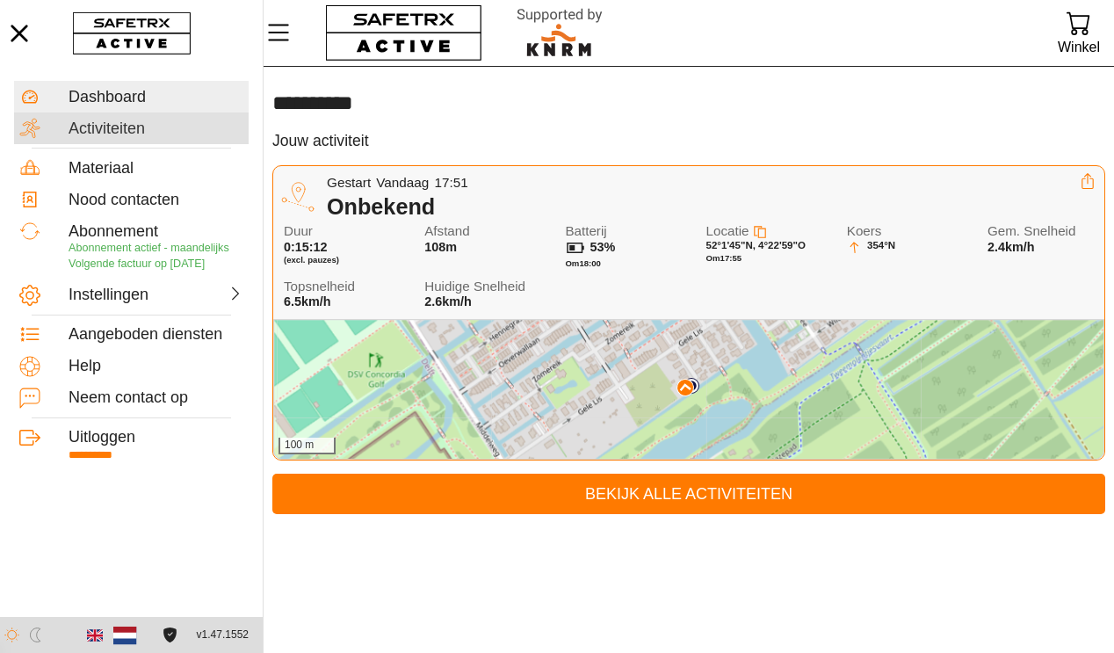
click at [122, 133] on div "Activiteiten" at bounding box center [156, 129] width 175 height 19
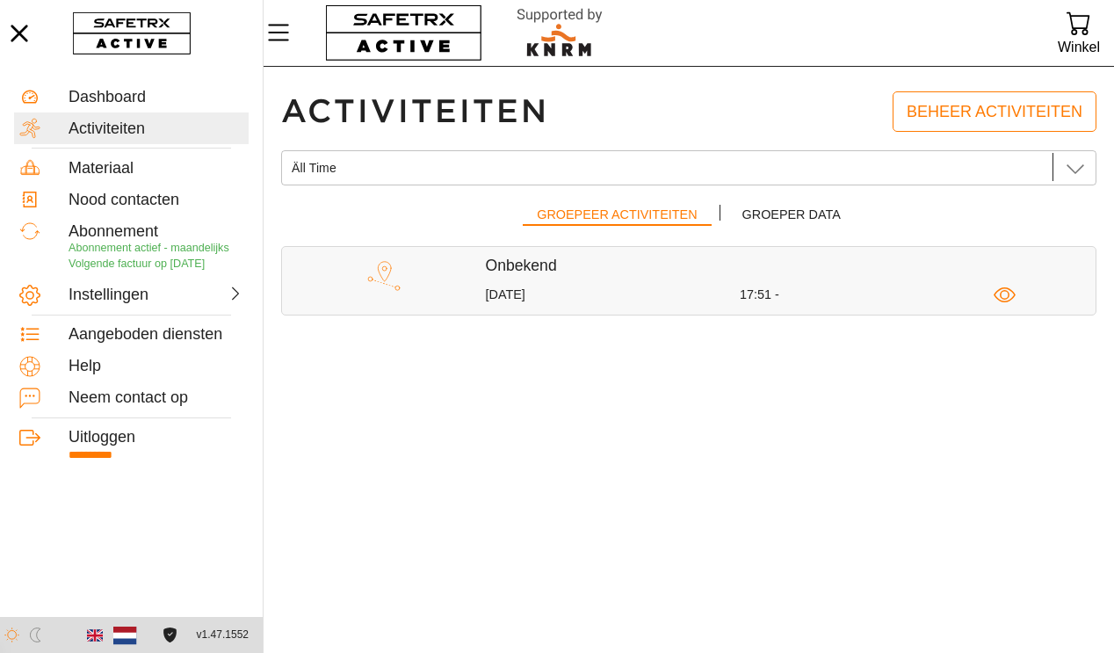
click at [745, 271] on h5 "Onbekend" at bounding box center [791, 266] width 611 height 20
click at [590, 278] on div "Onbekend [DATE] 17:51 -" at bounding box center [791, 280] width 611 height 49
drag, startPoint x: 436, startPoint y: 273, endPoint x: 376, endPoint y: 273, distance: 59.8
click at [433, 273] on div at bounding box center [384, 280] width 204 height 49
drag, startPoint x: 376, startPoint y: 273, endPoint x: 464, endPoint y: 283, distance: 88.4
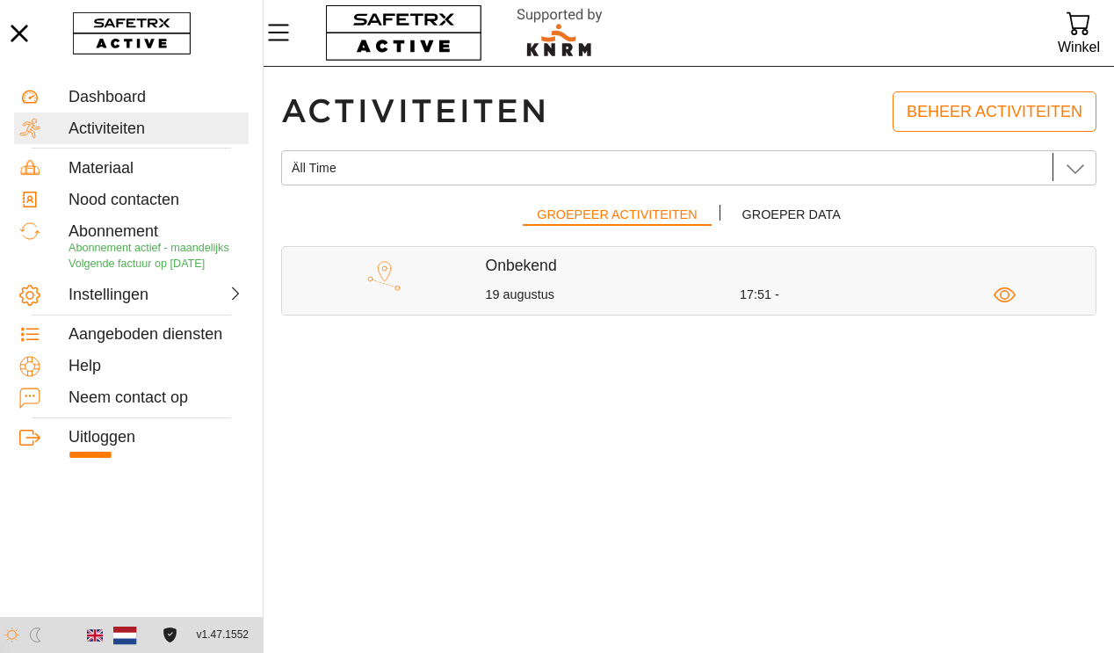
click at [377, 273] on img at bounding box center [384, 276] width 40 height 40
drag, startPoint x: 555, startPoint y: 293, endPoint x: 790, endPoint y: 294, distance: 234.6
click at [556, 293] on div "19 augustus" at bounding box center [613, 294] width 254 height 17
click at [1012, 292] on icon "button" at bounding box center [1005, 294] width 22 height 15
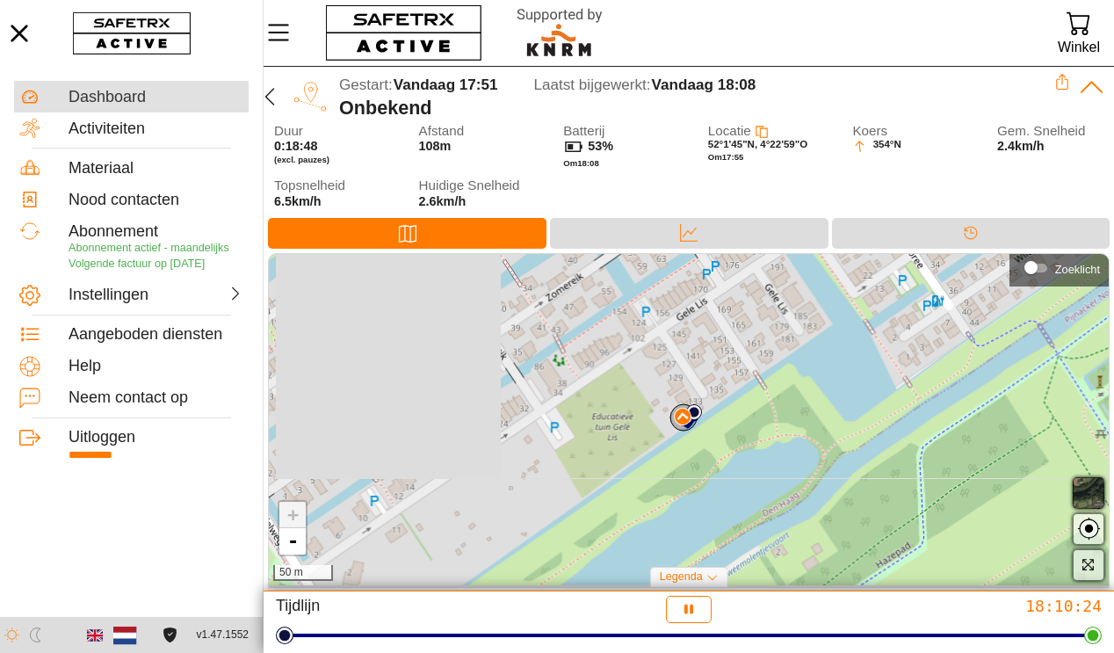
click at [84, 101] on div "Dashboard" at bounding box center [156, 97] width 175 height 19
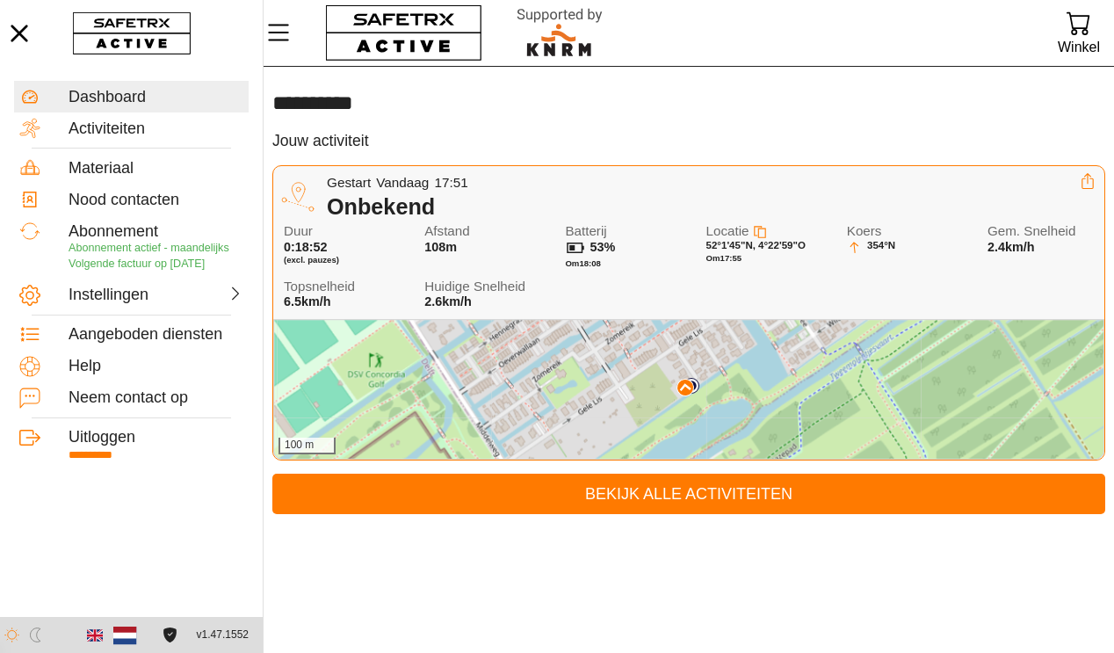
click at [1088, 181] on icon at bounding box center [1088, 181] width 16 height 16
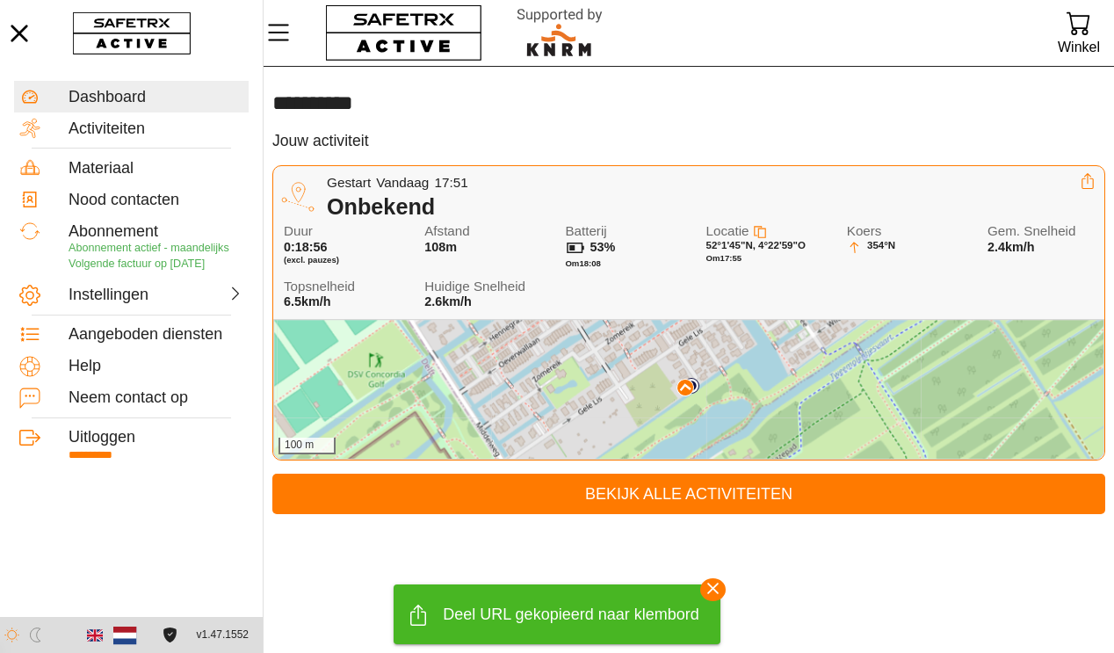
click at [815, 561] on main "**********" at bounding box center [689, 360] width 851 height 586
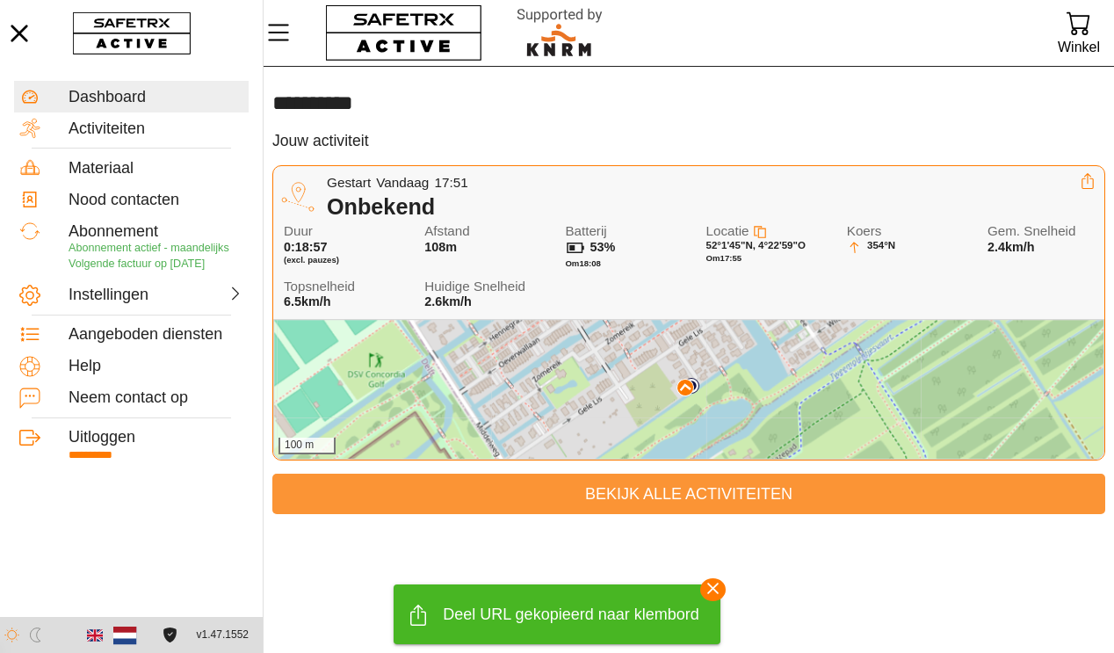
click at [715, 493] on span "Bekijk alle activiteiten" at bounding box center [688, 494] width 805 height 27
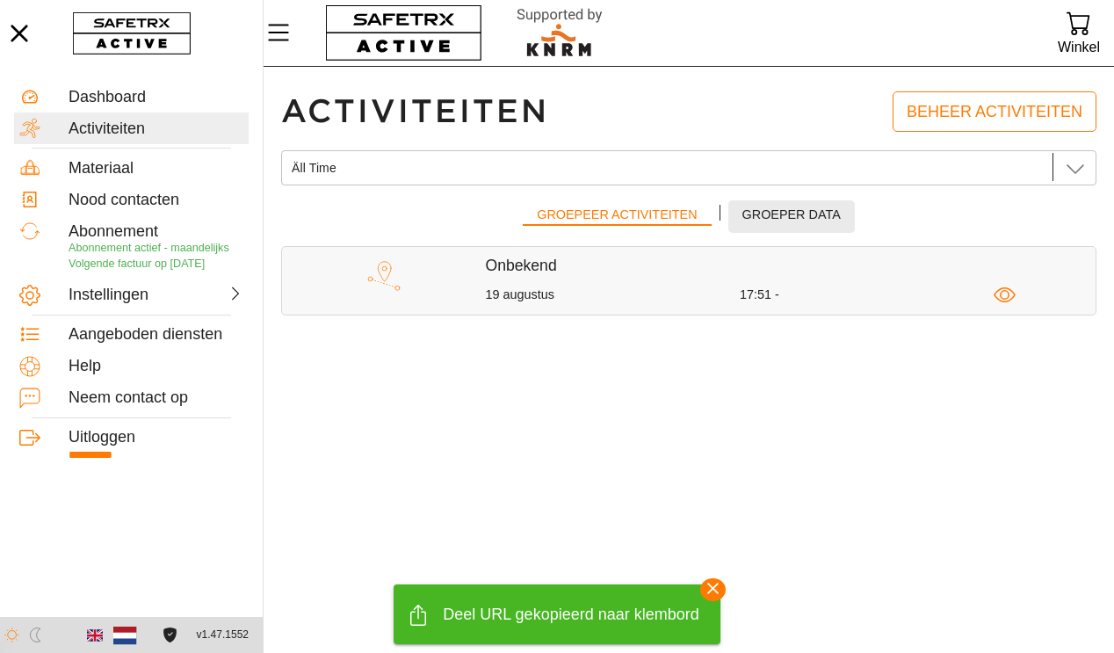
click at [809, 221] on span "Groeper data" at bounding box center [792, 215] width 98 height 22
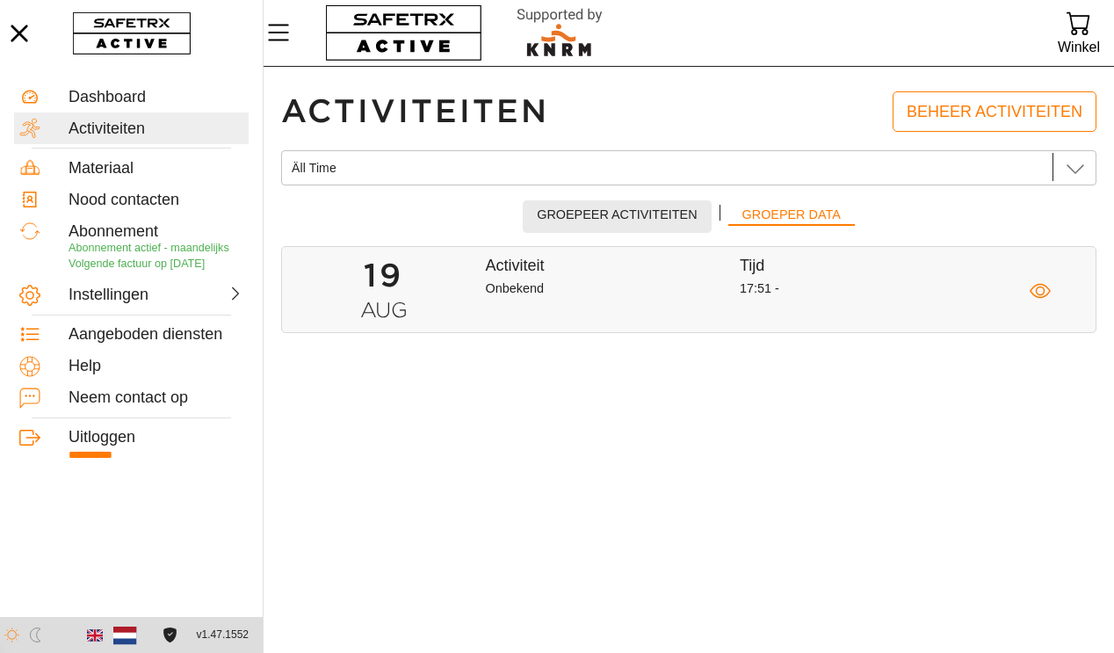
click at [628, 221] on span "Groepeer activiteiten" at bounding box center [617, 215] width 160 height 22
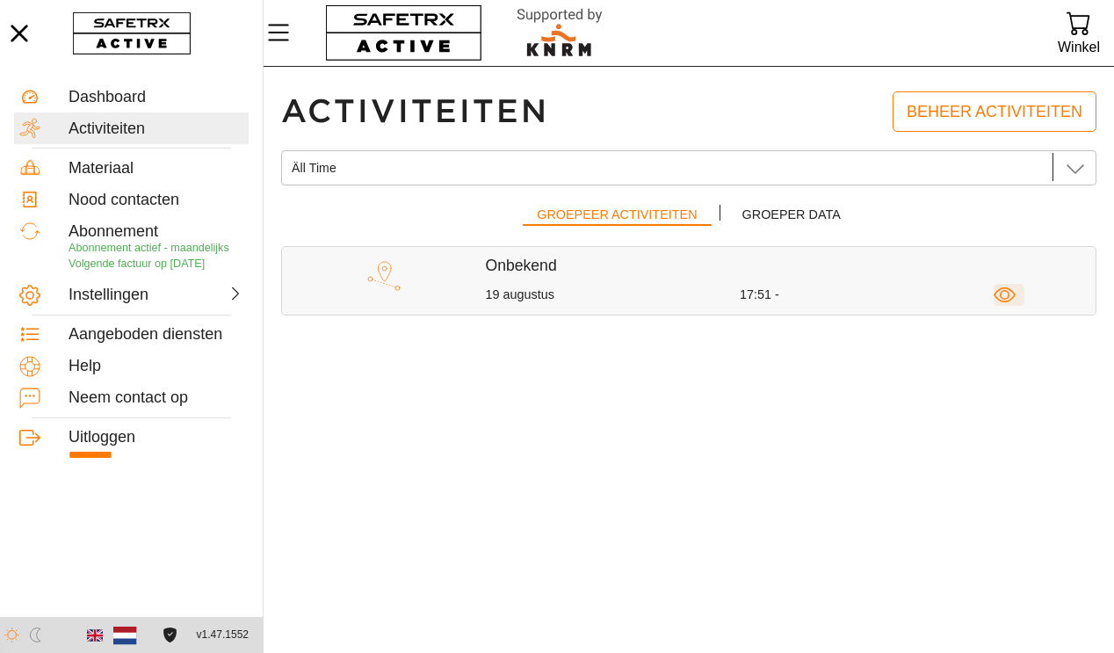
click at [1003, 294] on icon "button" at bounding box center [1005, 295] width 22 height 22
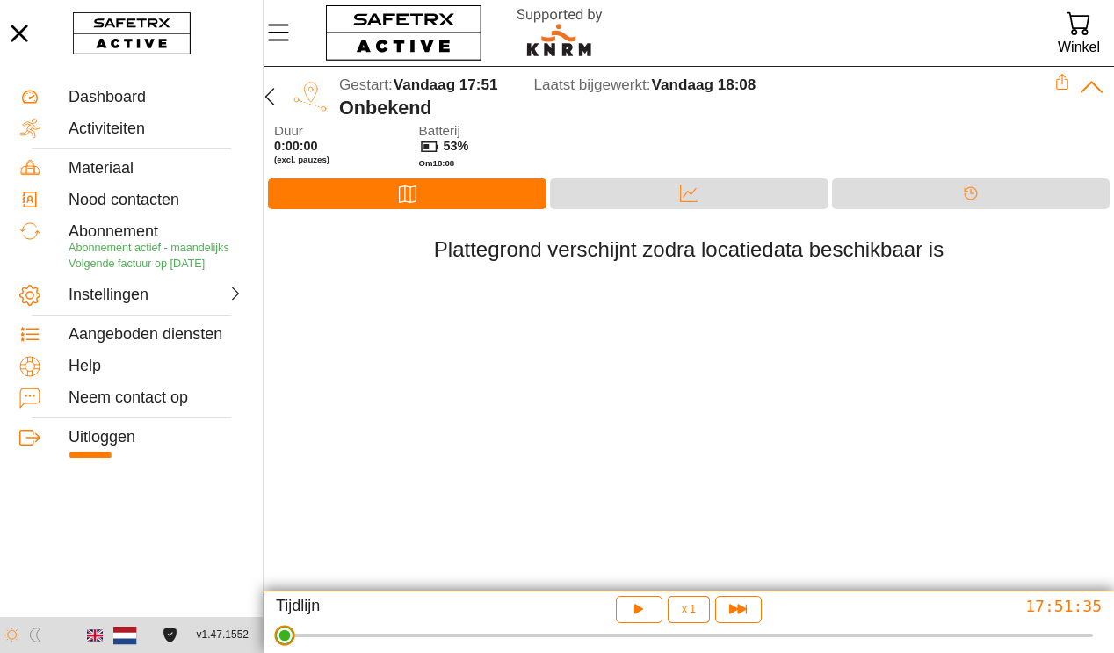
drag, startPoint x: 288, startPoint y: 638, endPoint x: 90, endPoint y: 501, distance: 241.3
click at [0, 579] on html "**********" at bounding box center [557, 326] width 1114 height 653
click at [274, 95] on icon "button" at bounding box center [269, 96] width 21 height 21
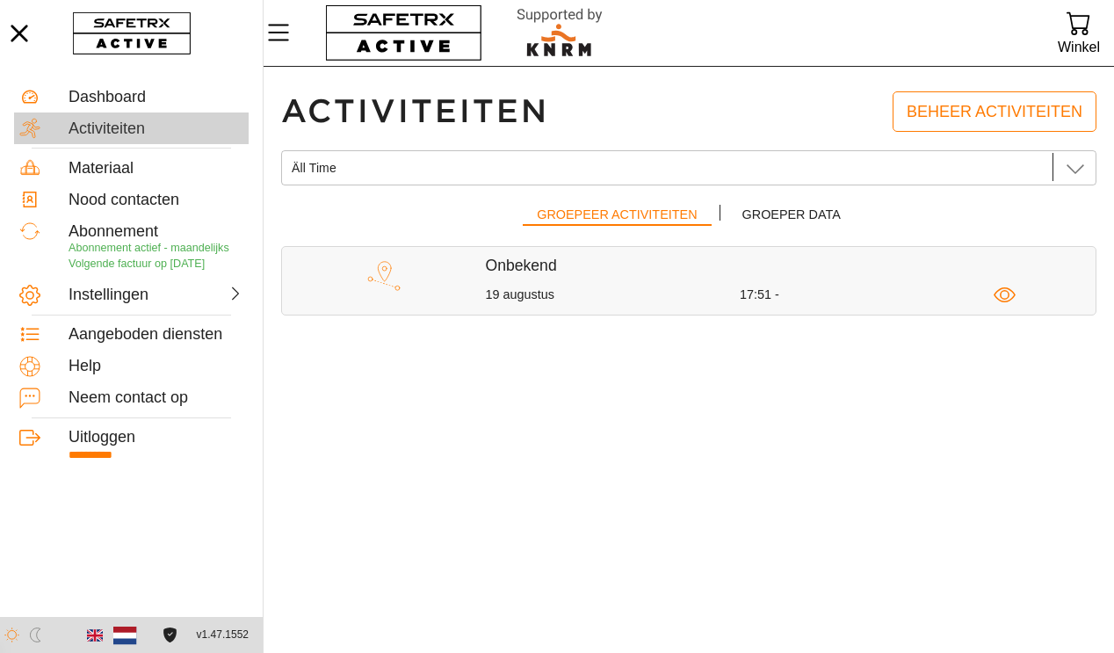
click at [115, 129] on div "Activiteiten" at bounding box center [156, 129] width 175 height 19
click at [547, 284] on div "19 augustus 17:51 -" at bounding box center [791, 295] width 611 height 22
click at [386, 278] on img at bounding box center [384, 276] width 40 height 40
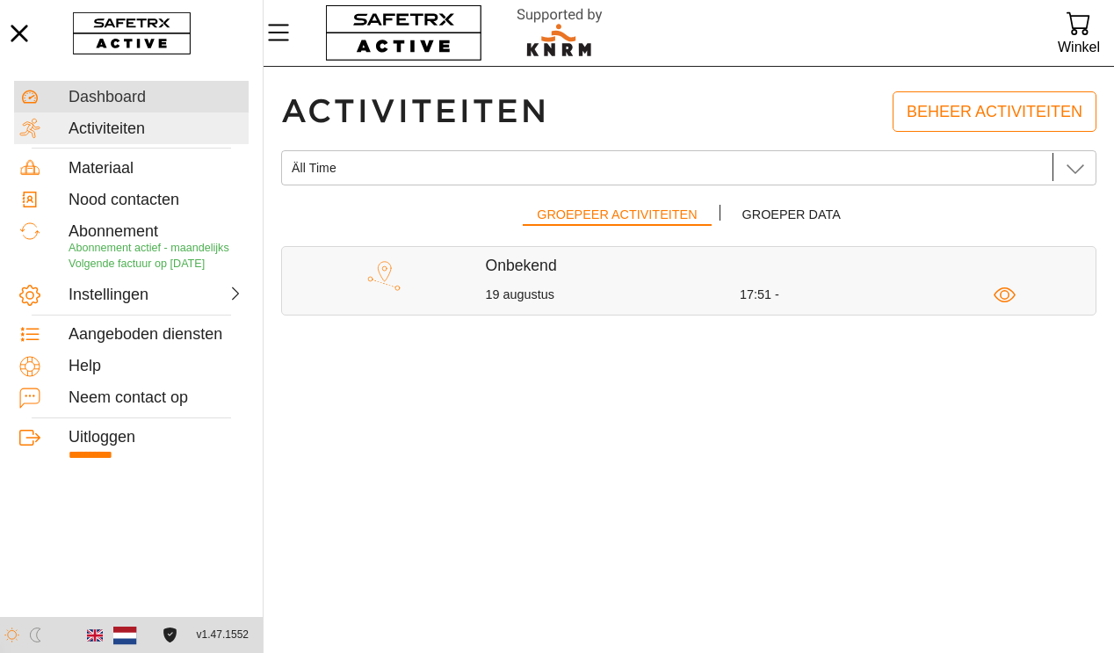
click at [120, 101] on div "Dashboard" at bounding box center [156, 97] width 175 height 19
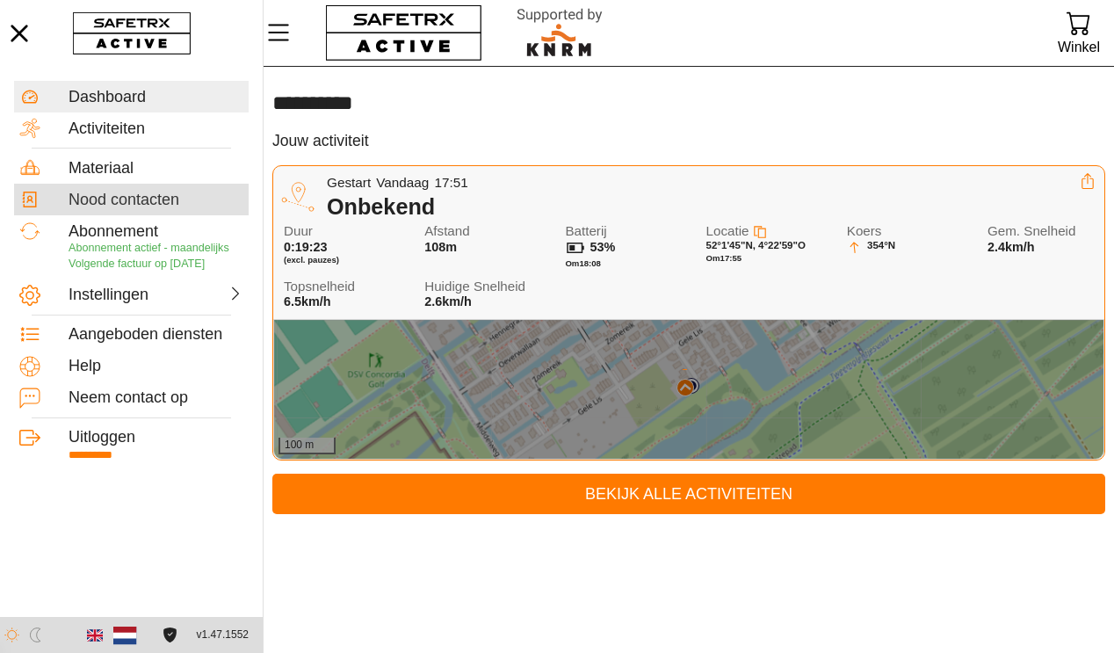
click at [158, 203] on div "Nood contacten" at bounding box center [156, 200] width 175 height 19
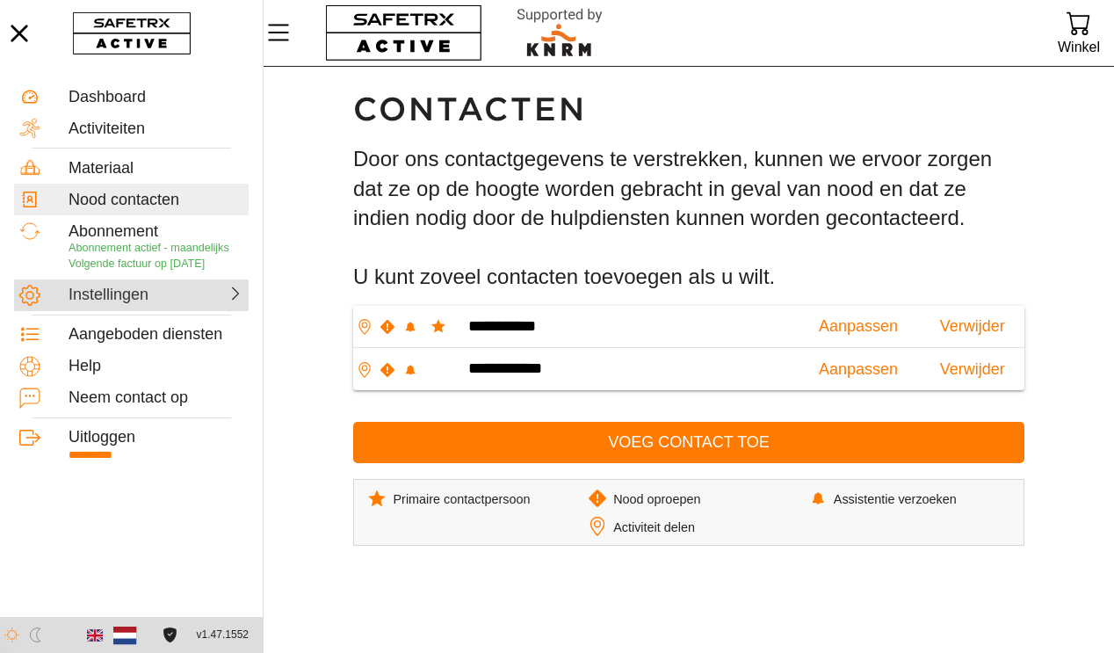
click at [157, 296] on div "Instellingen" at bounding box center [131, 295] width 235 height 32
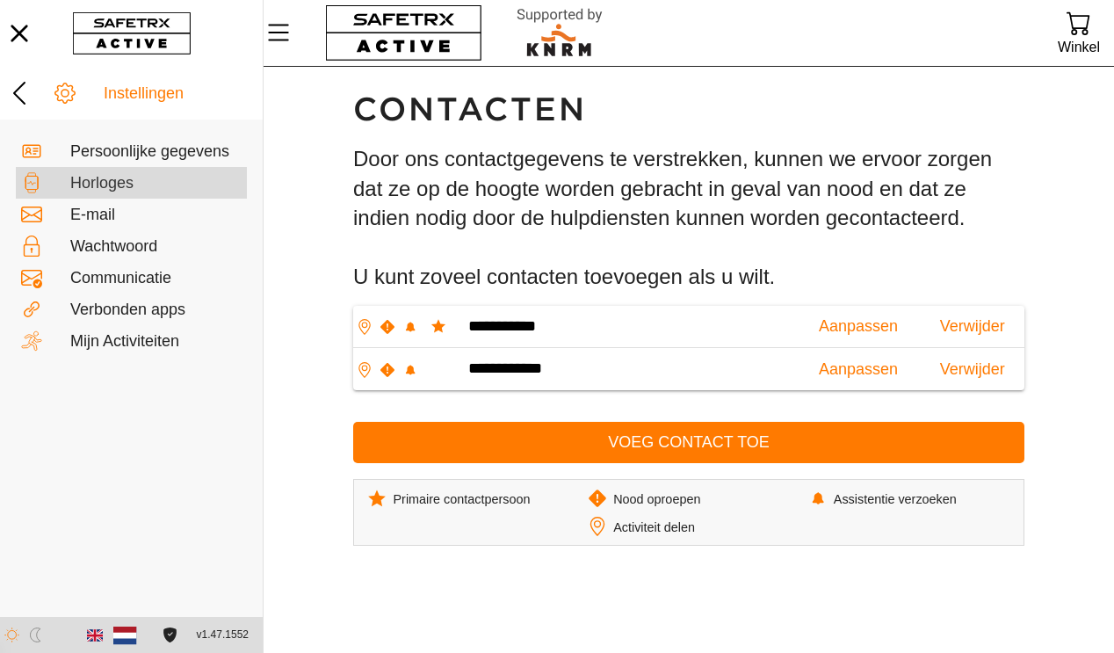
click at [132, 183] on div "Horloges" at bounding box center [155, 183] width 171 height 19
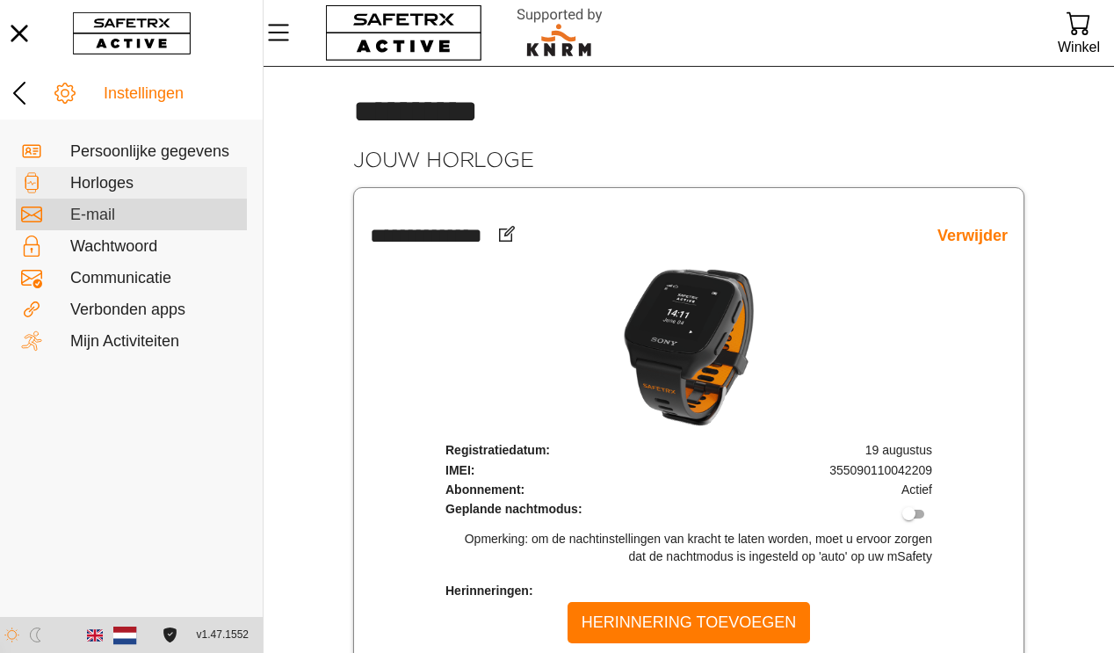
click at [95, 222] on div "E-mail" at bounding box center [155, 215] width 171 height 19
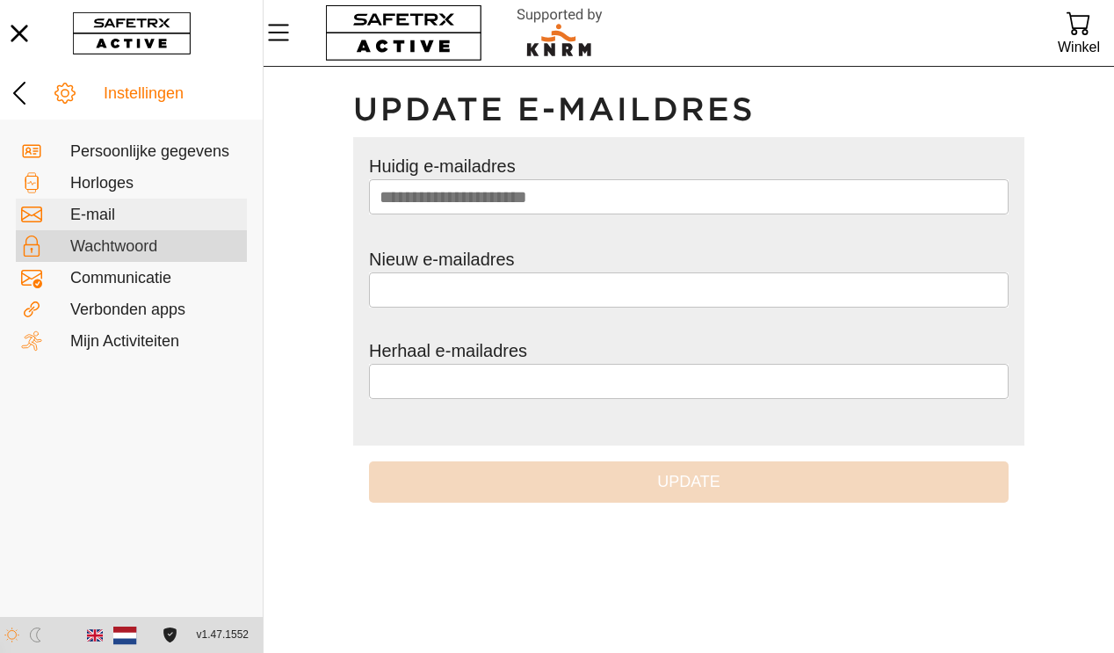
click at [105, 251] on div "Wachtwoord" at bounding box center [155, 246] width 171 height 19
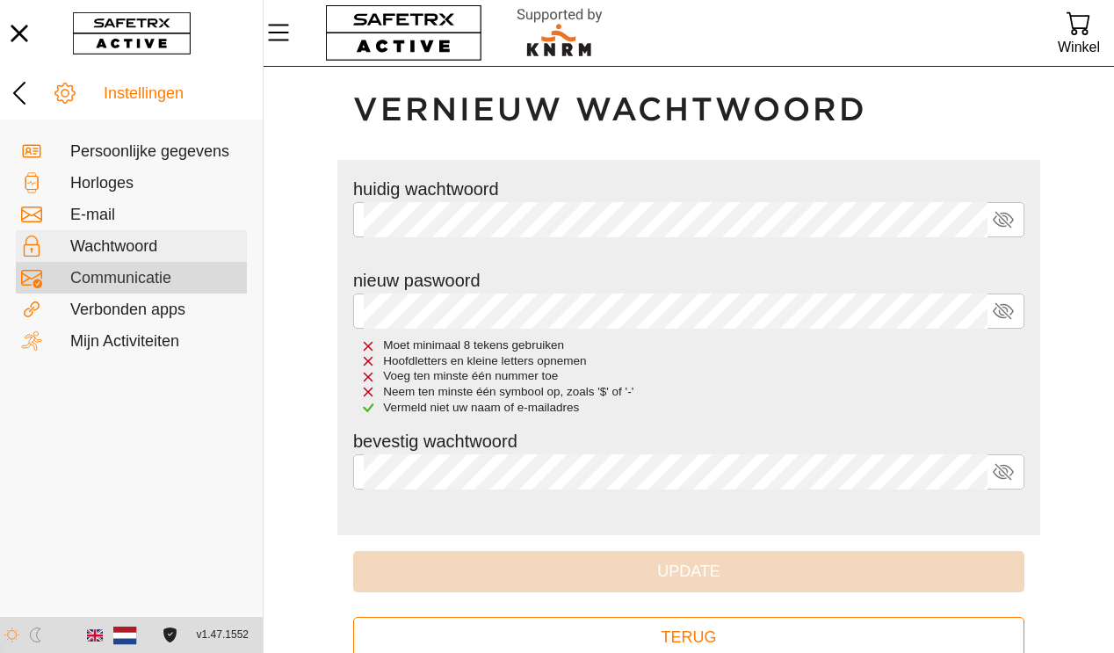
click at [131, 288] on div "Communicatie" at bounding box center [131, 278] width 231 height 32
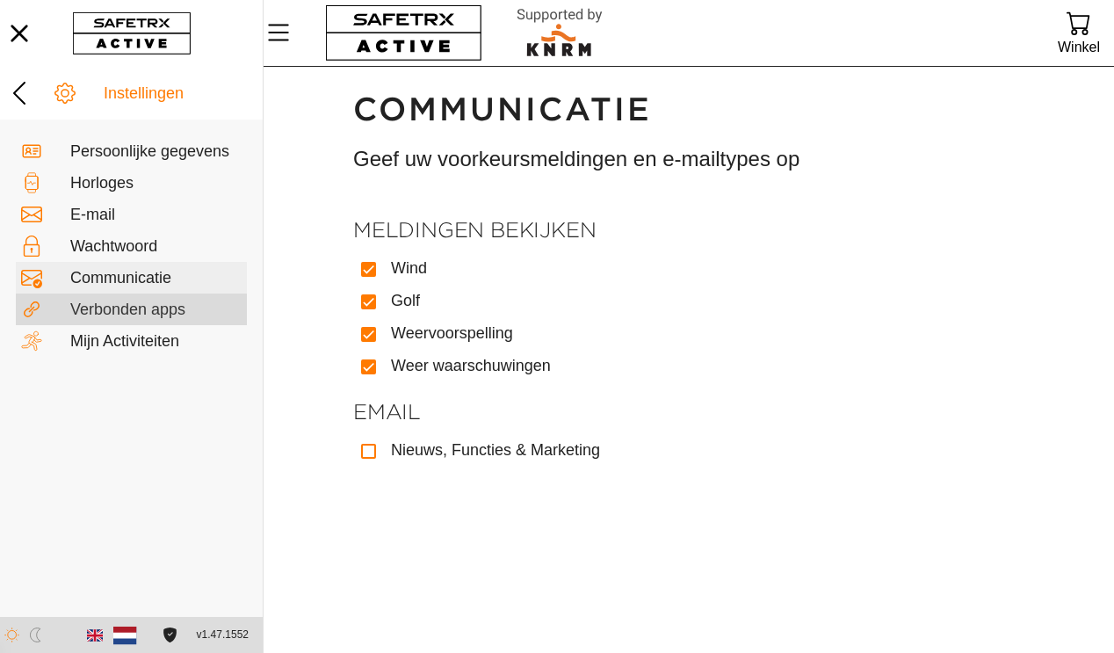
click at [134, 310] on div "Verbonden apps" at bounding box center [155, 310] width 171 height 19
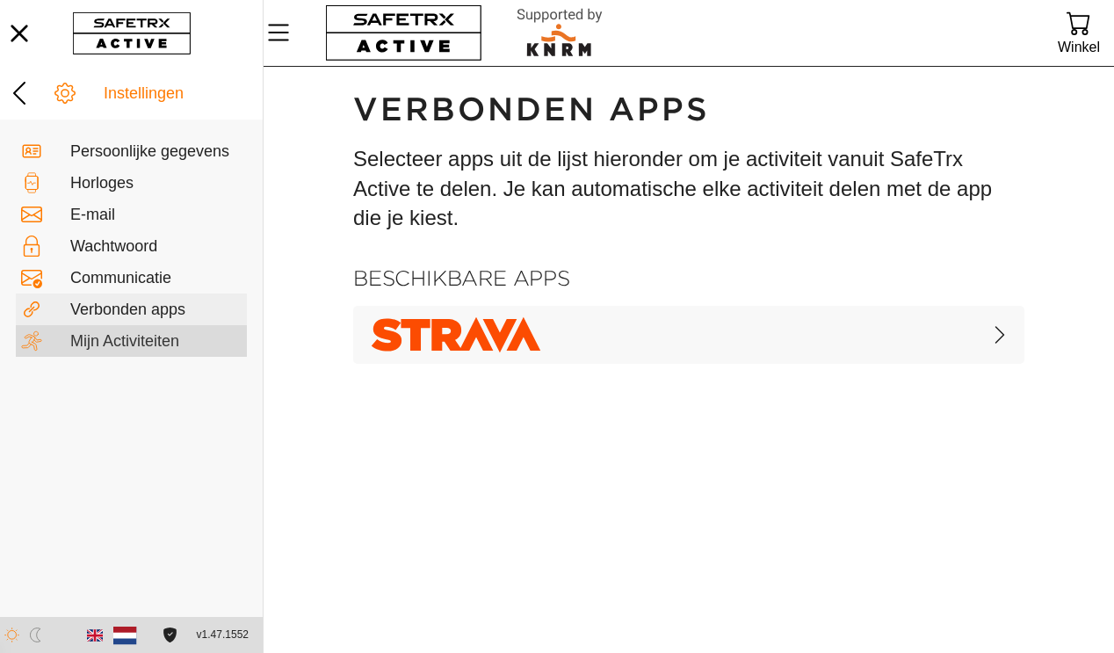
click at [143, 348] on div "Mijn Activiteiten" at bounding box center [155, 341] width 171 height 19
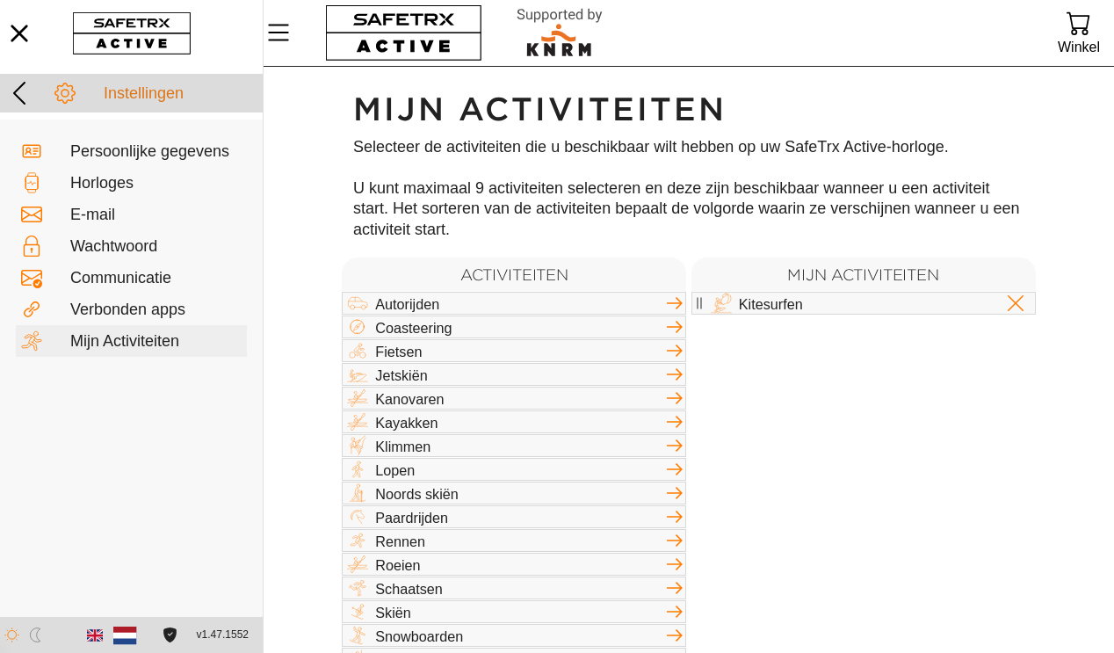
click at [25, 92] on icon at bounding box center [19, 93] width 28 height 28
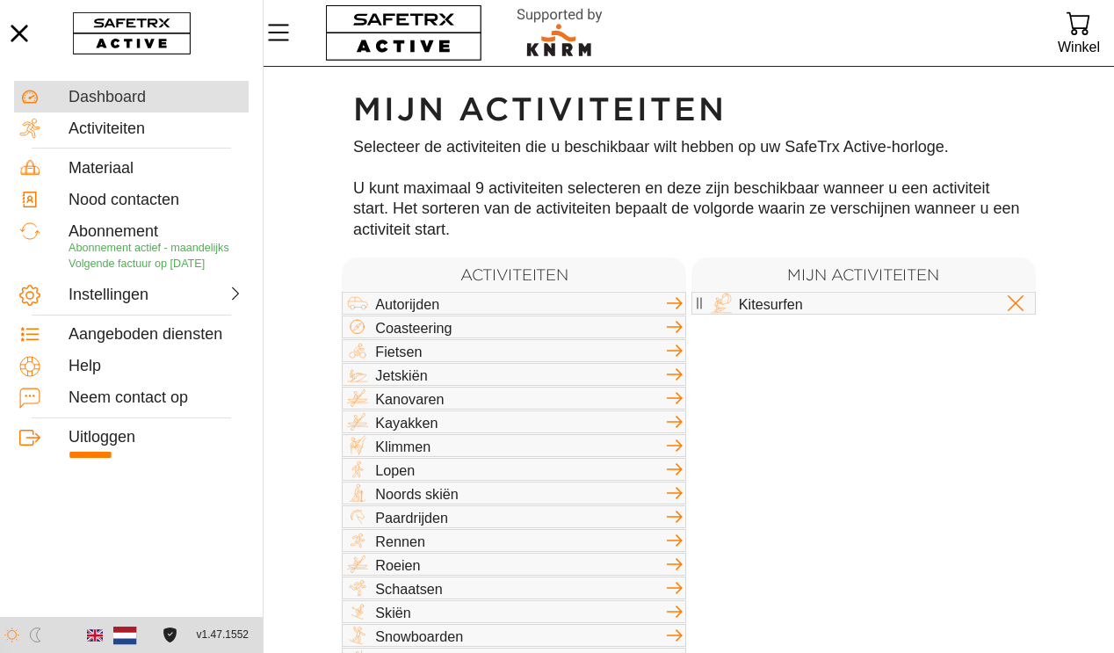
click at [109, 91] on div "Dashboard" at bounding box center [156, 97] width 175 height 19
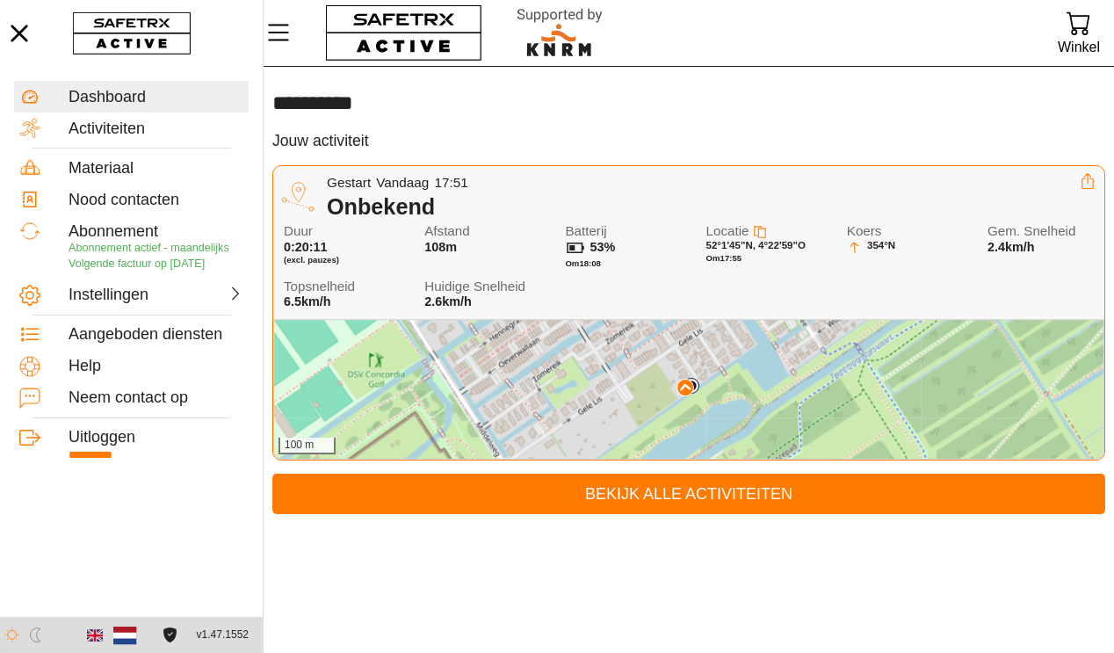
click at [424, 205] on div "Onbekend" at bounding box center [703, 206] width 753 height 26
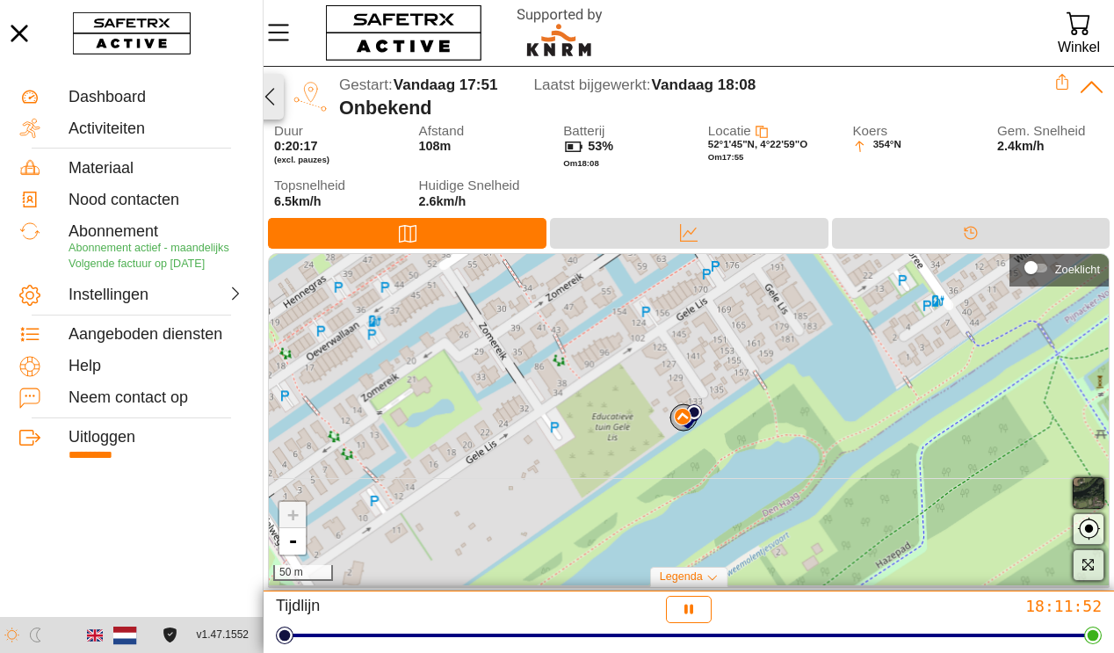
click at [271, 97] on icon "button" at bounding box center [269, 96] width 21 height 21
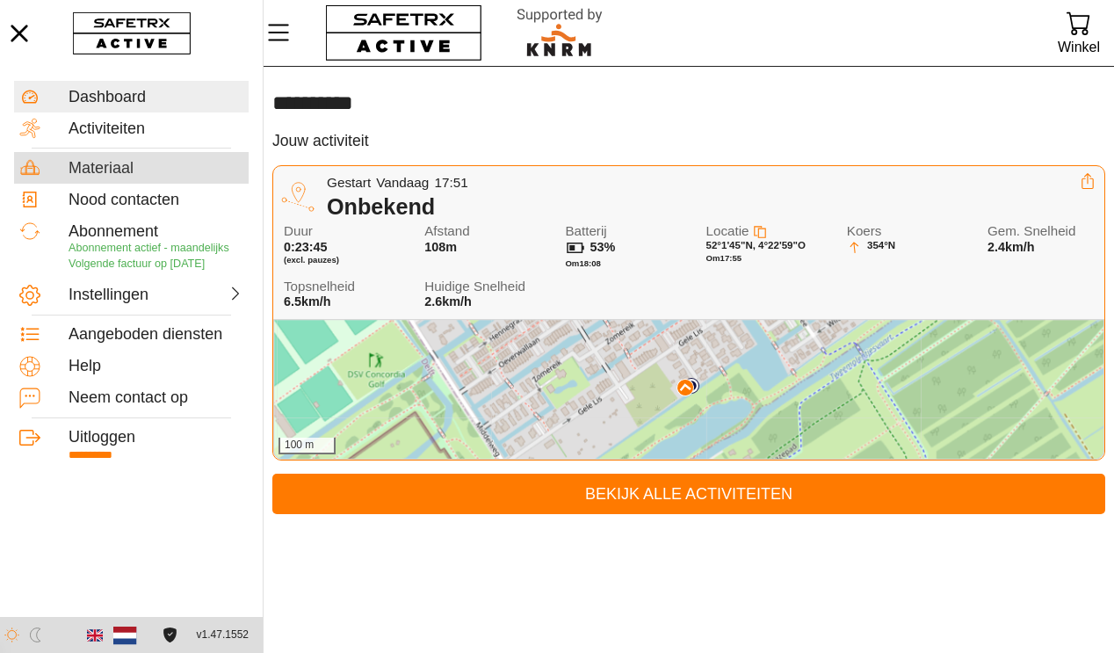
click at [110, 168] on div "Materiaal" at bounding box center [156, 168] width 175 height 19
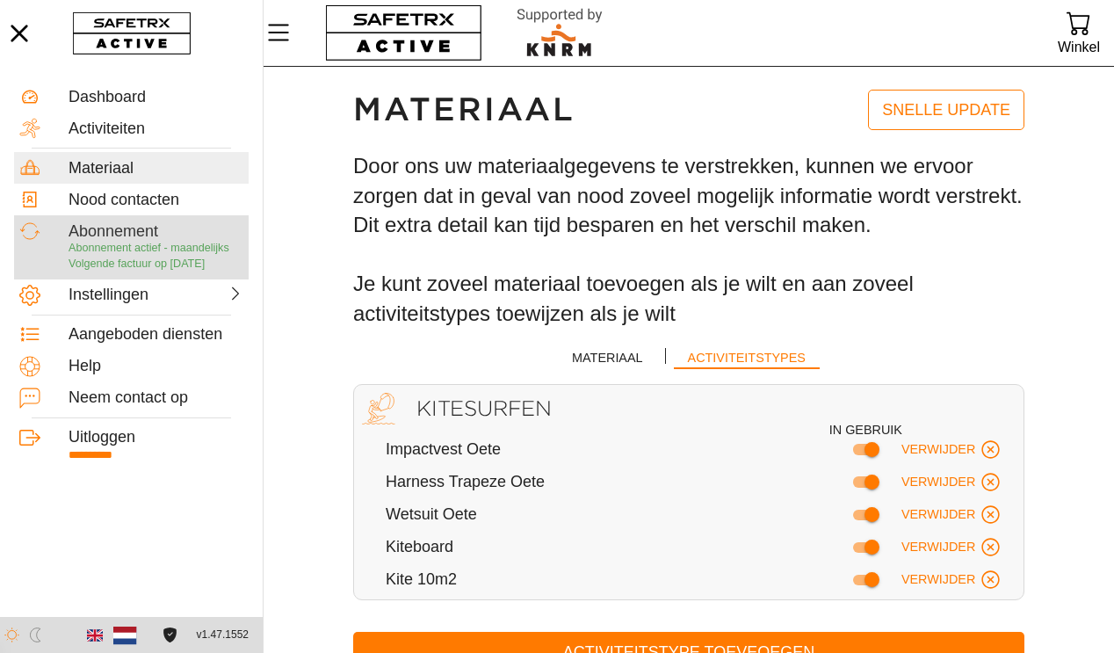
click at [134, 230] on div "Abonnement" at bounding box center [156, 231] width 175 height 19
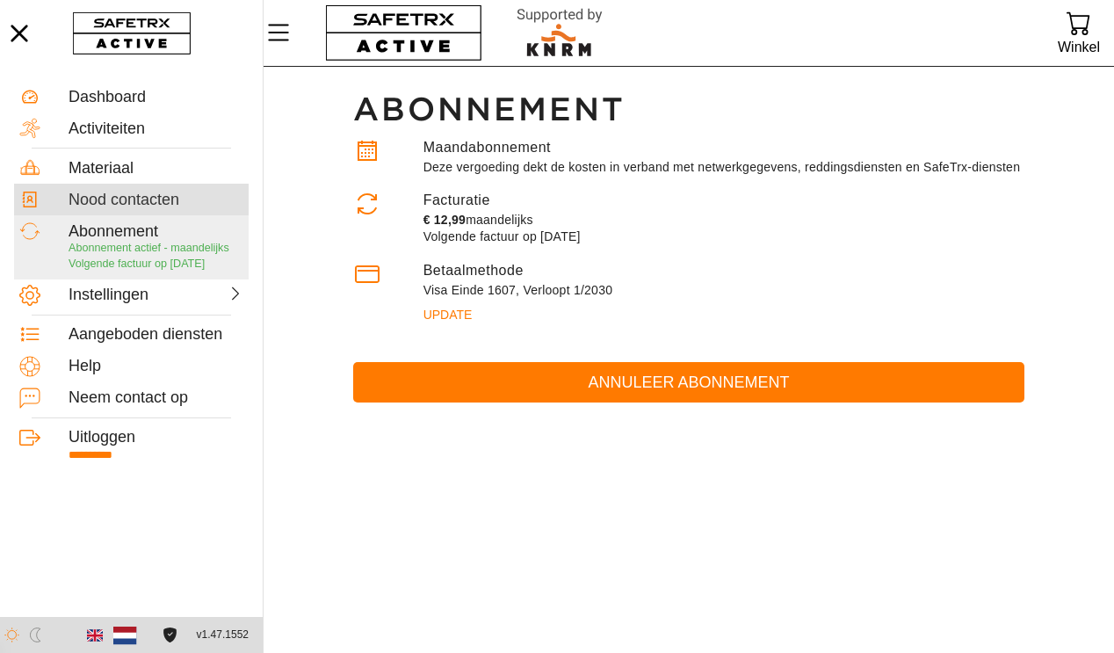
click at [143, 204] on div "Nood contacten" at bounding box center [156, 200] width 175 height 19
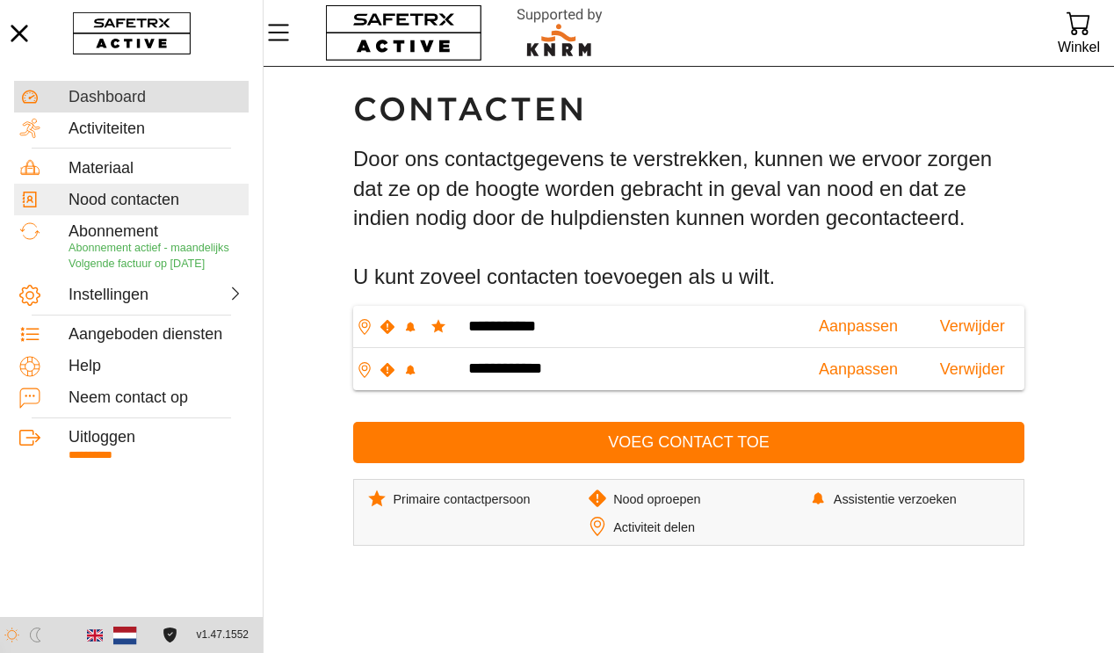
click at [137, 102] on div "Dashboard" at bounding box center [156, 97] width 175 height 19
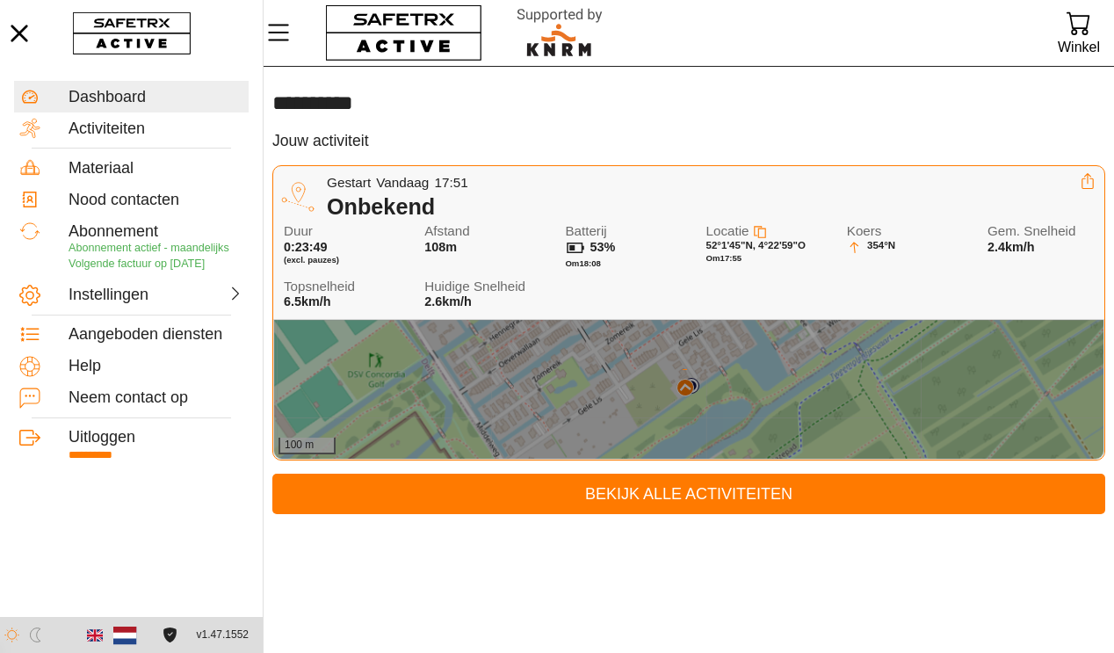
click at [1065, 181] on div "Gestart Vandaag 17:51" at bounding box center [703, 183] width 753 height 20
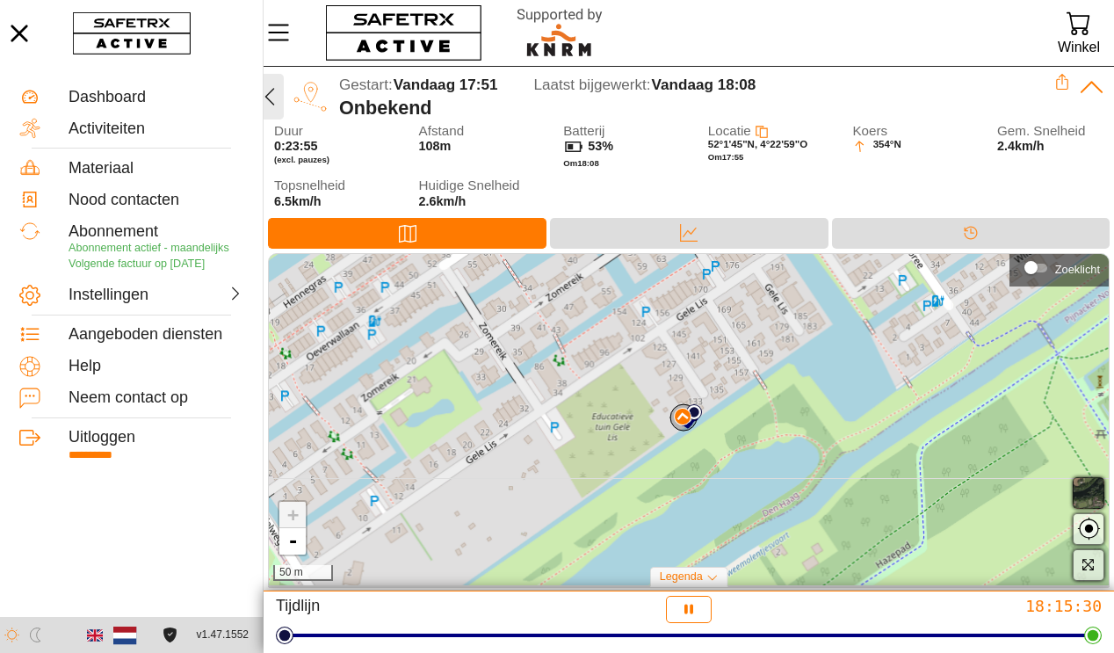
click at [278, 96] on icon "button" at bounding box center [269, 96] width 21 height 21
